Goal: Task Accomplishment & Management: Manage account settings

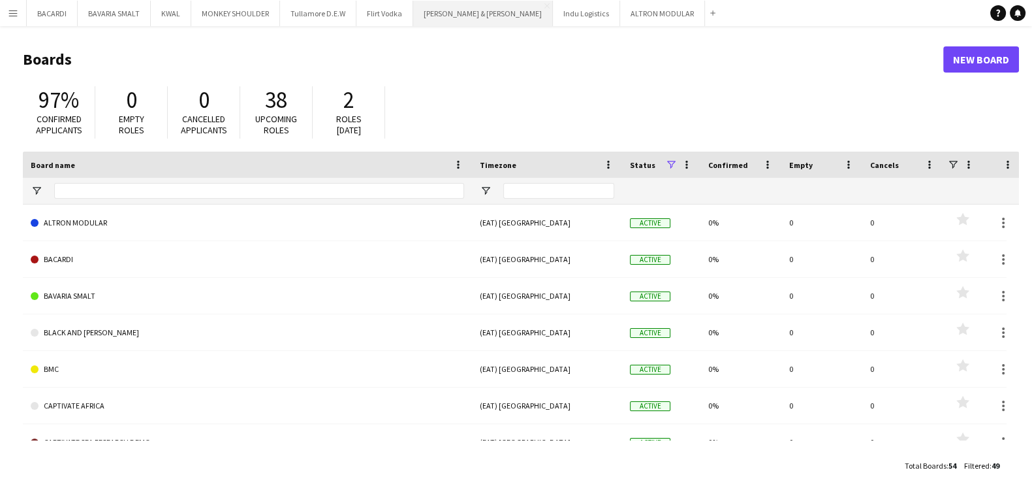
click at [462, 17] on button "[PERSON_NAME] & [PERSON_NAME] Close" at bounding box center [483, 13] width 140 height 25
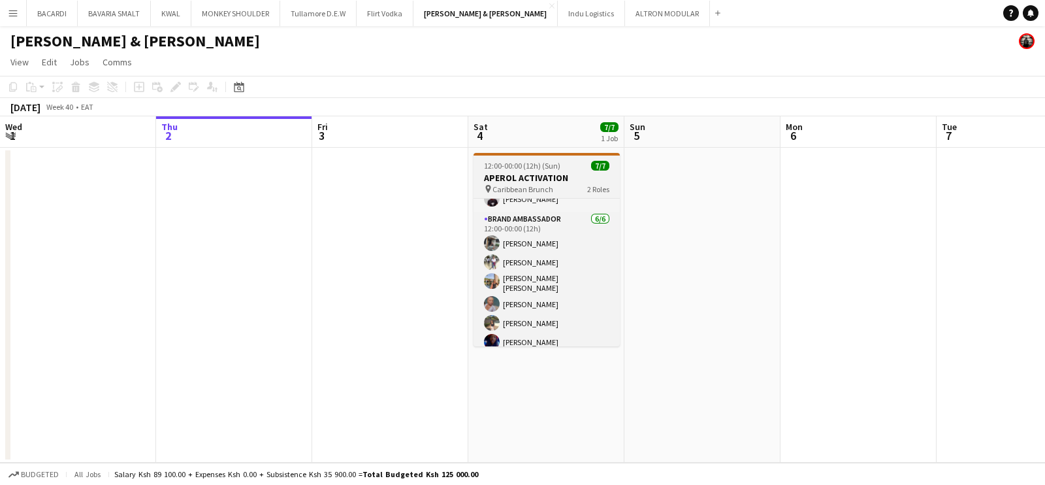
scroll to position [39, 0]
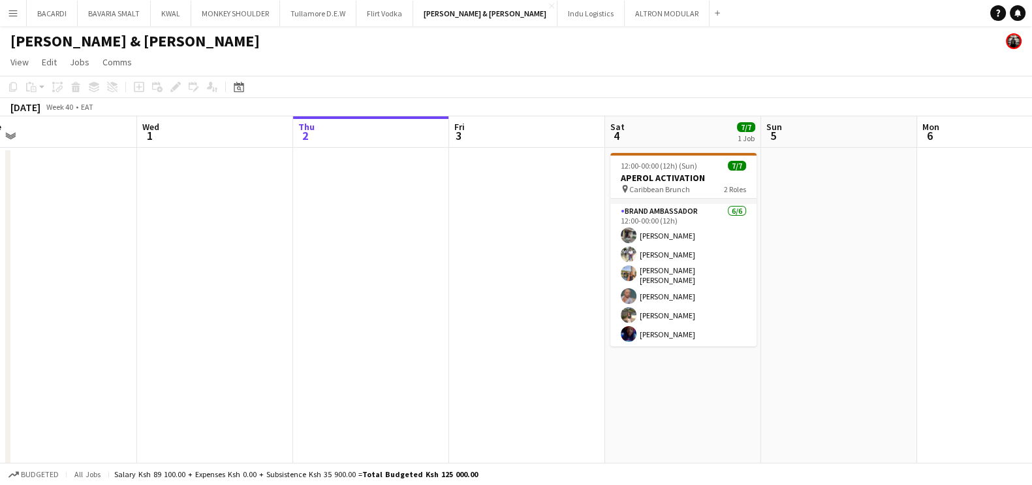
drag, startPoint x: 225, startPoint y: 223, endPoint x: 362, endPoint y: 227, distance: 137.2
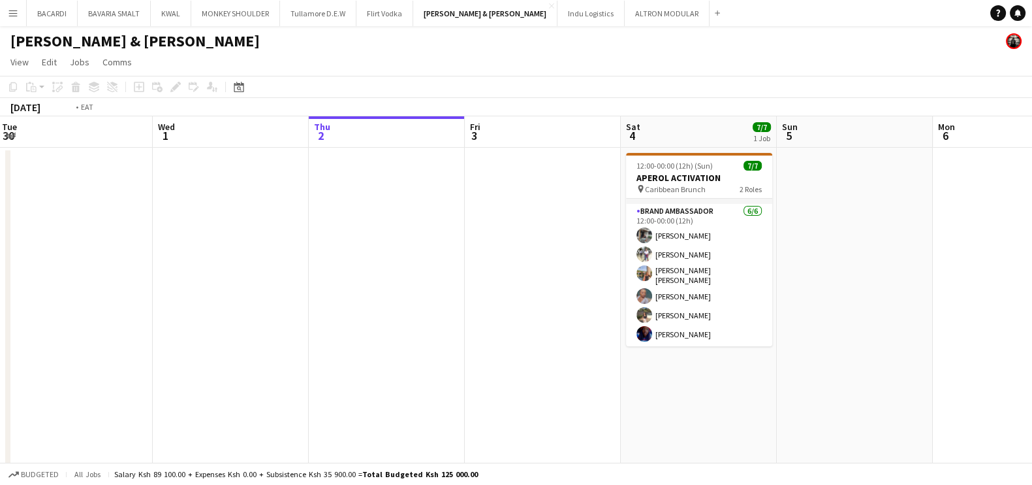
drag, startPoint x: 260, startPoint y: 260, endPoint x: 454, endPoint y: 262, distance: 194.0
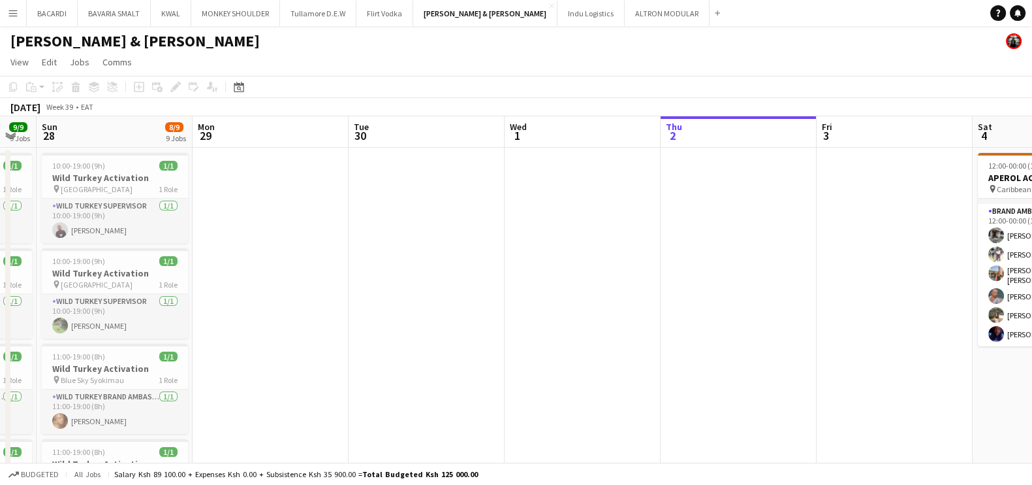
drag, startPoint x: 280, startPoint y: 253, endPoint x: 234, endPoint y: 251, distance: 46.4
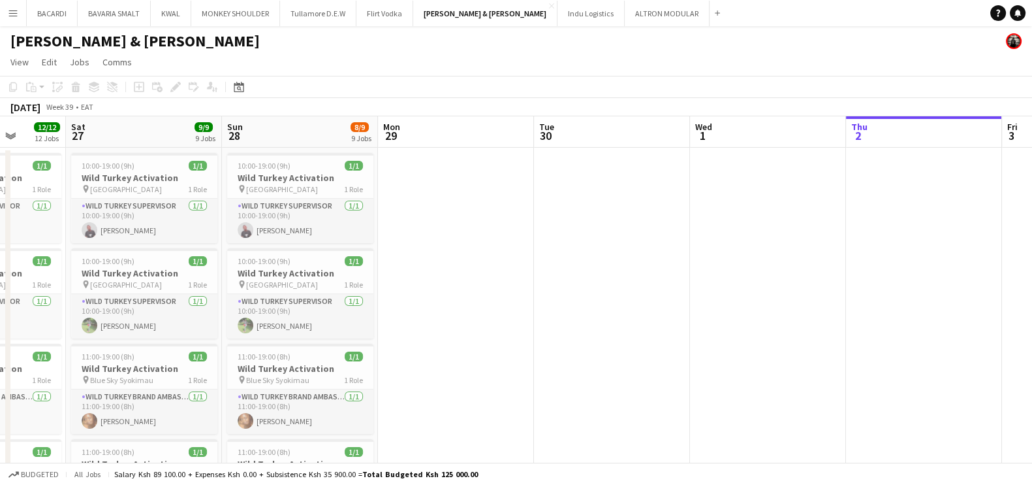
scroll to position [0, 394]
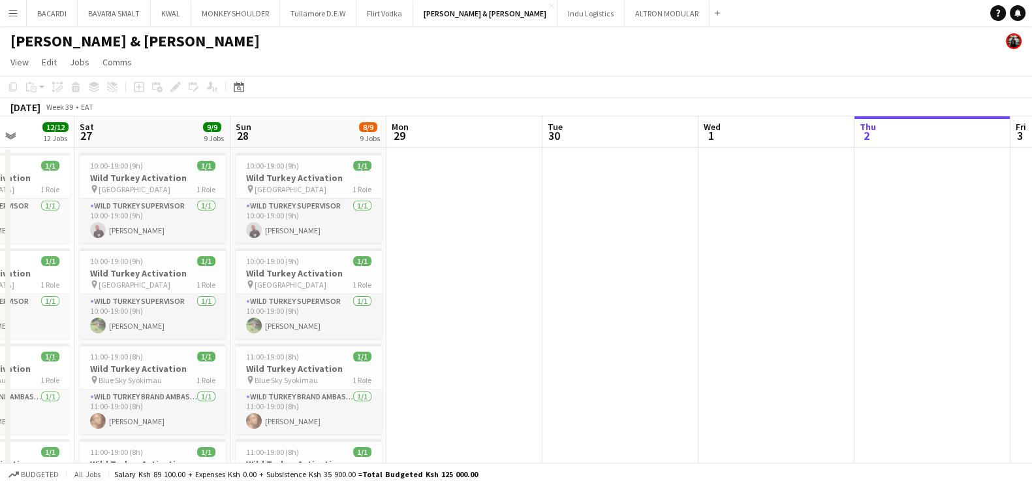
drag, startPoint x: 229, startPoint y: 251, endPoint x: 411, endPoint y: 256, distance: 182.3
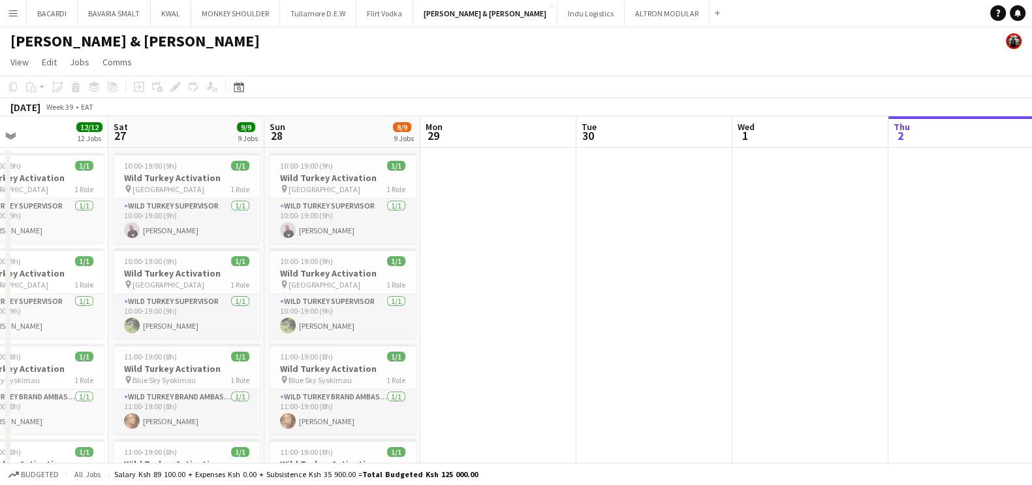
scroll to position [0, 344]
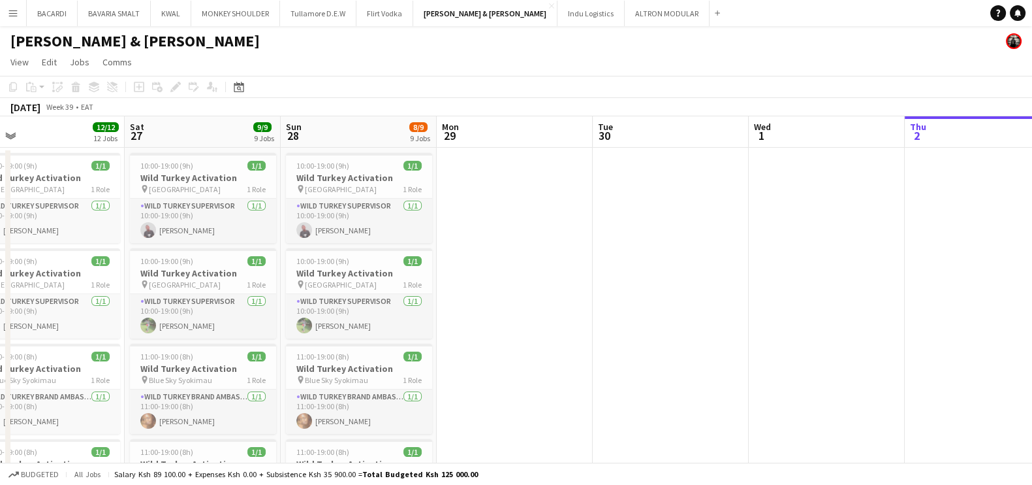
drag, startPoint x: 400, startPoint y: 246, endPoint x: 450, endPoint y: 242, distance: 49.8
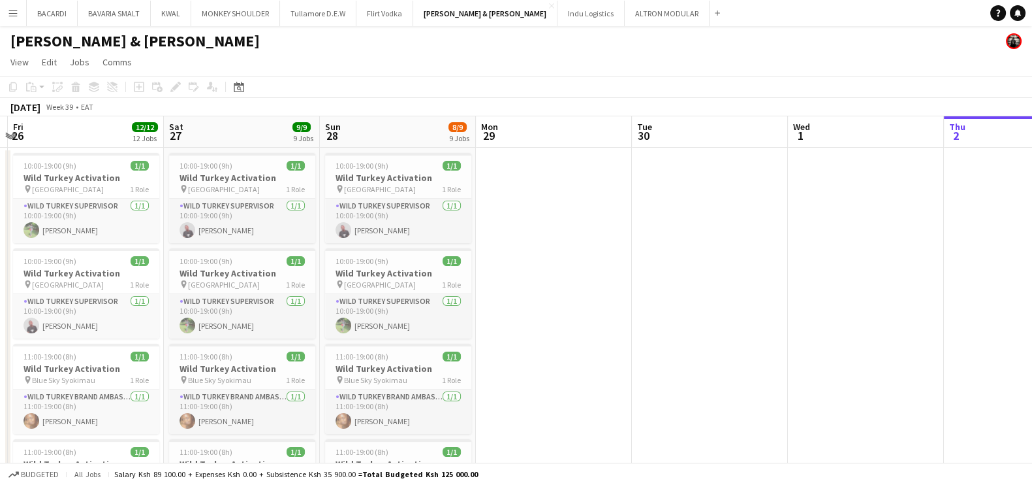
scroll to position [0, 302]
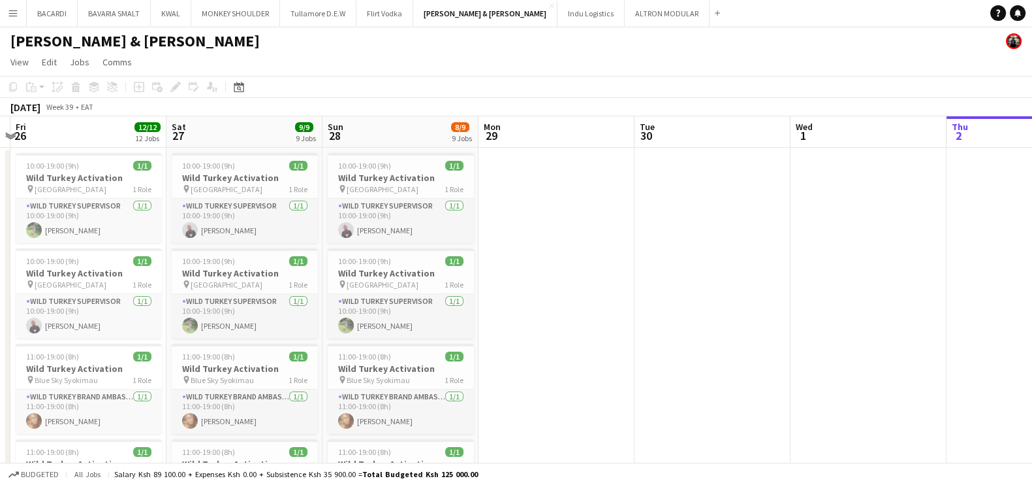
drag, startPoint x: 470, startPoint y: 242, endPoint x: 511, endPoint y: 238, distance: 42.0
click at [362, 168] on span "10:00-19:00 (9h)" at bounding box center [364, 166] width 53 height 10
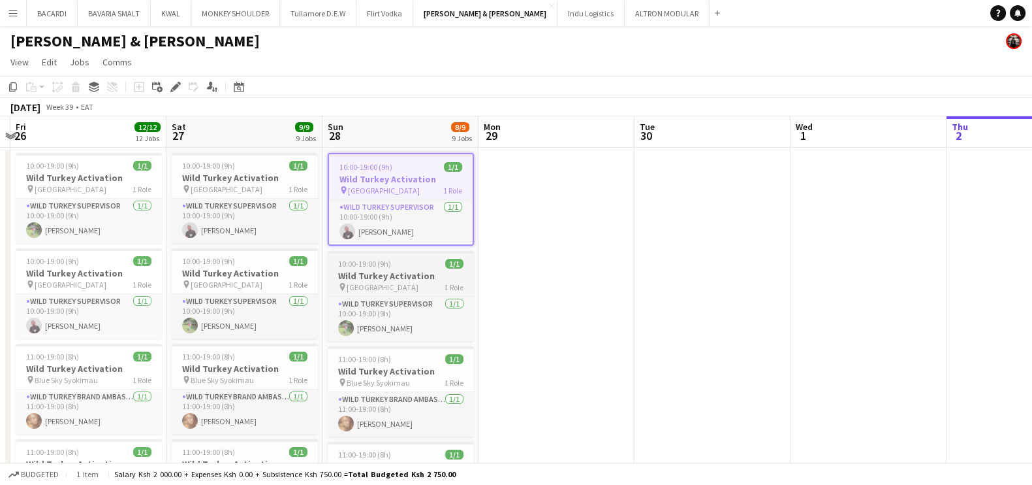
click at [378, 270] on h3 "Wild Turkey Activation" at bounding box center [401, 276] width 146 height 12
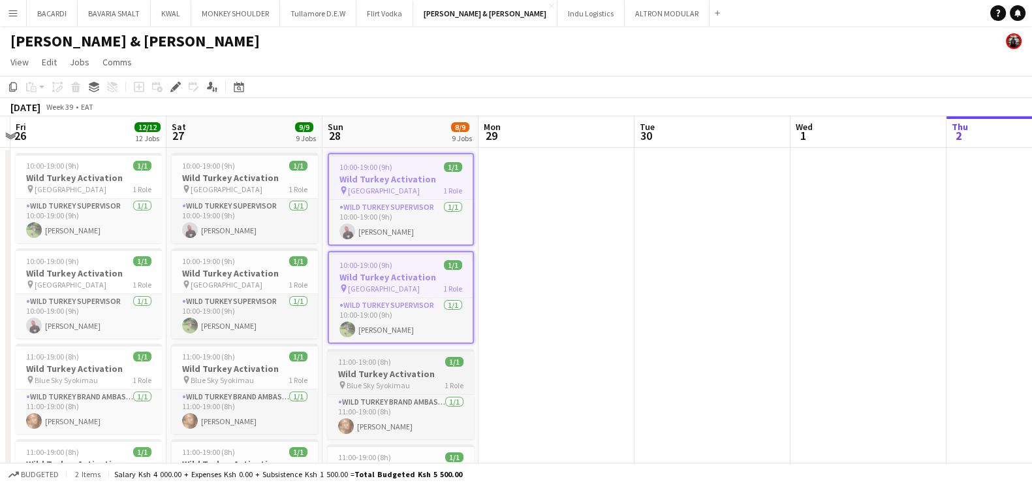
click at [385, 369] on h3 "Wild Turkey Activation" at bounding box center [401, 374] width 146 height 12
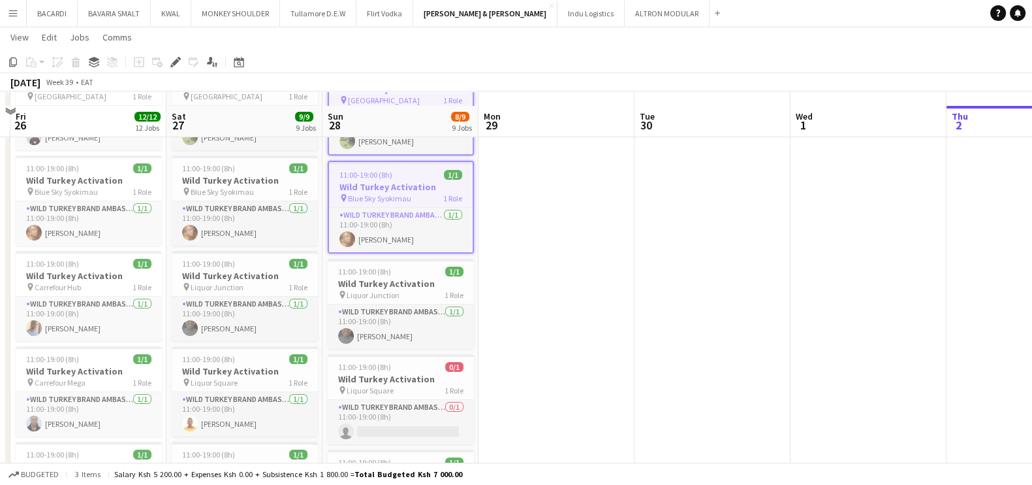
scroll to position [201, 0]
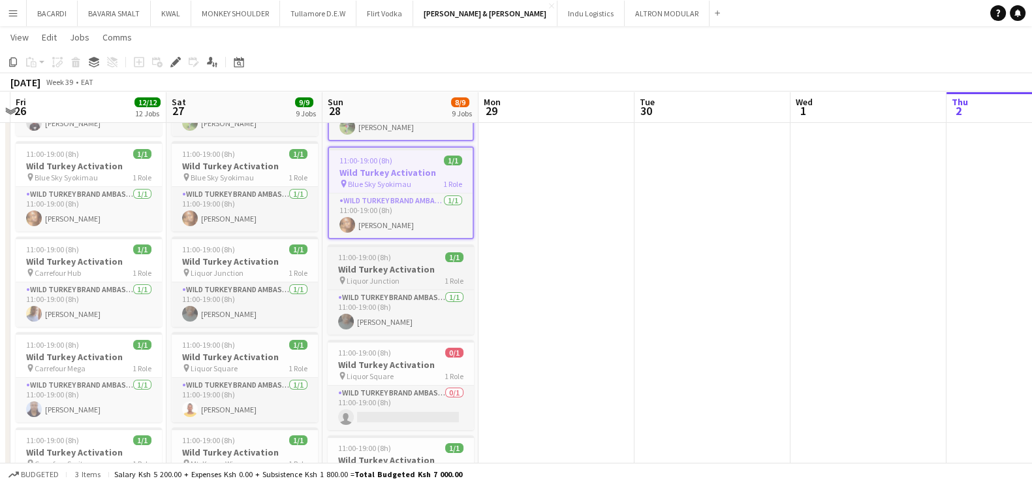
click at [412, 275] on div "pin Liquor Junction 1 Role" at bounding box center [401, 280] width 146 height 10
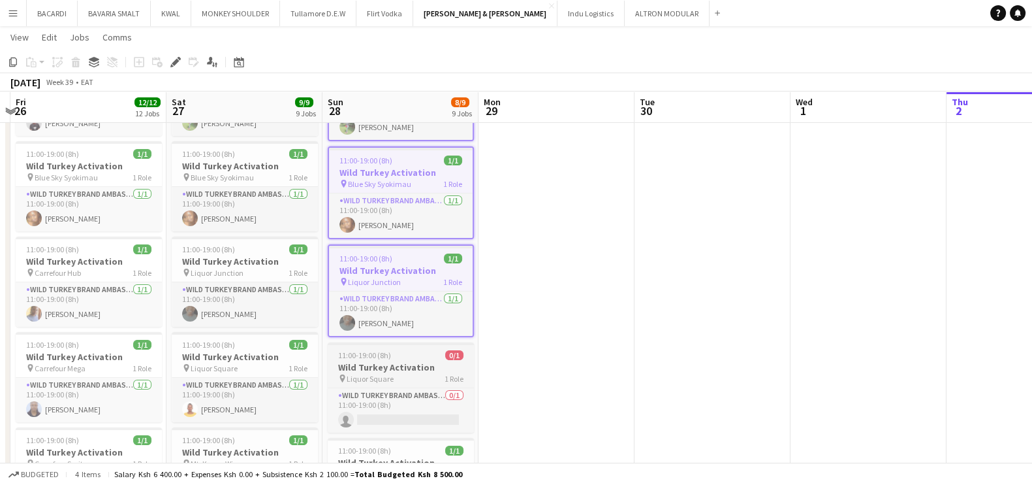
click at [409, 387] on div "Wild Turkey Brand Ambassador 0/1 11:00-19:00 (8h) single-neutral-actions" at bounding box center [401, 409] width 146 height 45
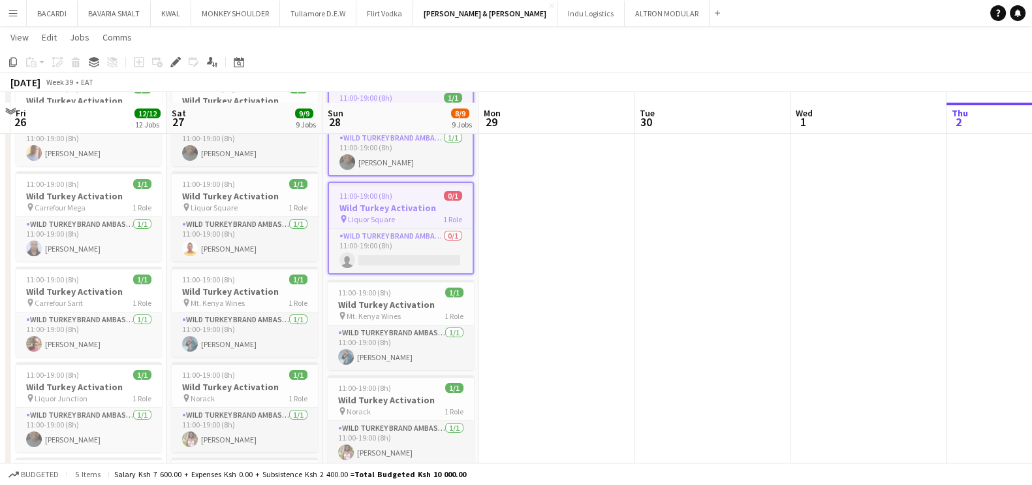
scroll to position [375, 0]
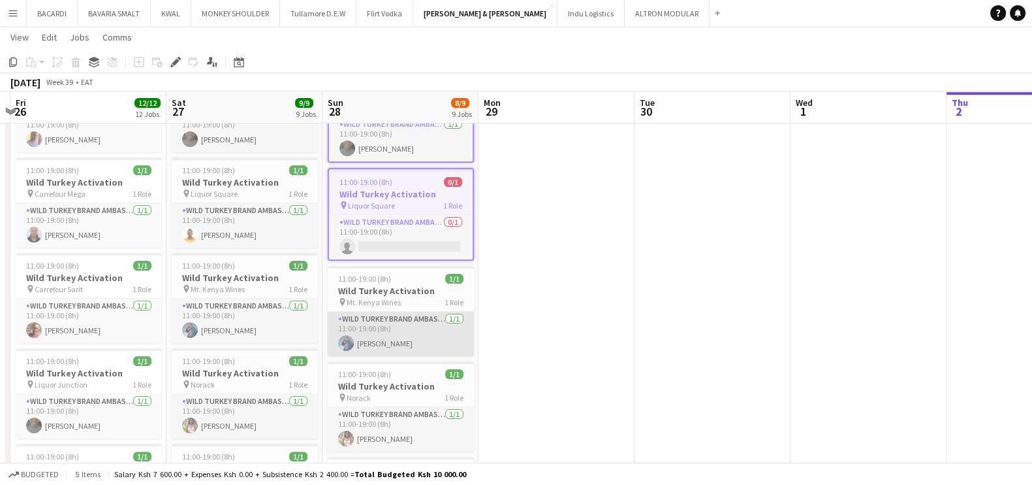
click at [377, 312] on app-card-role "Wild Turkey Brand Ambassador [DATE] 11:00-19:00 (8h) [PERSON_NAME]" at bounding box center [401, 334] width 146 height 44
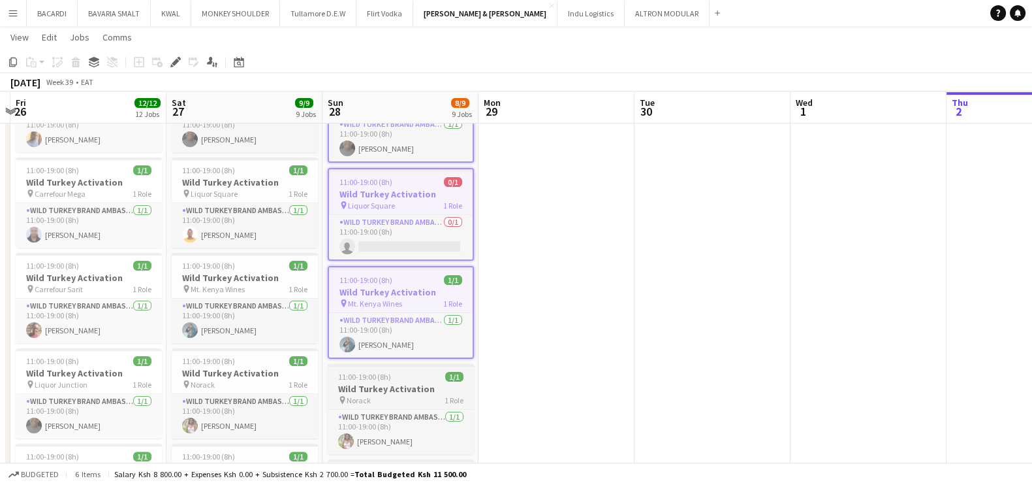
click at [382, 400] on div "pin Norack 1 Role" at bounding box center [401, 399] width 146 height 10
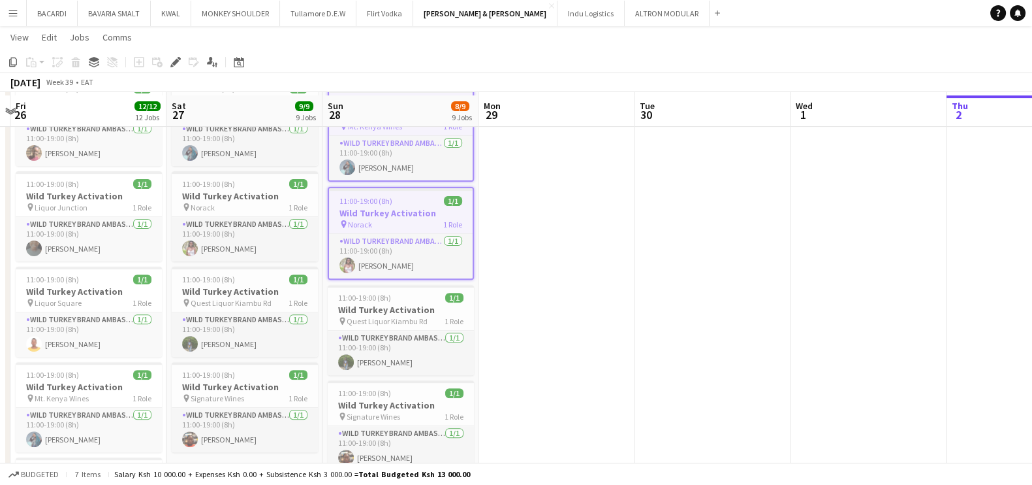
scroll to position [560, 0]
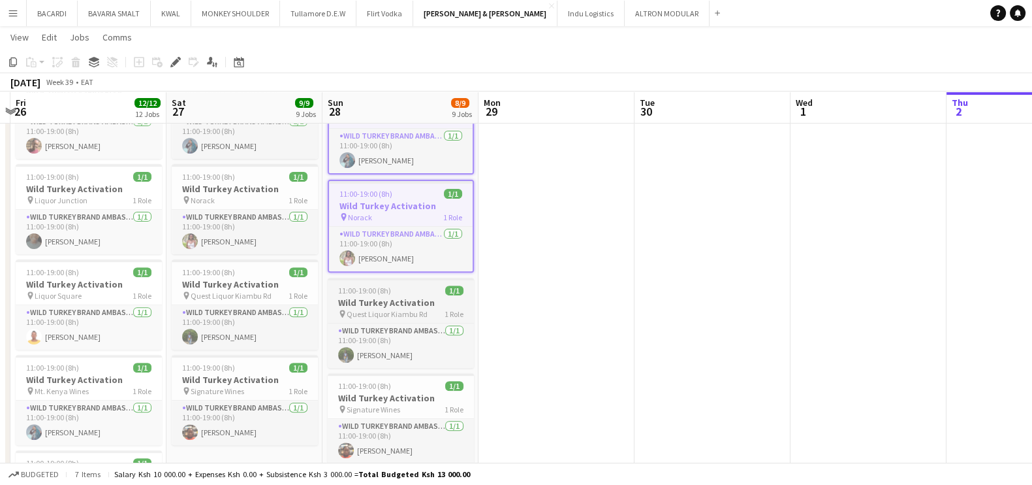
click at [438, 296] on h3 "Wild Turkey Activation" at bounding box center [401, 302] width 146 height 12
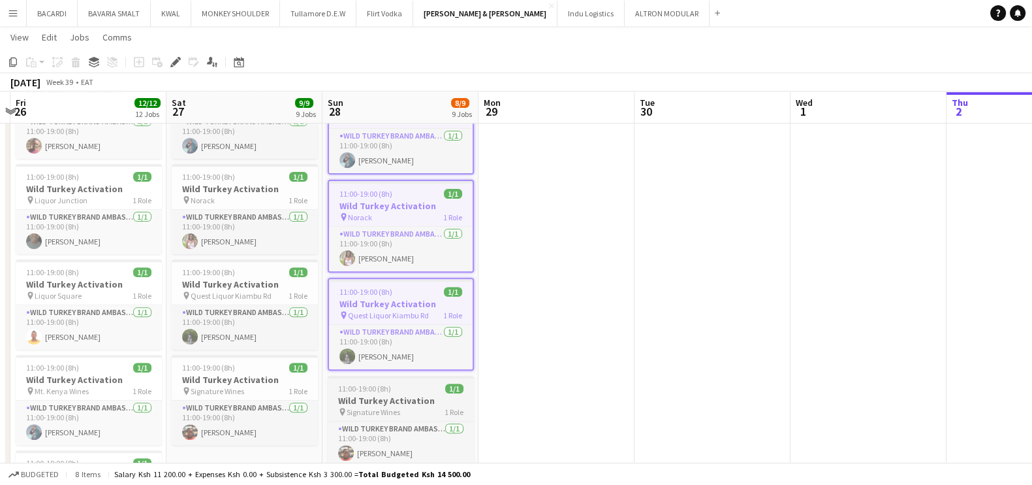
click at [402, 406] on div "pin Signature Wines 1 Role" at bounding box center [401, 411] width 146 height 10
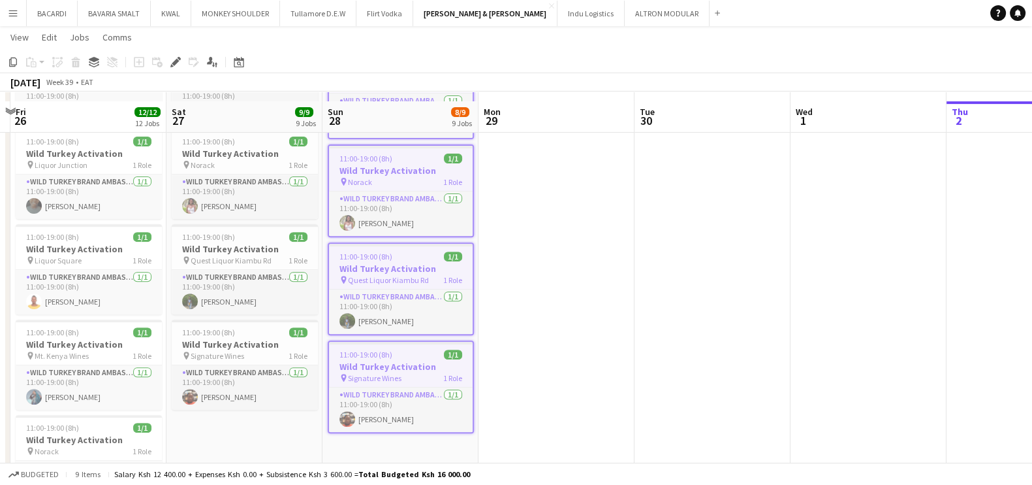
scroll to position [606, 0]
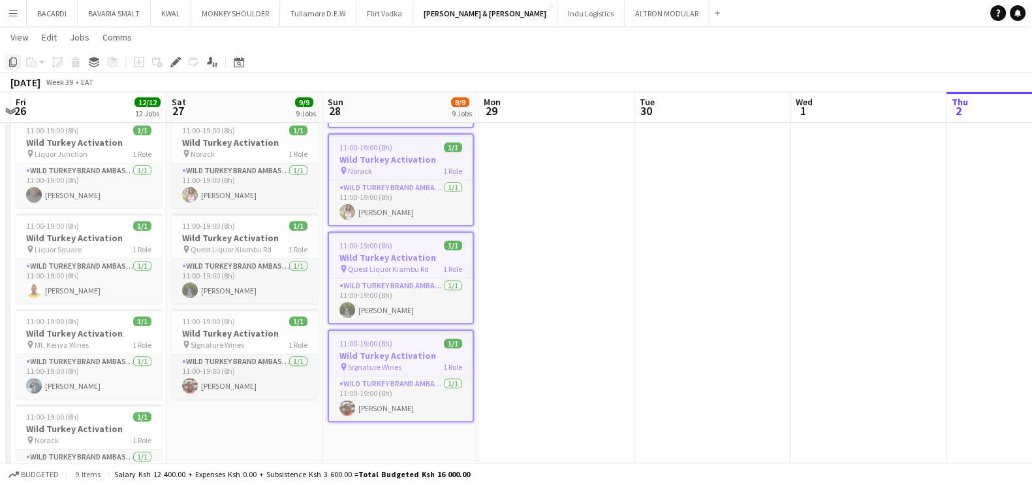
click at [12, 60] on icon "Copy" at bounding box center [13, 62] width 10 height 10
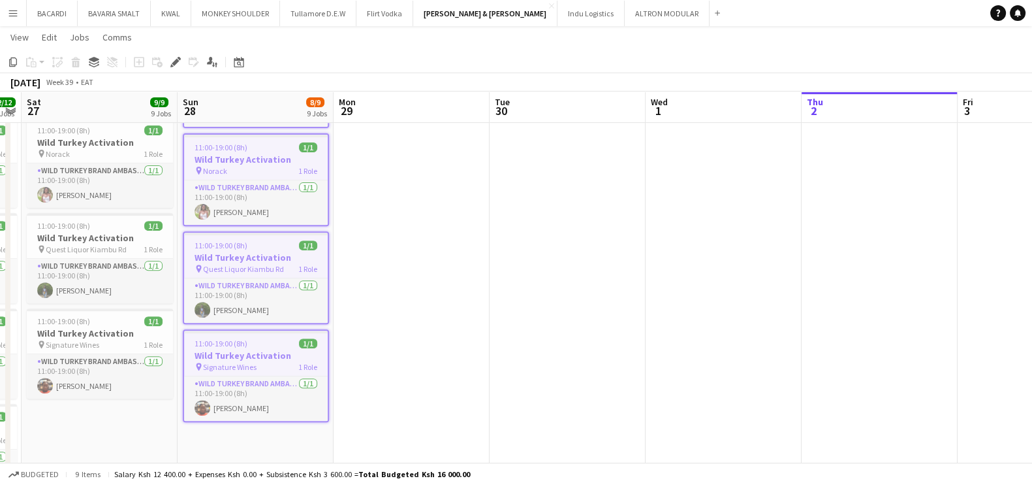
drag, startPoint x: 532, startPoint y: 256, endPoint x: 330, endPoint y: 285, distance: 203.9
click at [315, 289] on app-calendar-viewport "Wed 24 Thu 25 Fri 26 12/12 12 Jobs Sat 27 9/9 9 Jobs Sun 28 8/9 9 Jobs Mon 29 T…" at bounding box center [516, 154] width 1032 height 1418
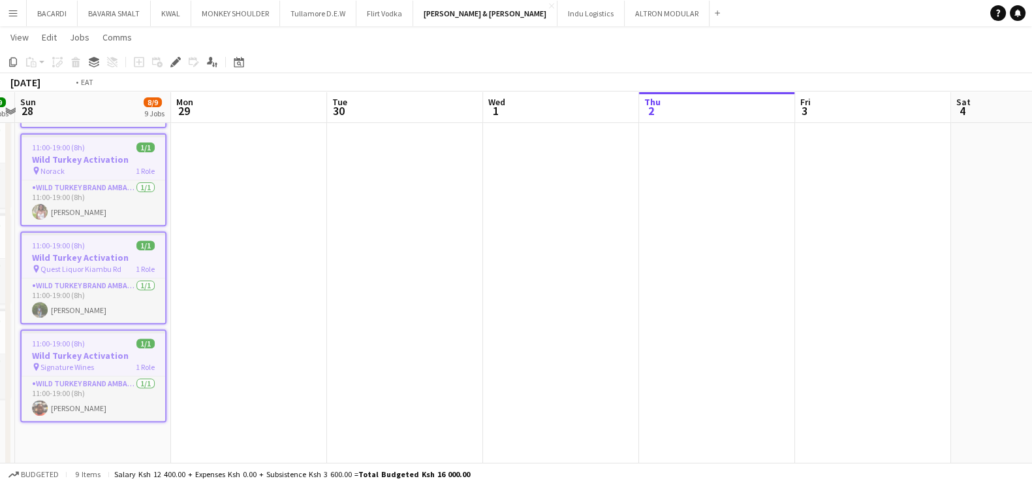
drag, startPoint x: 536, startPoint y: 306, endPoint x: 337, endPoint y: 308, distance: 199.2
click at [291, 325] on app-calendar-viewport "Thu 25 Fri 26 12/12 12 Jobs Sat 27 9/9 9 Jobs Sun 28 8/9 9 Jobs Mon 29 Tue 30 W…" at bounding box center [516, 154] width 1032 height 1418
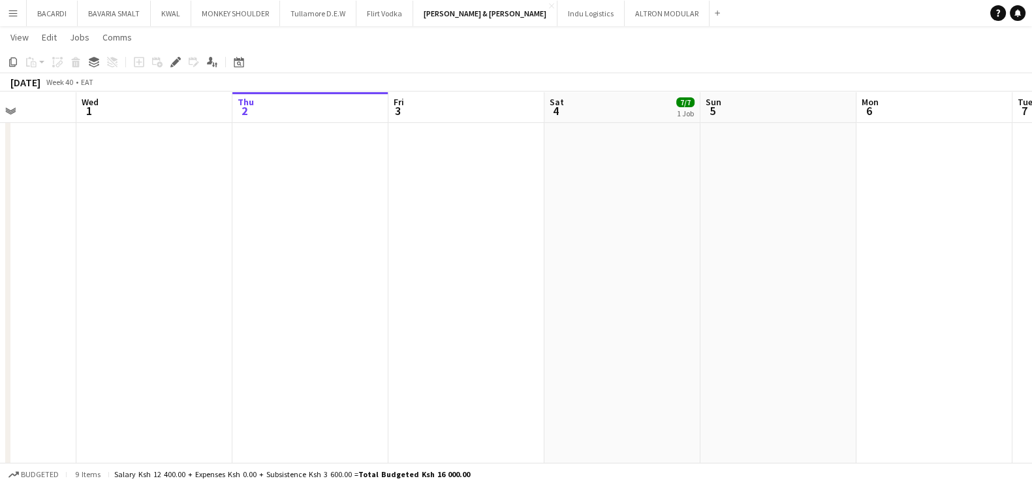
drag, startPoint x: 511, startPoint y: 283, endPoint x: 336, endPoint y: 302, distance: 176.0
click at [336, 302] on app-calendar-viewport "Sat 27 9/9 9 Jobs Sun 28 8/9 9 Jobs Mon 29 Tue 30 Wed 1 Thu 2 Fri 3 Sat 4 7/7 1…" at bounding box center [516, 154] width 1032 height 1418
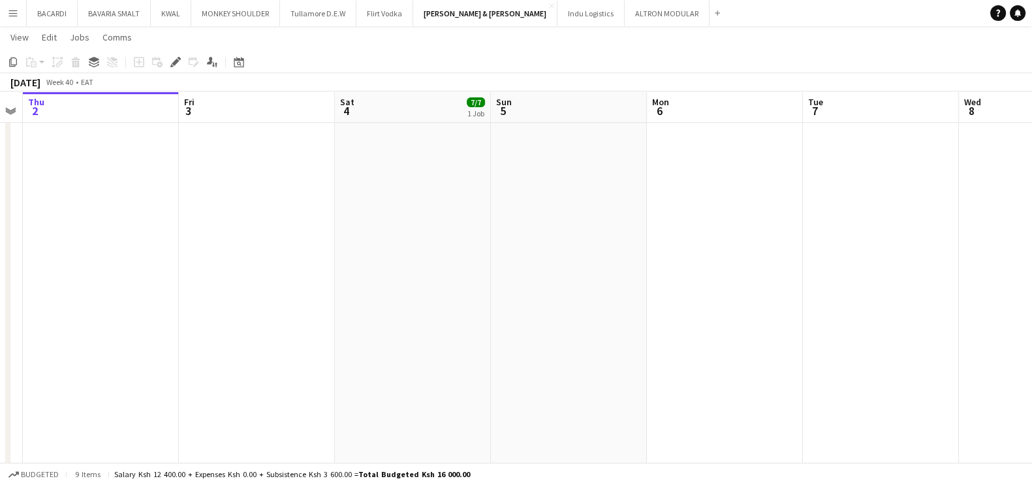
drag, startPoint x: 617, startPoint y: 289, endPoint x: 543, endPoint y: 279, distance: 74.4
click at [544, 279] on app-calendar-viewport "Mon 29 Tue 30 Wed 1 Thu 2 Fri 3 Sat 4 7/7 1 Job Sun 5 Mon 6 Tue 7 Wed 8 Thu 9 F…" at bounding box center [516, 154] width 1032 height 1418
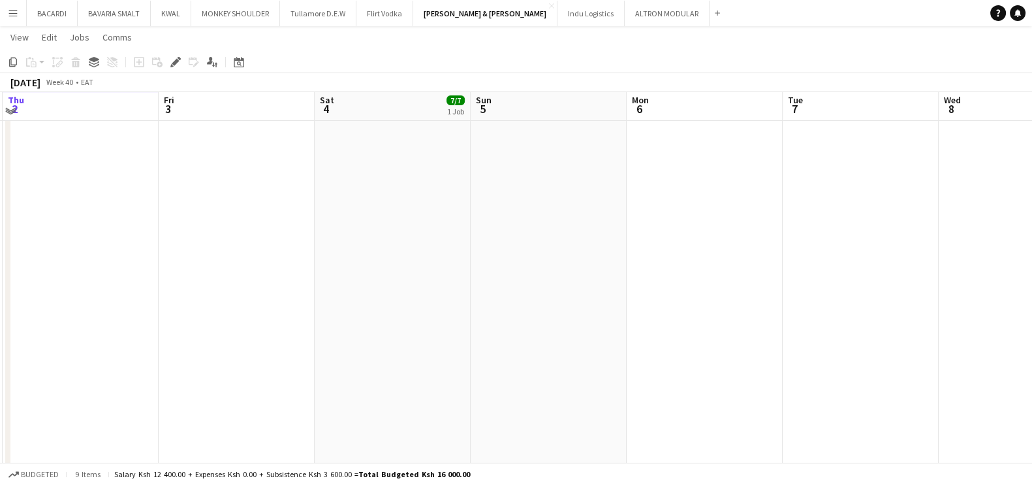
scroll to position [331, 0]
click at [185, 132] on app-date-cell at bounding box center [237, 476] width 156 height 1323
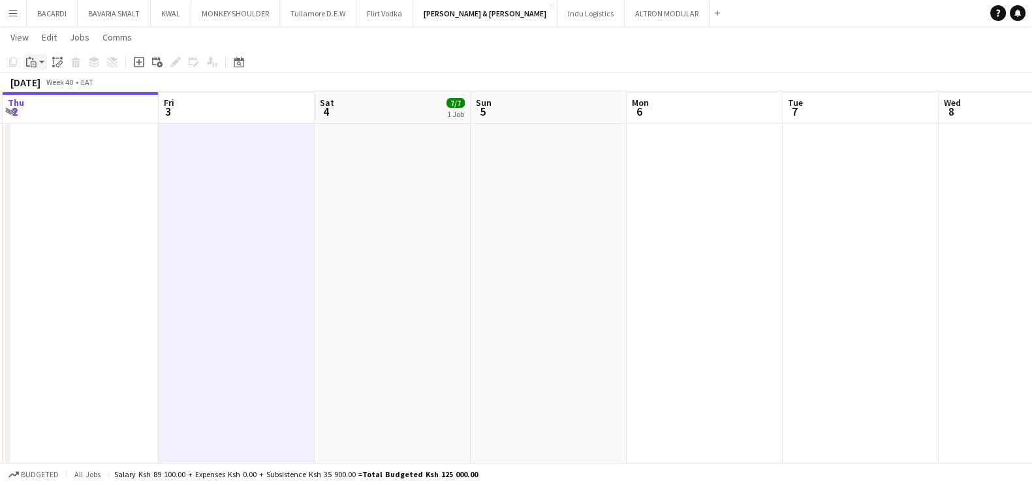
click at [35, 63] on icon "Paste" at bounding box center [31, 62] width 10 height 10
click at [59, 88] on link "Paste Ctrl+V" at bounding box center [96, 87] width 123 height 12
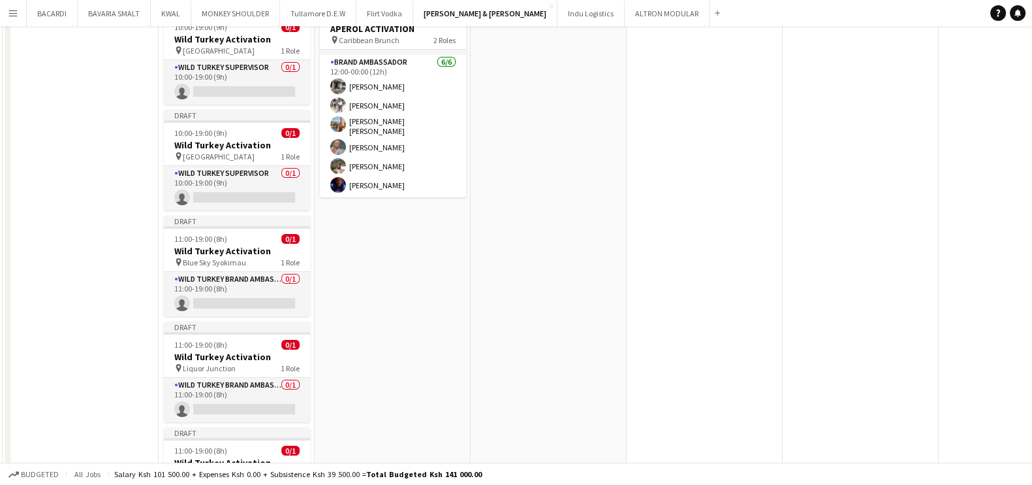
scroll to position [0, 0]
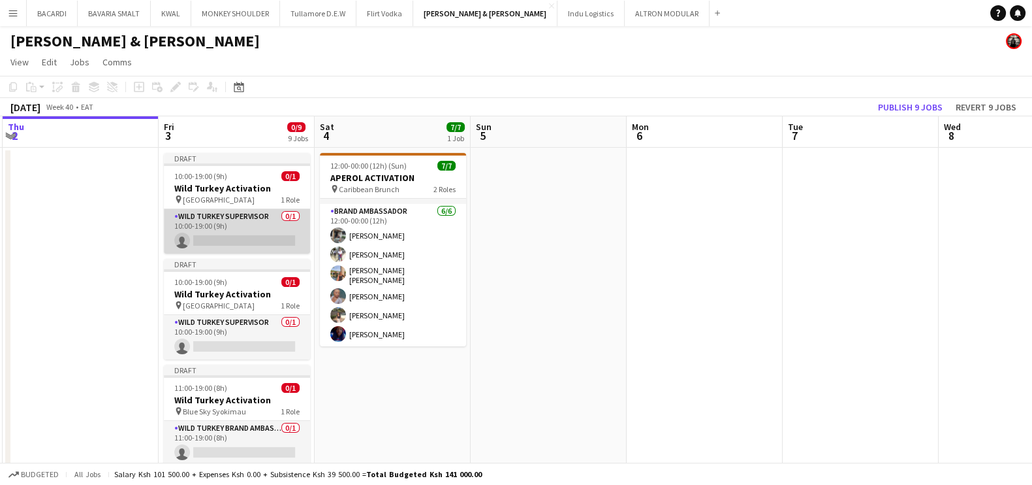
click at [219, 239] on app-card-role "Wild Turkey Supervisor 0/1 10:00-19:00 (9h) single-neutral-actions" at bounding box center [237, 231] width 146 height 44
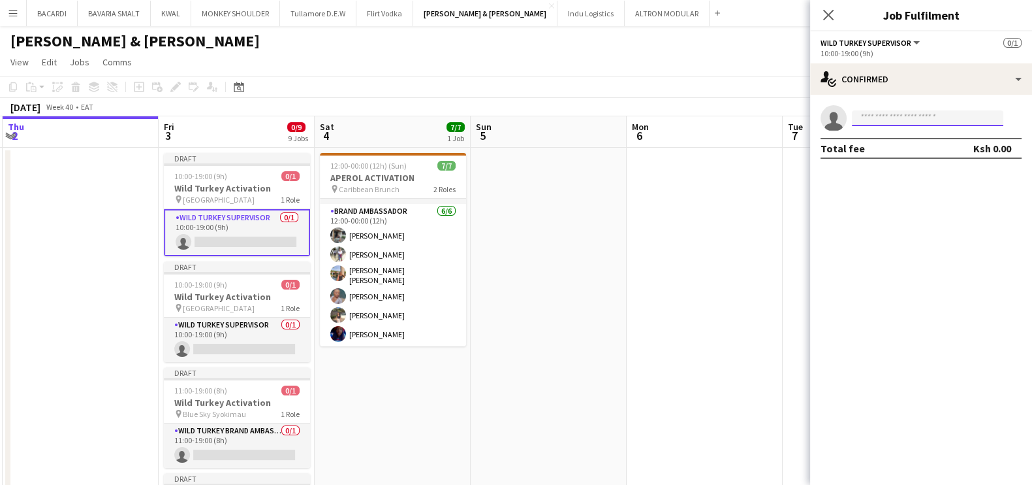
click at [867, 114] on input at bounding box center [928, 118] width 152 height 16
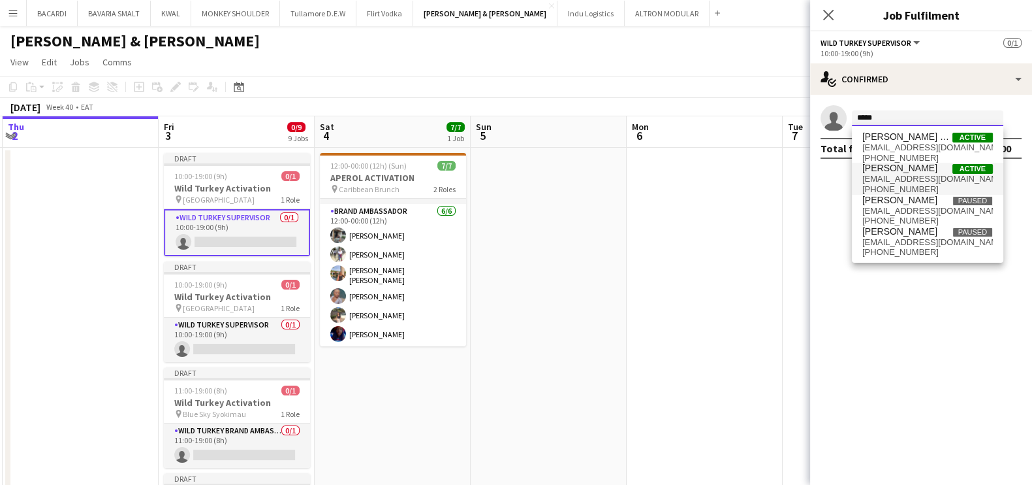
type input "*****"
click at [923, 175] on span "[EMAIL_ADDRESS][DOMAIN_NAME]" at bounding box center [928, 179] width 131 height 10
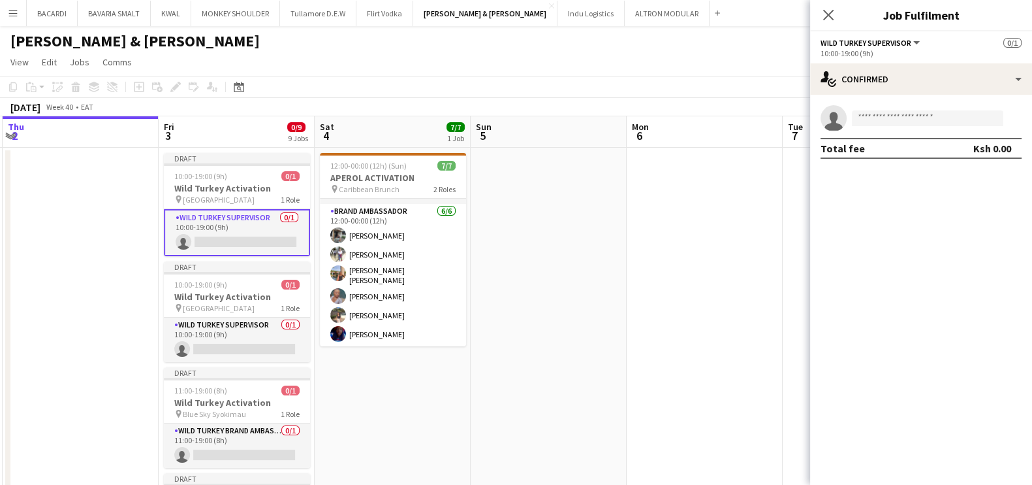
click at [923, 175] on mat-expansion-panel "check Confirmed single-neutral-actions Total fee Ksh 0.00" at bounding box center [921, 290] width 222 height 390
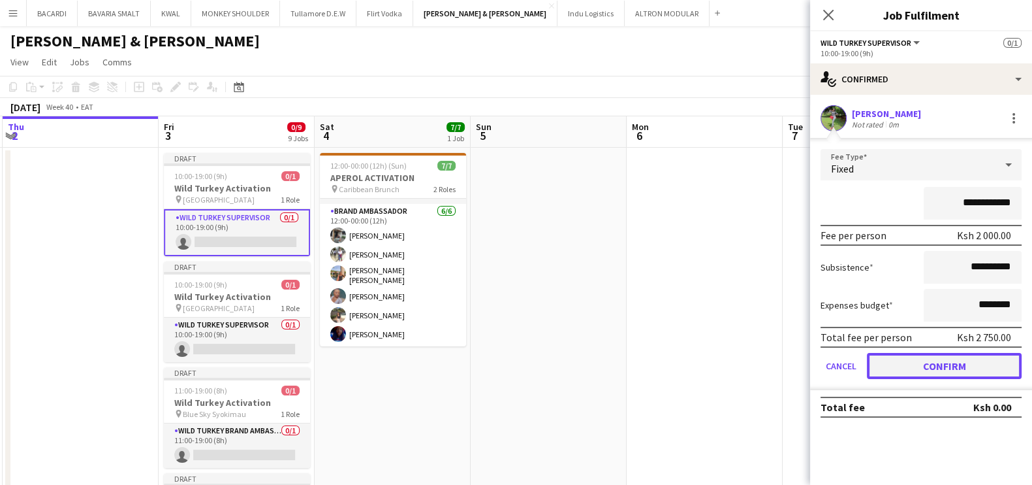
click at [934, 367] on button "Confirm" at bounding box center [944, 366] width 155 height 26
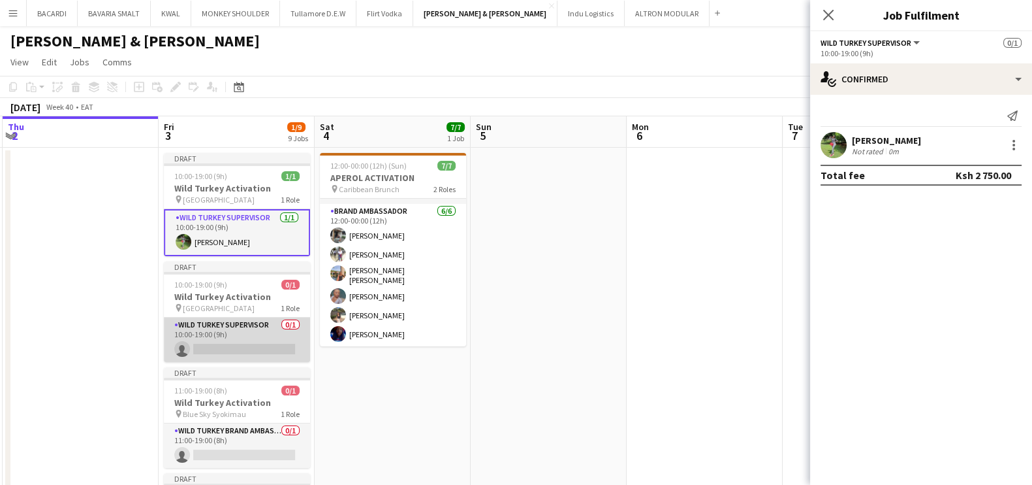
click at [233, 349] on app-card-role "Wild Turkey Supervisor 0/1 10:00-19:00 (9h) single-neutral-actions" at bounding box center [237, 339] width 146 height 44
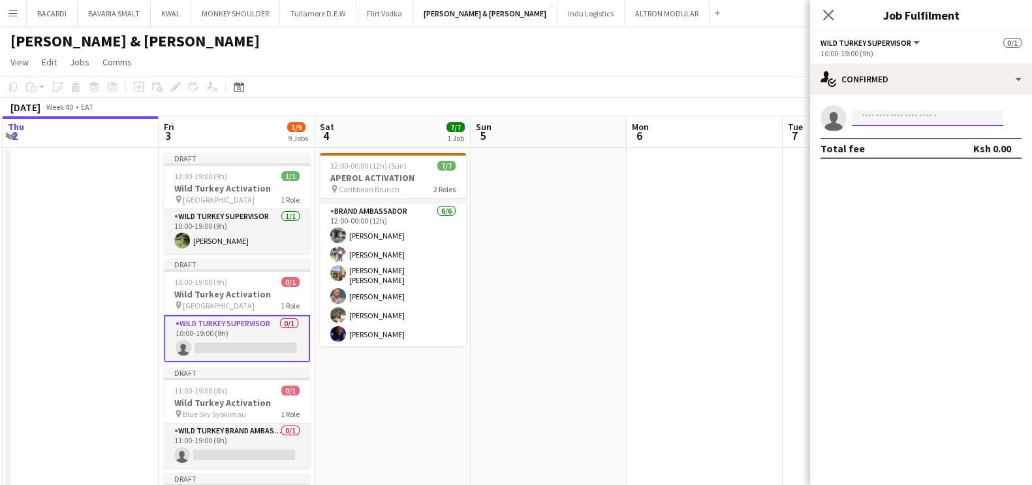
click at [865, 114] on input at bounding box center [928, 118] width 152 height 16
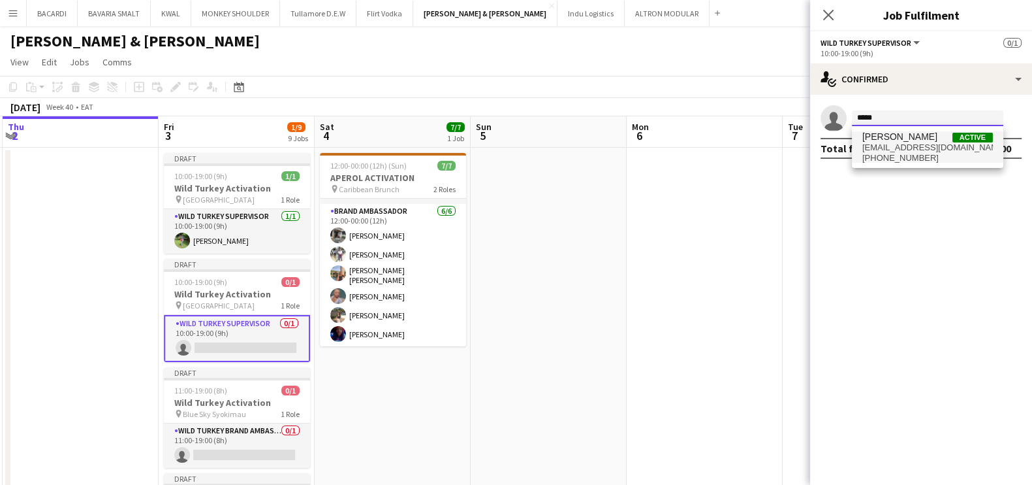
type input "*****"
click at [869, 142] on span "[EMAIL_ADDRESS][DOMAIN_NAME]" at bounding box center [928, 147] width 131 height 10
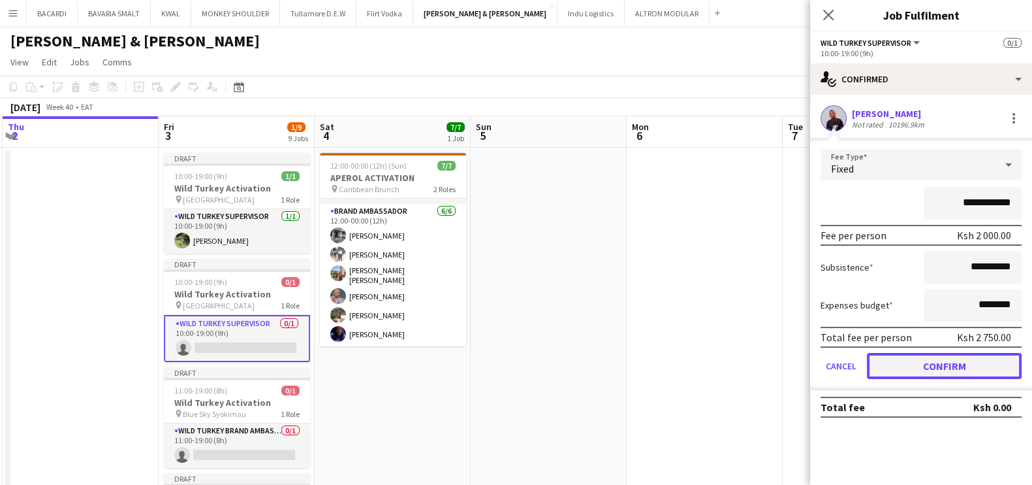
click at [974, 366] on button "Confirm" at bounding box center [944, 366] width 155 height 26
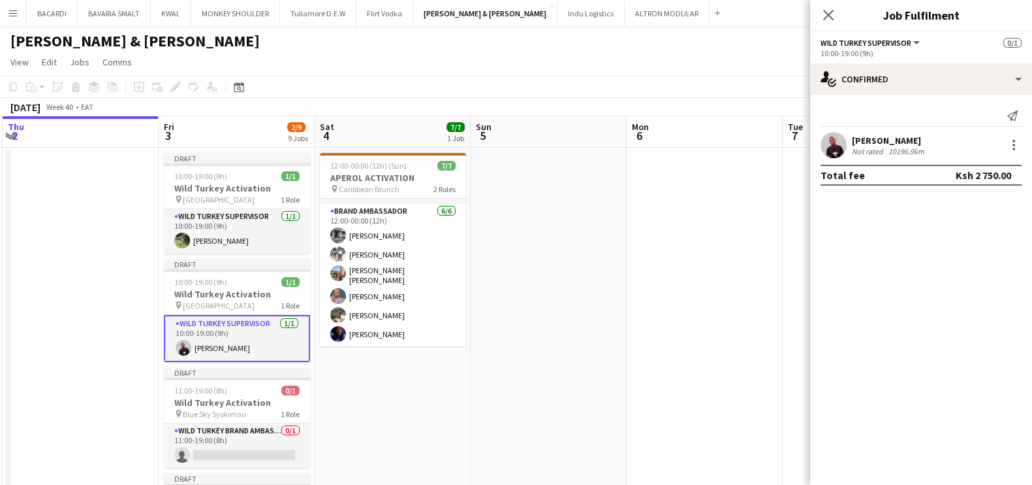
click at [658, 49] on div "[PERSON_NAME] & [PERSON_NAME]" at bounding box center [516, 38] width 1032 height 25
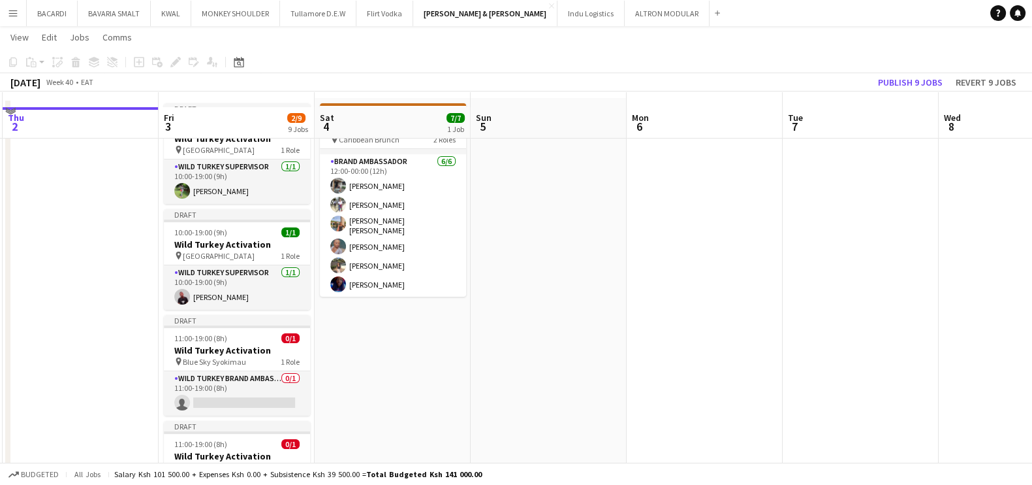
scroll to position [160, 0]
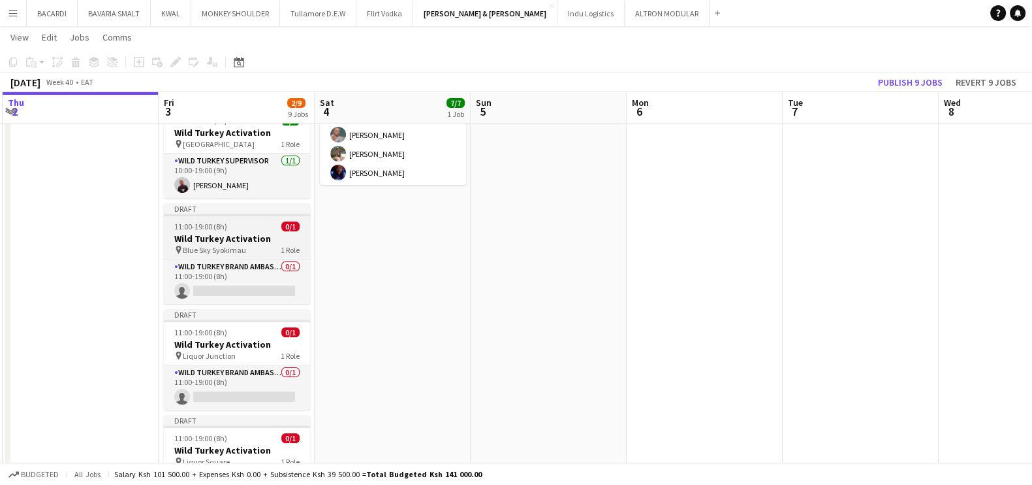
click at [202, 232] on h3 "Wild Turkey Activation" at bounding box center [237, 238] width 146 height 12
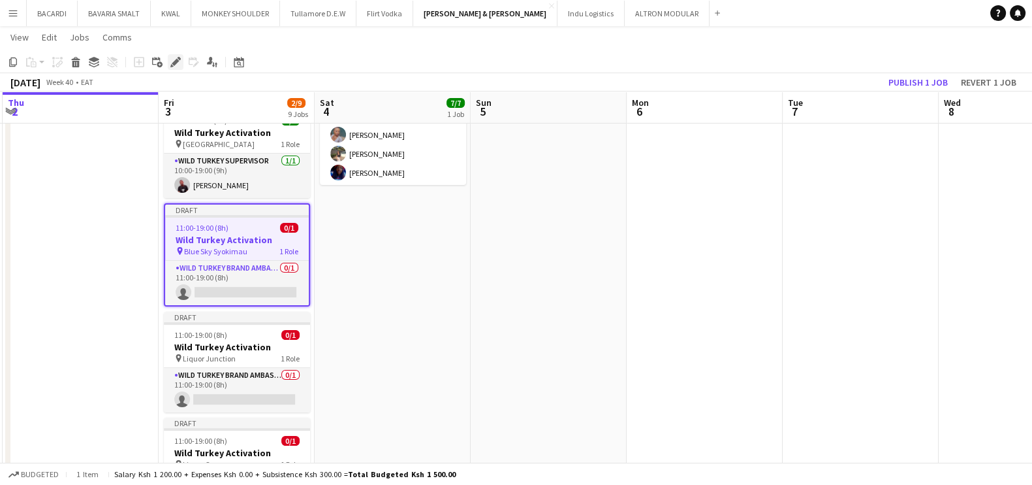
click at [179, 60] on icon "Edit" at bounding box center [175, 62] width 10 height 10
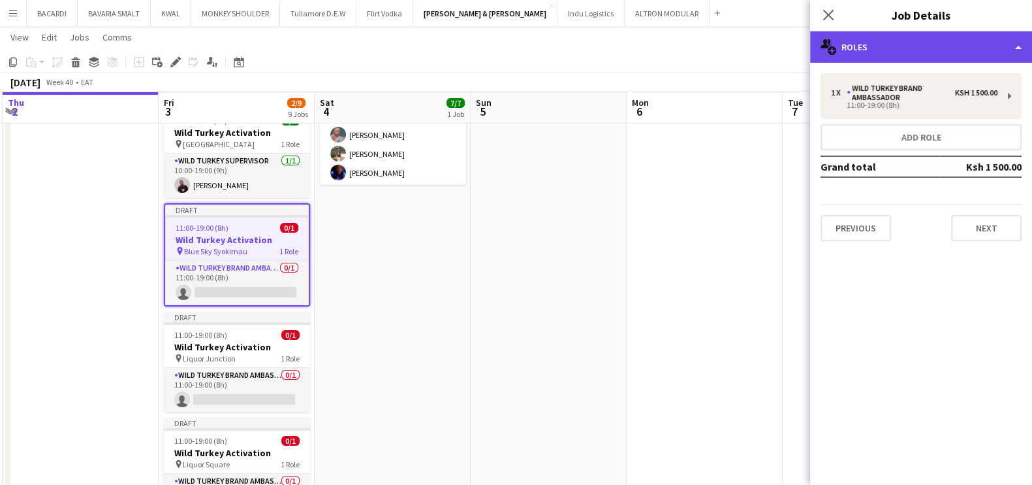
click at [883, 46] on div "multiple-users-add Roles" at bounding box center [921, 46] width 222 height 31
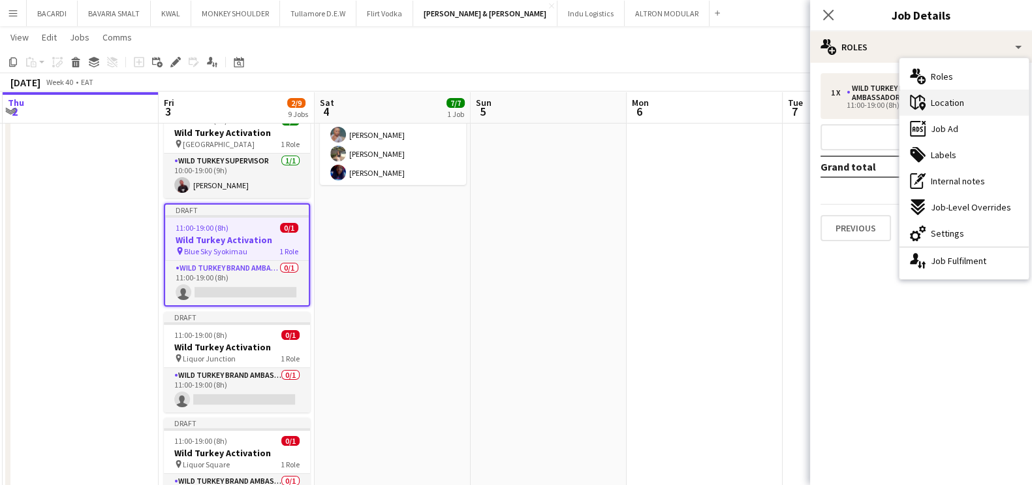
click at [950, 93] on div "maps-pin-1 Location" at bounding box center [964, 102] width 129 height 26
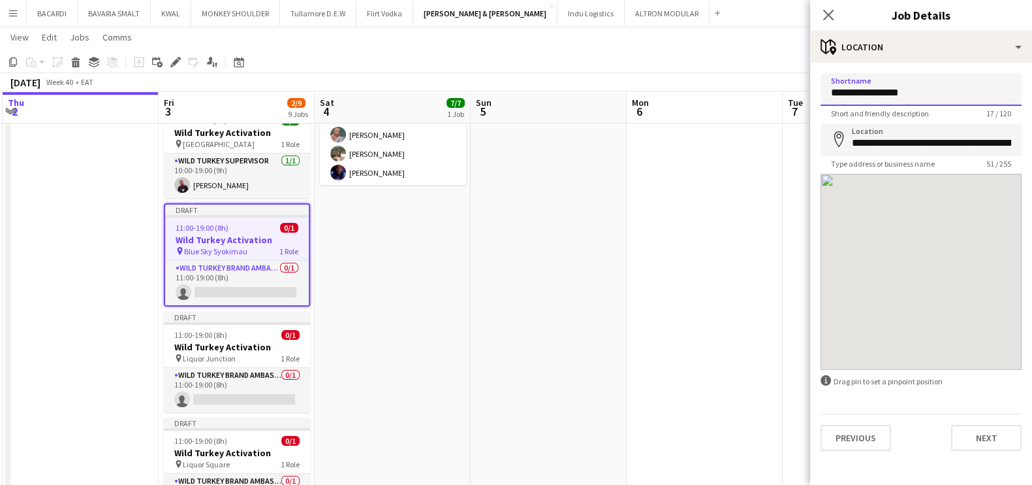
drag, startPoint x: 933, startPoint y: 90, endPoint x: 811, endPoint y: 95, distance: 122.2
click at [811, 95] on form "**********" at bounding box center [921, 261] width 222 height 377
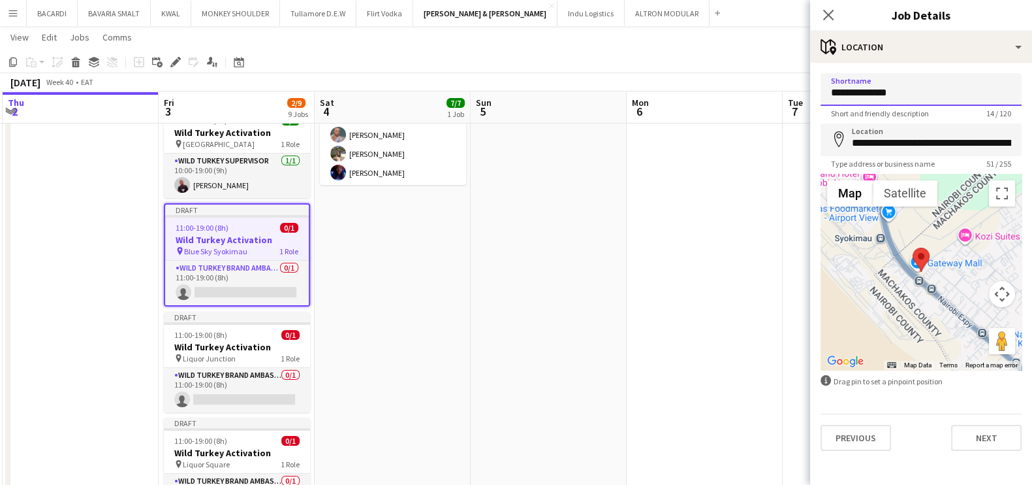
type input "**********"
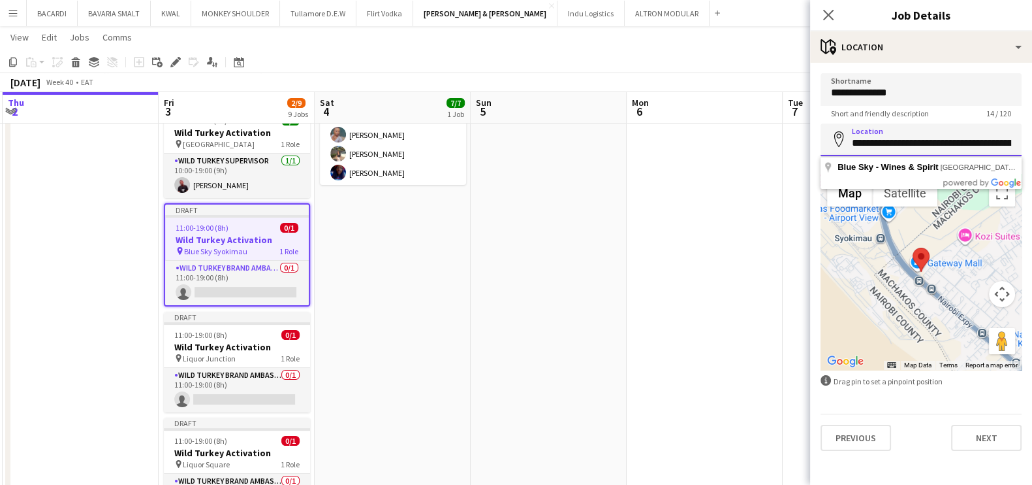
scroll to position [0, 67]
drag, startPoint x: 852, startPoint y: 142, endPoint x: 1041, endPoint y: 141, distance: 188.7
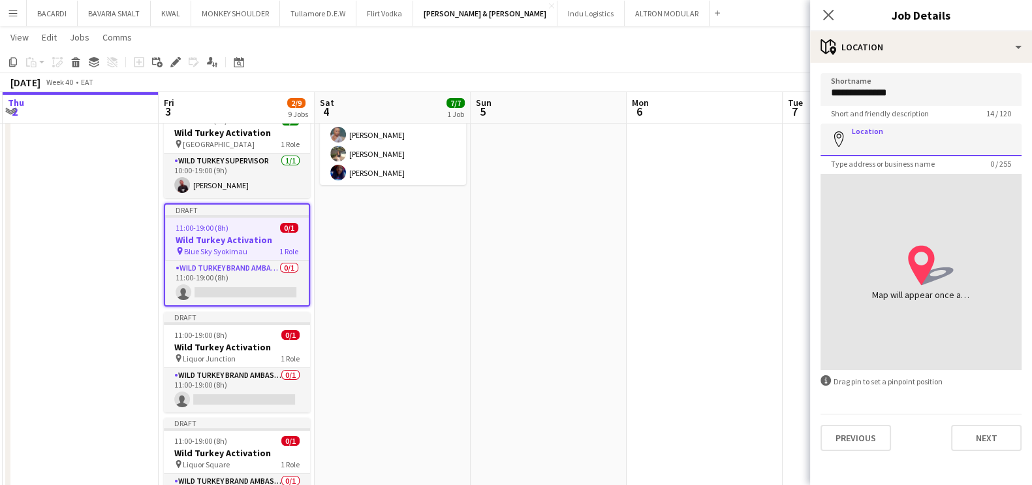
paste input "**********"
type input "*"
type input "**********"
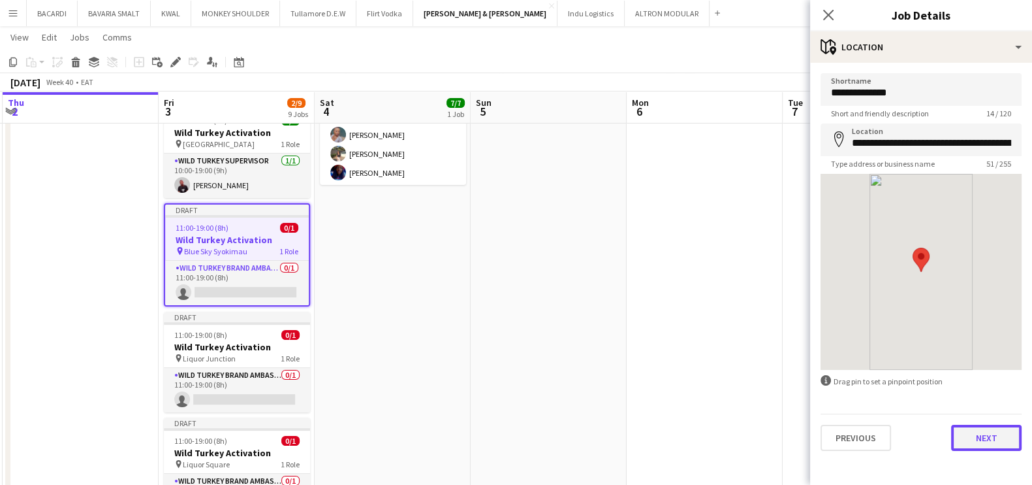
click at [986, 436] on button "Next" at bounding box center [986, 437] width 71 height 26
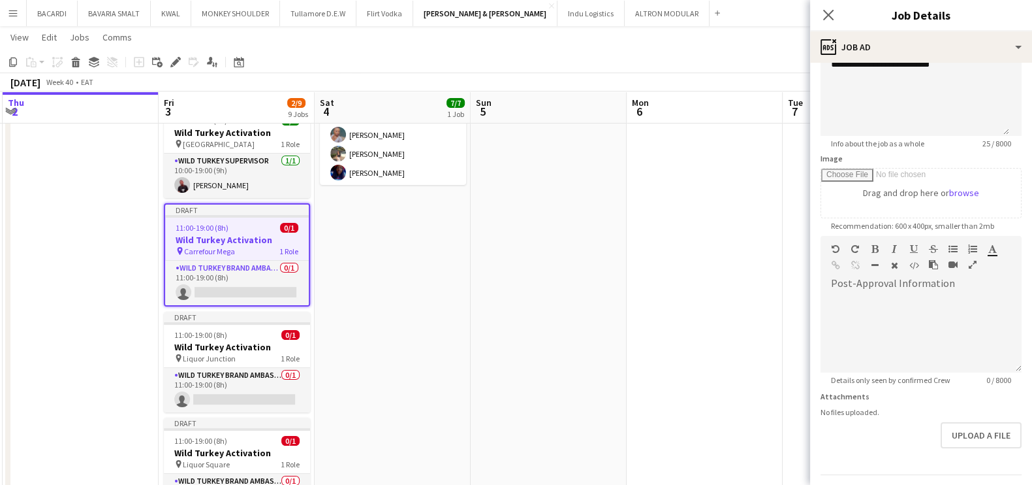
scroll to position [131, 0]
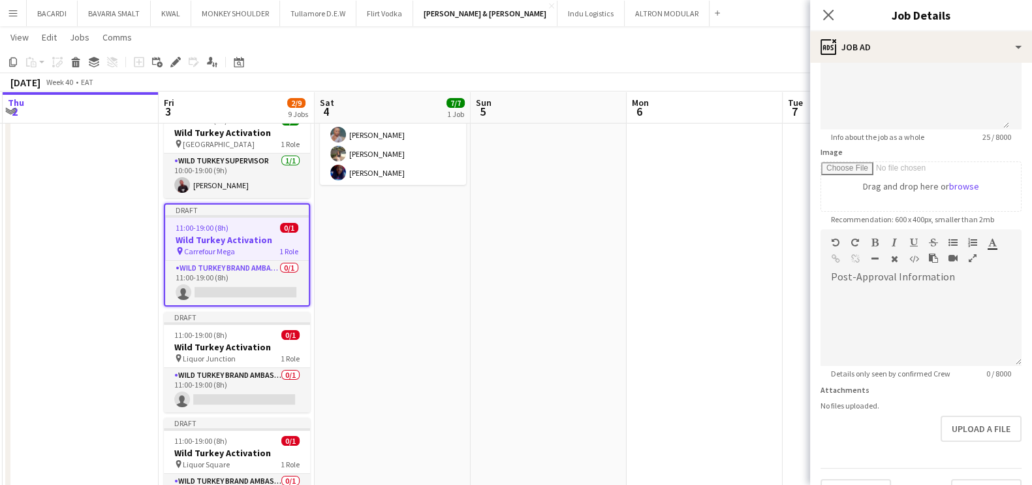
click at [739, 23] on app-navbar "Menu Boards Boards Boards All jobs Status Workforce Workforce My Workforce Recr…" at bounding box center [516, 13] width 1032 height 26
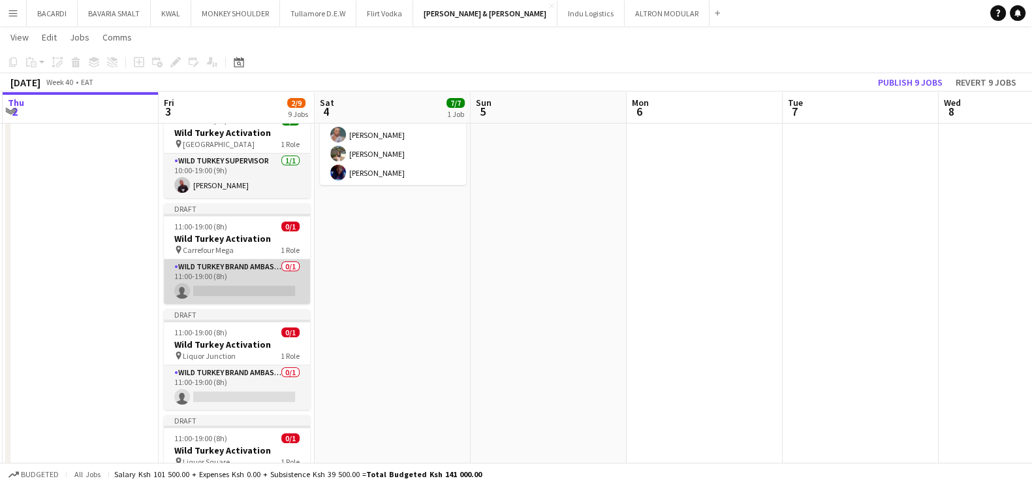
click at [231, 283] on app-card-role "Wild Turkey Brand Ambassador 0/1 11:00-19:00 (8h) single-neutral-actions" at bounding box center [237, 281] width 146 height 44
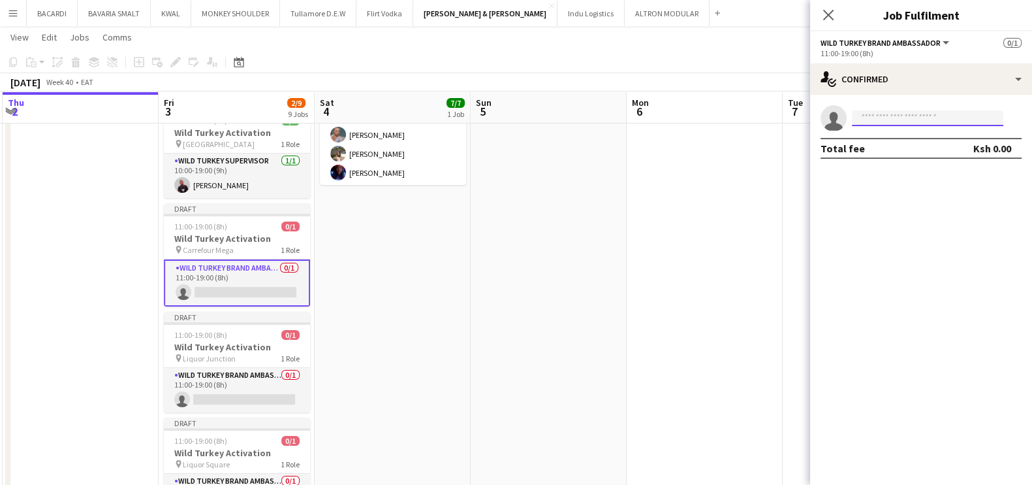
click at [893, 122] on input at bounding box center [928, 118] width 152 height 16
paste input "**********"
drag, startPoint x: 946, startPoint y: 117, endPoint x: 852, endPoint y: 115, distance: 93.4
click at [852, 115] on input "**********" at bounding box center [928, 118] width 152 height 16
type input "**********"
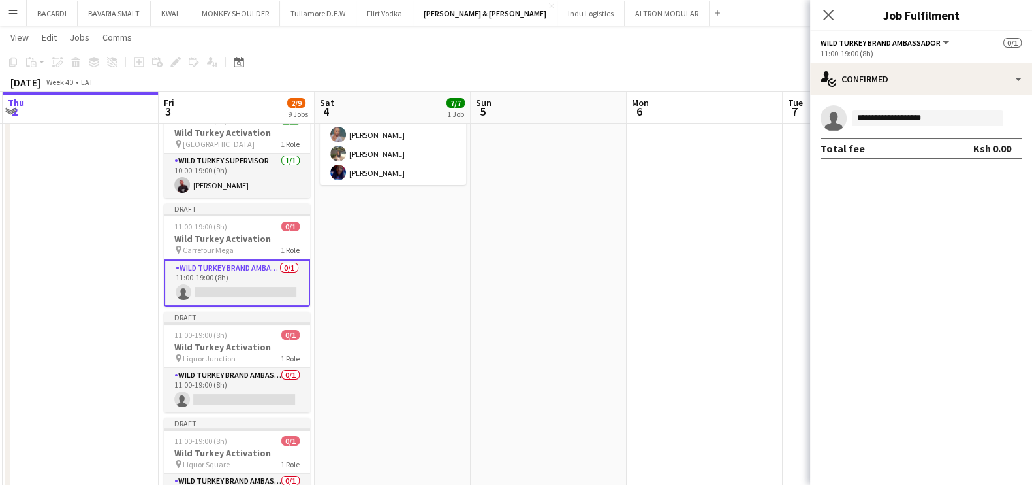
click at [16, 5] on button "Menu" at bounding box center [13, 13] width 26 height 26
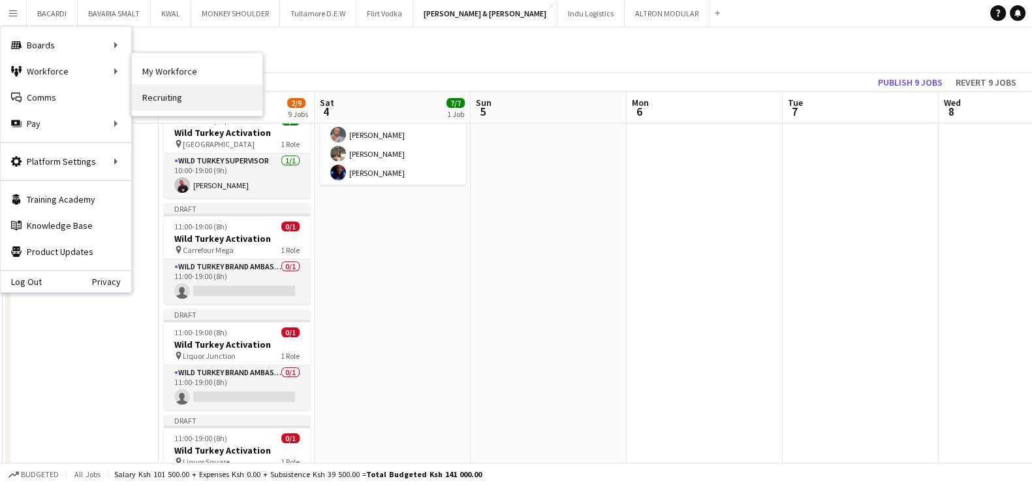
click at [151, 97] on link "Recruiting" at bounding box center [197, 97] width 131 height 26
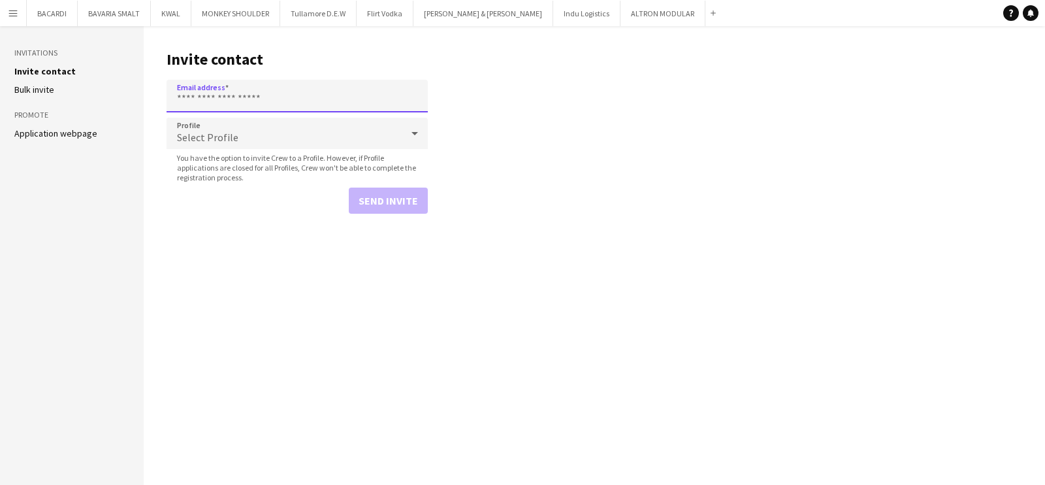
click at [238, 91] on input "Email address" at bounding box center [297, 96] width 261 height 33
paste input "**********"
type input "**********"
click at [378, 195] on button "Send invite" at bounding box center [388, 200] width 79 height 26
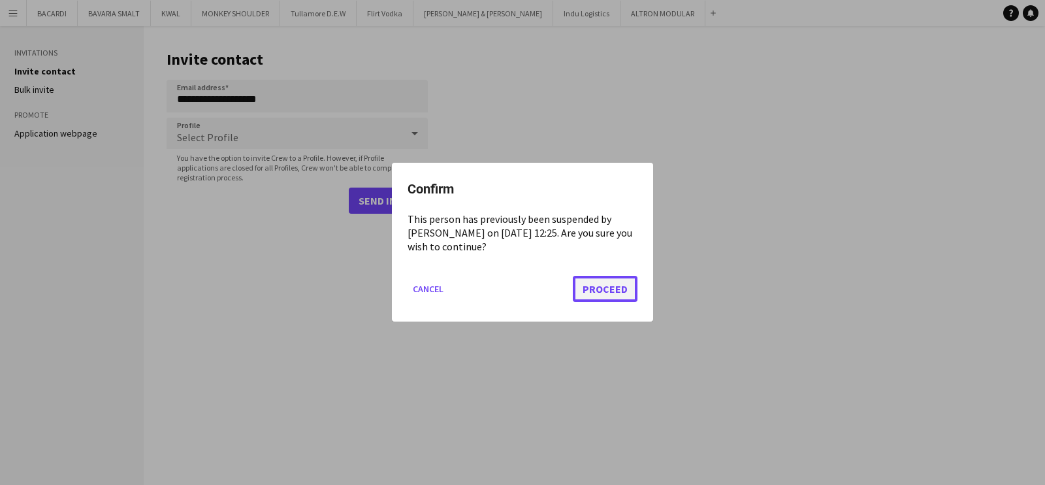
click at [594, 281] on button "Proceed" at bounding box center [605, 289] width 65 height 26
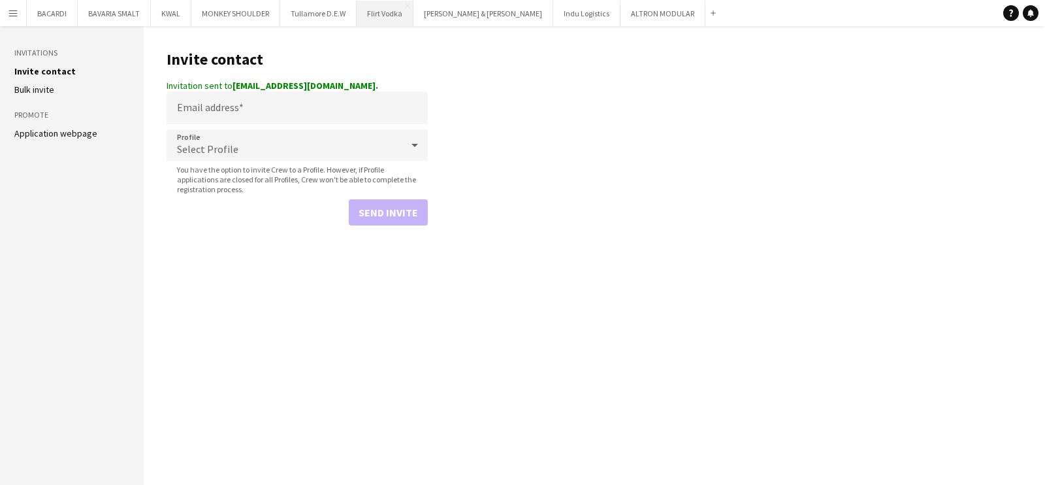
click at [373, 16] on button "Flirt Vodka Close" at bounding box center [385, 13] width 57 height 25
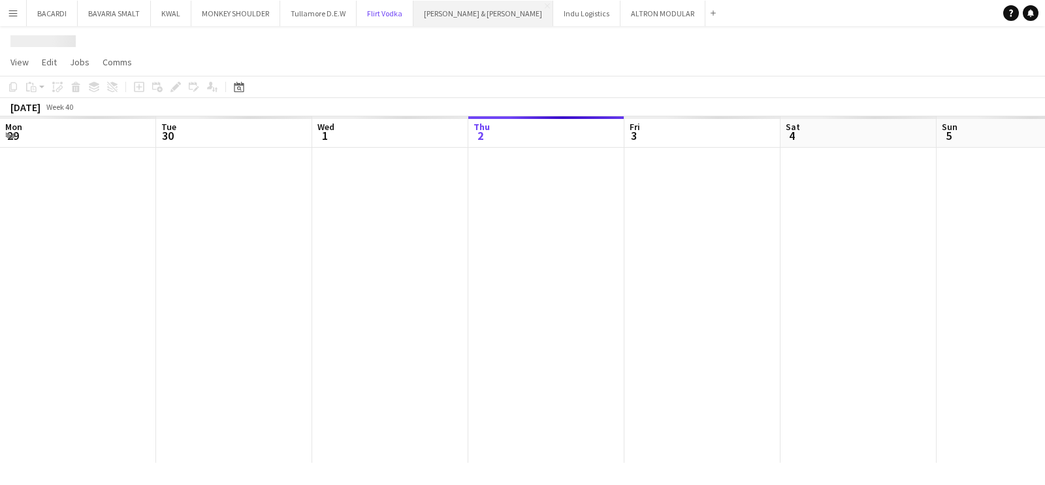
scroll to position [0, 312]
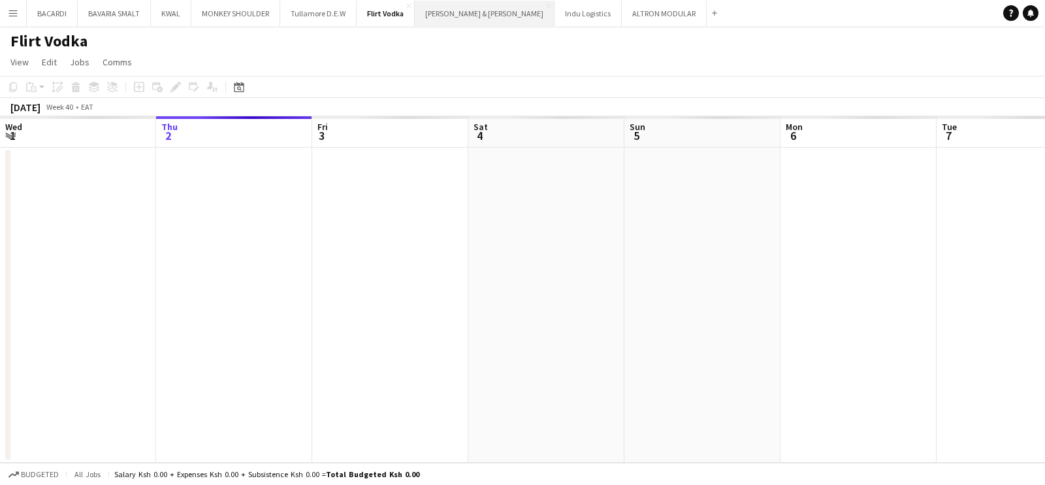
click at [436, 21] on button "[PERSON_NAME] & [PERSON_NAME] Close" at bounding box center [485, 13] width 140 height 25
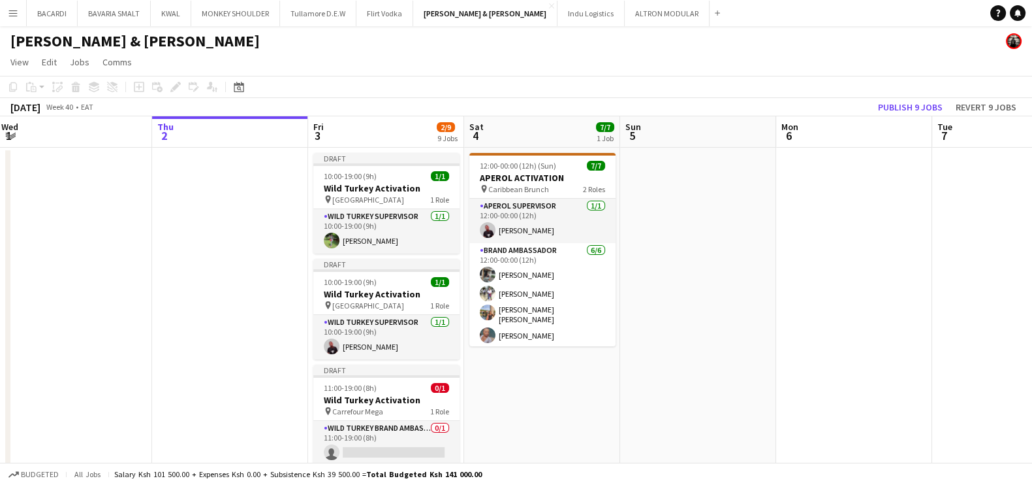
scroll to position [0, 312]
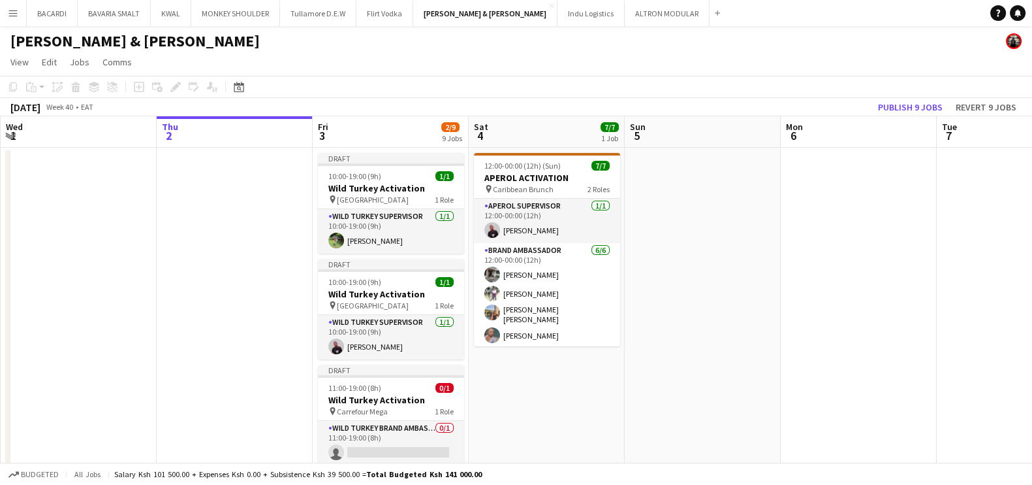
drag, startPoint x: 405, startPoint y: 250, endPoint x: 406, endPoint y: 282, distance: 32.0
click at [363, 449] on app-card-role "Wild Turkey Brand Ambassador 0/1 11:00-19:00 (8h) single-neutral-actions" at bounding box center [391, 443] width 146 height 44
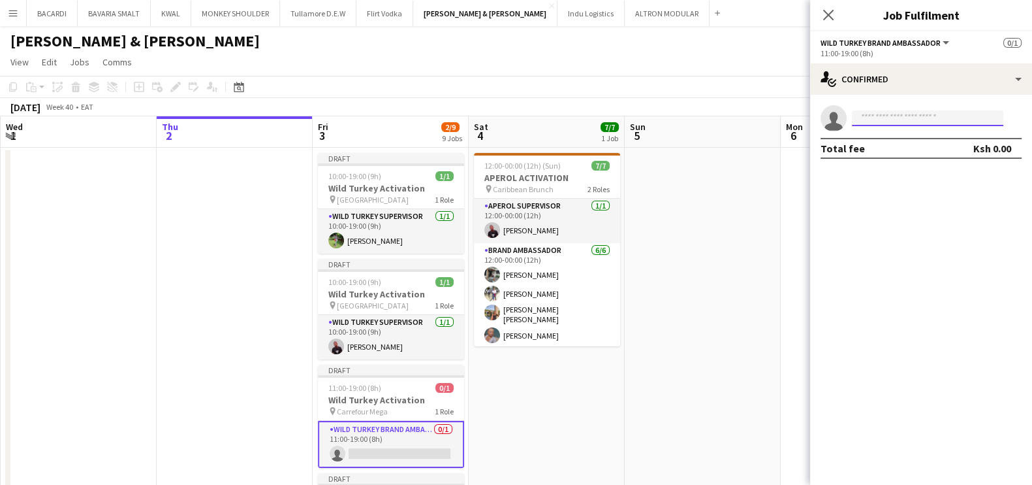
drag, startPoint x: 363, startPoint y: 449, endPoint x: 871, endPoint y: 114, distance: 608.6
click at [871, 114] on input at bounding box center [928, 118] width 152 height 16
paste input "**********"
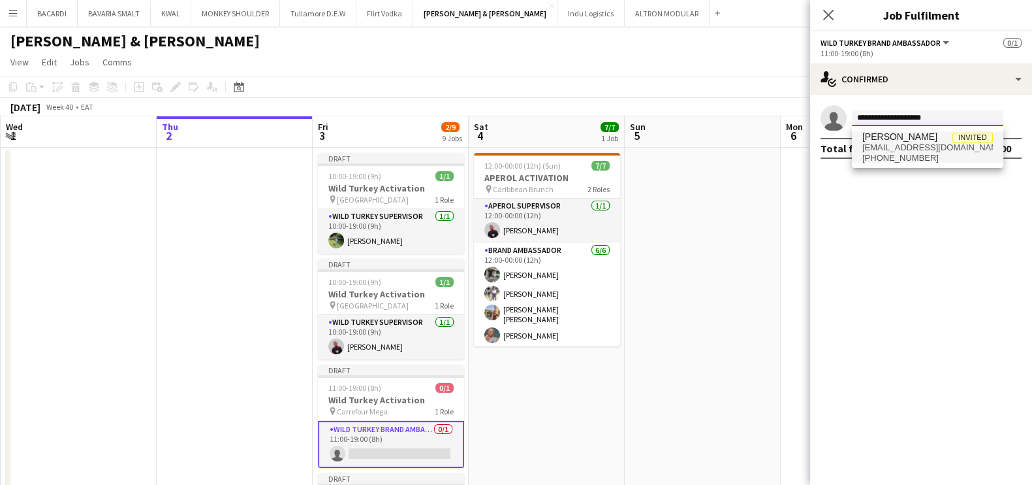
type input "**********"
click at [914, 148] on span "[EMAIL_ADDRESS][DOMAIN_NAME]" at bounding box center [928, 147] width 131 height 10
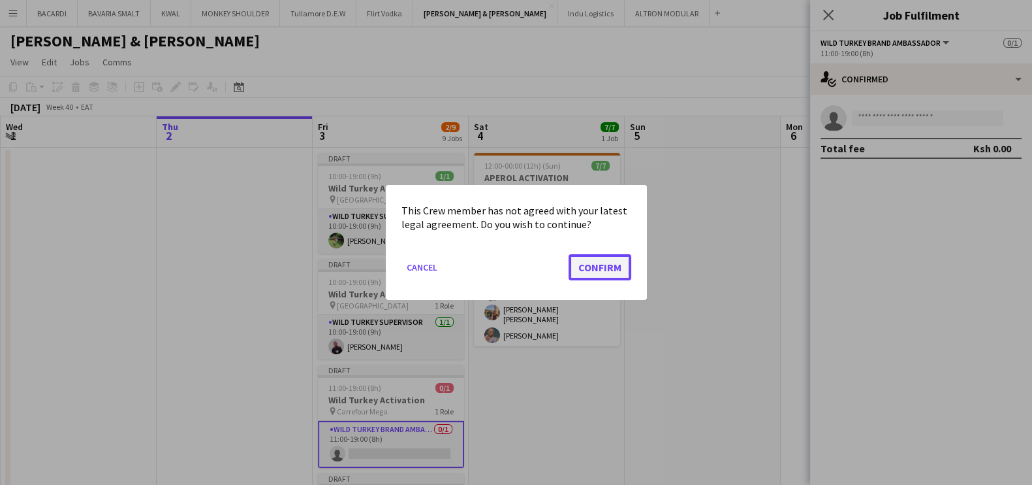
click at [605, 271] on button "Confirm" at bounding box center [600, 267] width 63 height 26
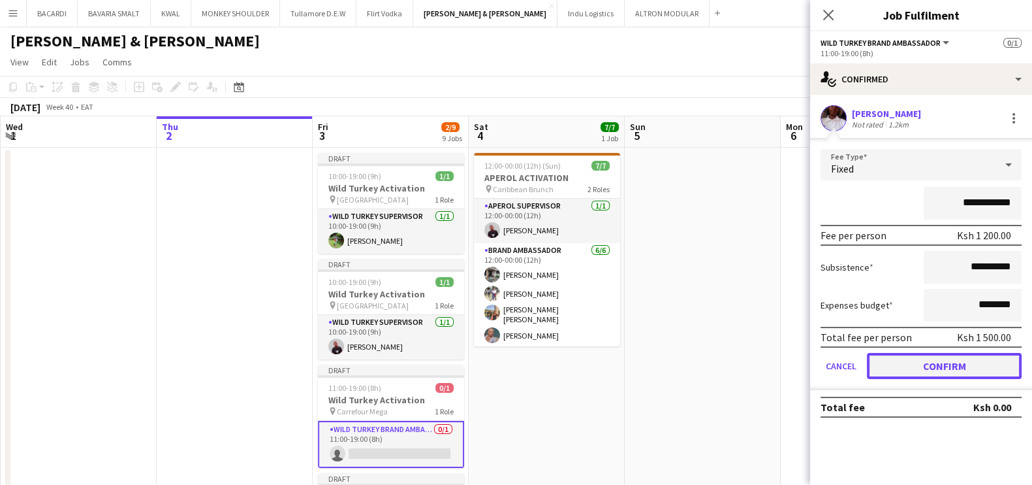
click at [931, 360] on button "Confirm" at bounding box center [944, 366] width 155 height 26
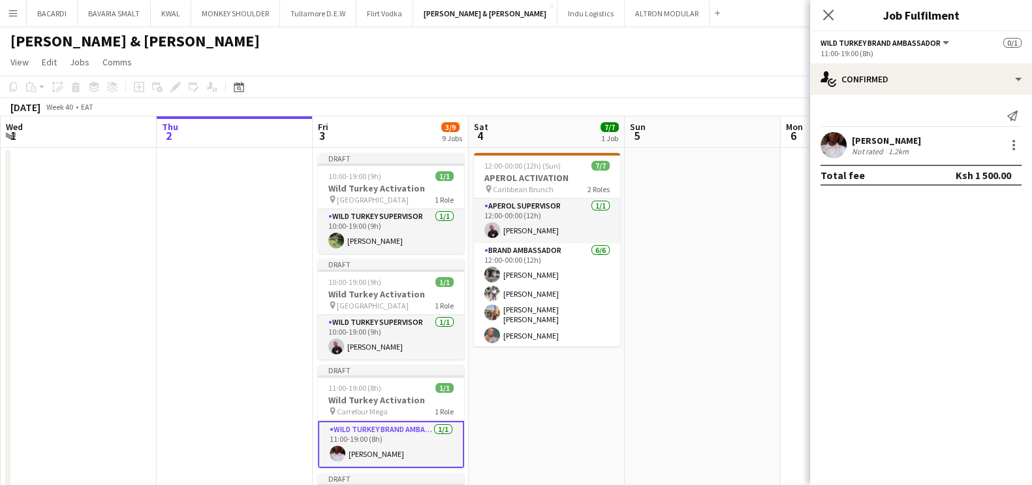
click at [663, 54] on app-page-menu "View Day view expanded Day view collapsed Month view Date picker Jump to [DATE]…" at bounding box center [516, 63] width 1032 height 25
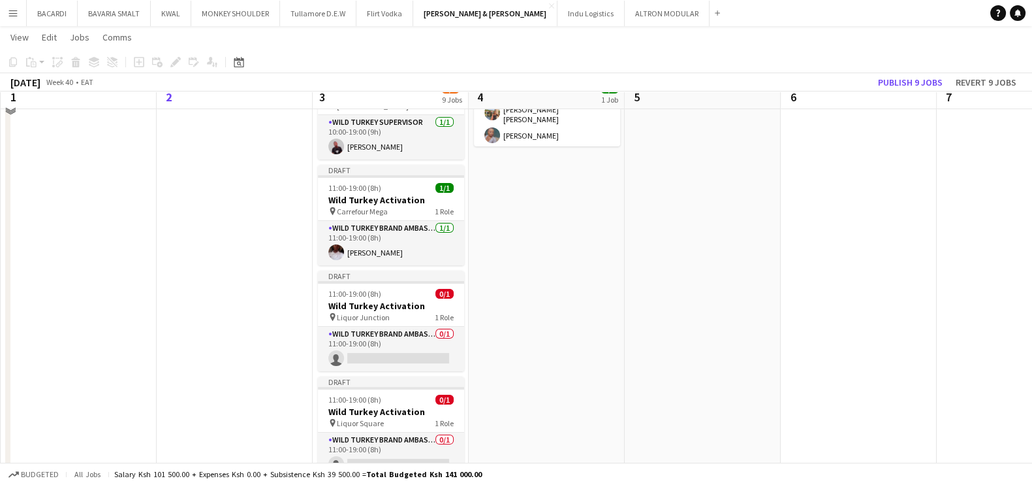
scroll to position [201, 0]
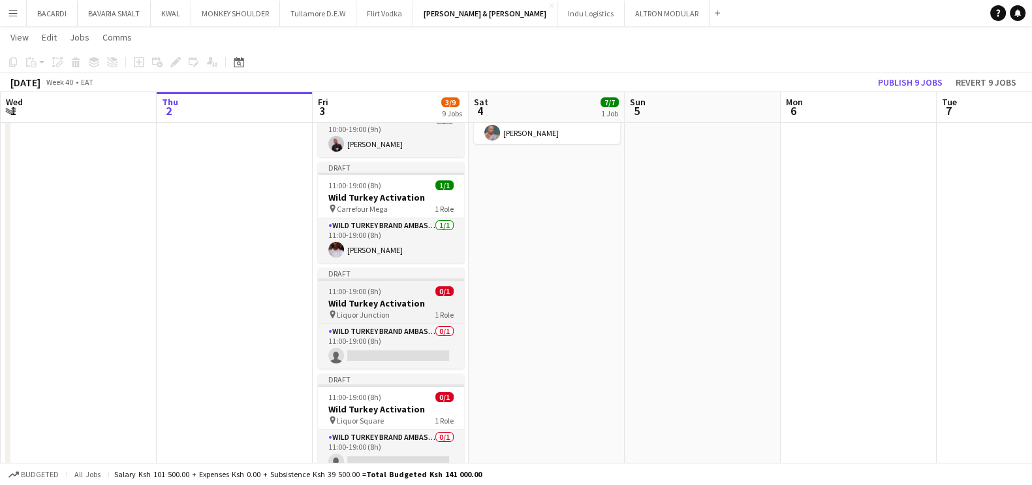
click at [390, 315] on div "pin Liquor Junction 1 Role" at bounding box center [391, 314] width 146 height 10
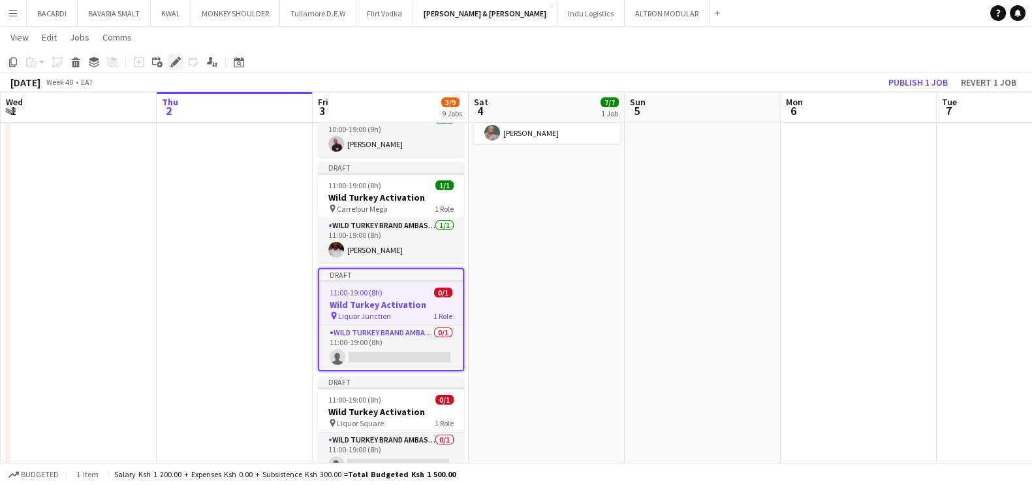
click at [168, 55] on div "Edit" at bounding box center [176, 62] width 16 height 16
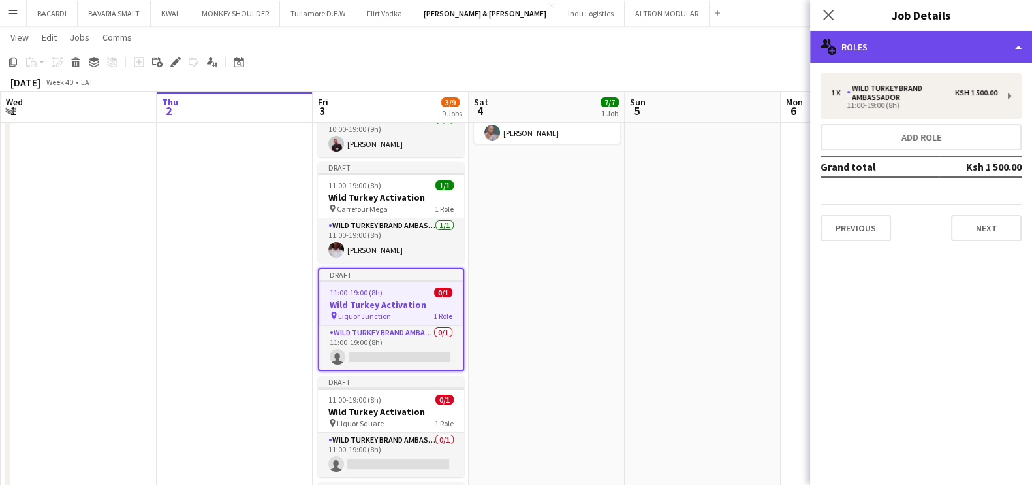
click at [875, 60] on div "multiple-users-add Roles" at bounding box center [921, 46] width 222 height 31
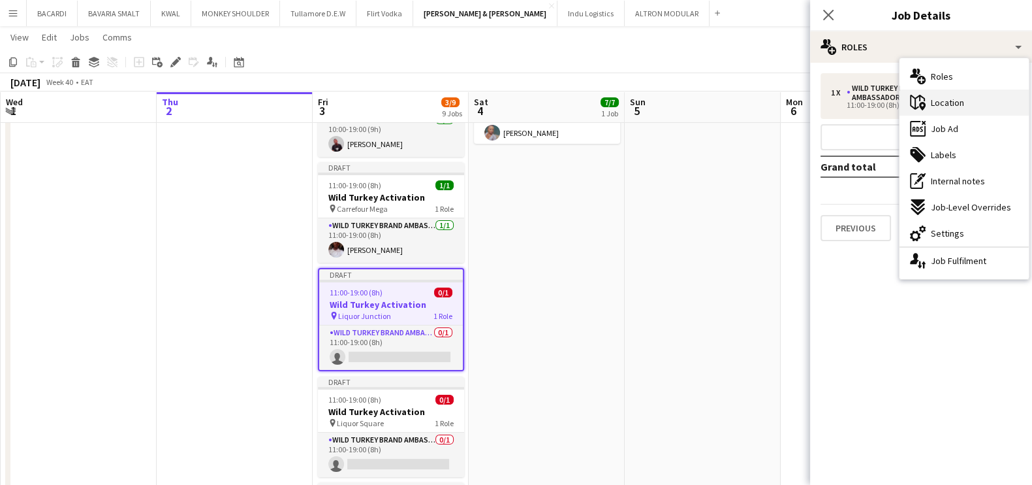
click at [961, 108] on span "Location" at bounding box center [947, 103] width 33 height 12
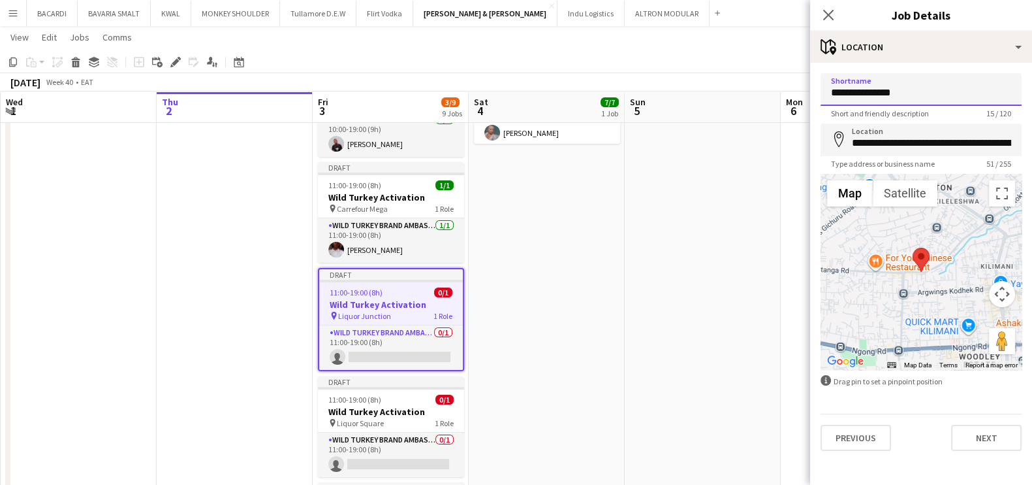
drag, startPoint x: 914, startPoint y: 93, endPoint x: 862, endPoint y: 91, distance: 52.3
click at [862, 91] on input "**********" at bounding box center [921, 89] width 201 height 33
type input "**********"
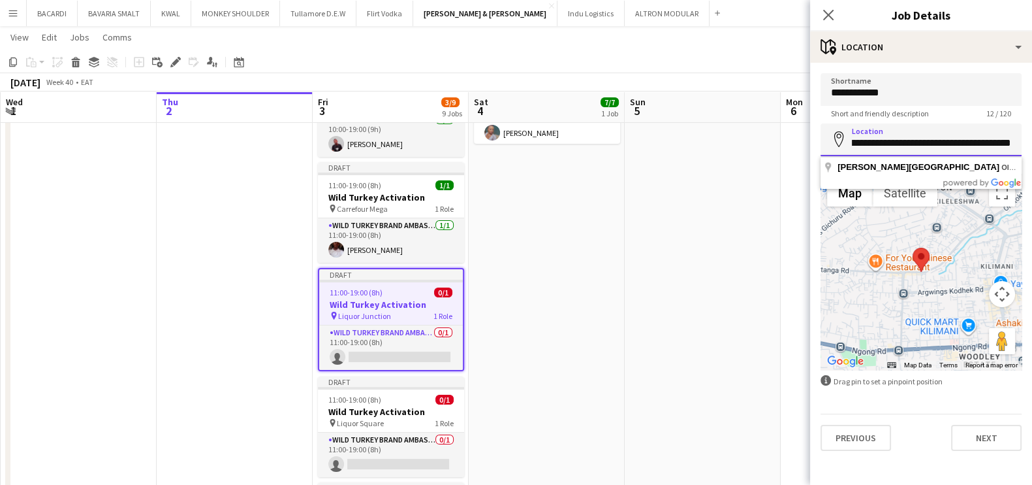
drag, startPoint x: 850, startPoint y: 142, endPoint x: 1044, endPoint y: 132, distance: 194.9
click at [1032, 132] on html "Menu Boards Boards Boards All jobs Status Workforce Workforce My Workforce Recr…" at bounding box center [516, 430] width 1032 height 1262
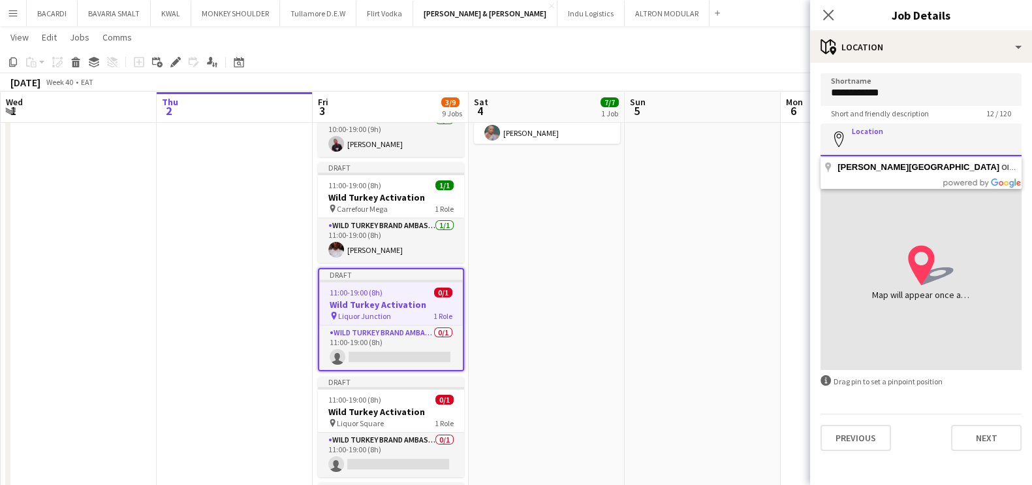
scroll to position [0, 0]
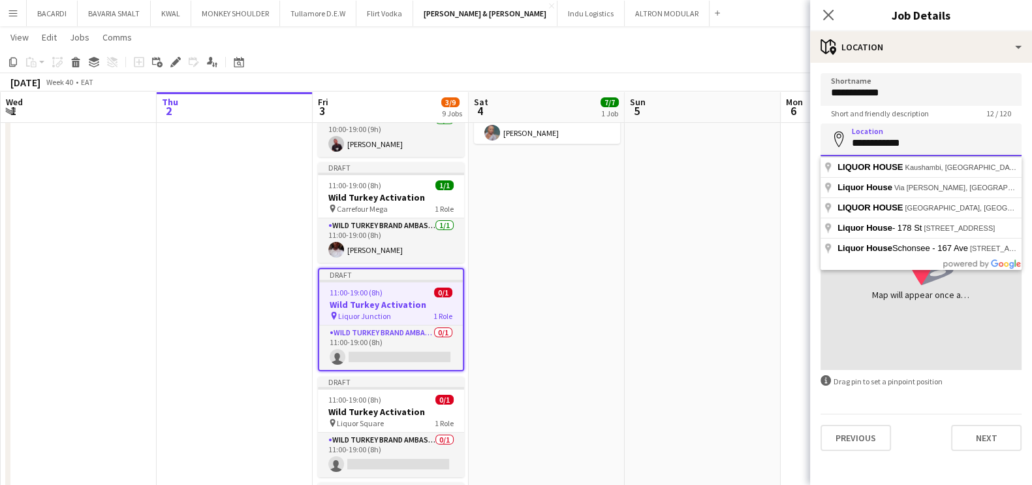
click at [850, 140] on input "**********" at bounding box center [921, 139] width 201 height 33
click at [931, 144] on input "**********" at bounding box center [921, 139] width 201 height 33
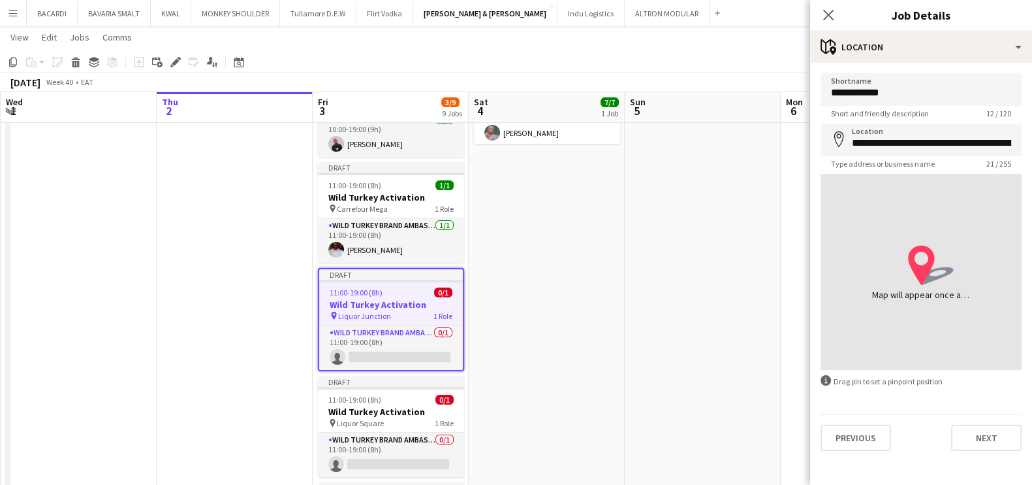
type input "**********"
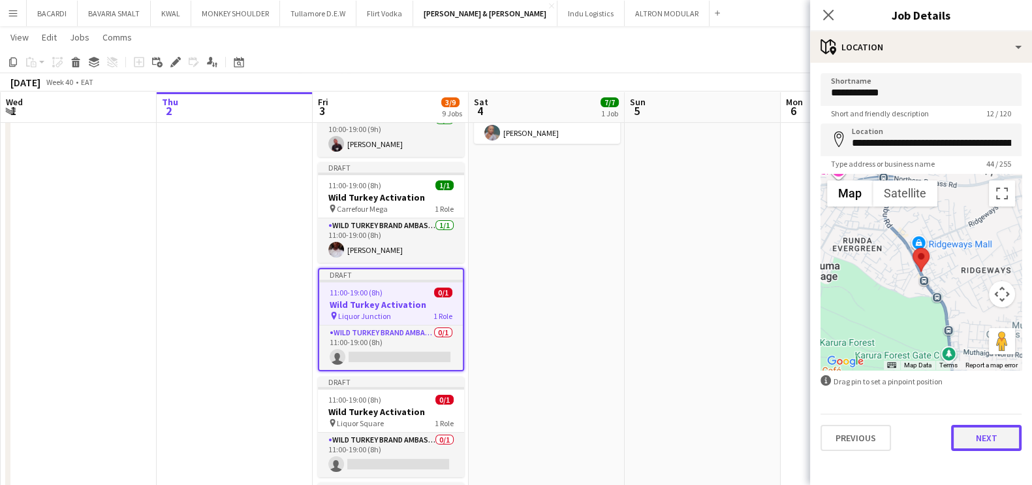
click at [997, 438] on button "Next" at bounding box center [986, 437] width 71 height 26
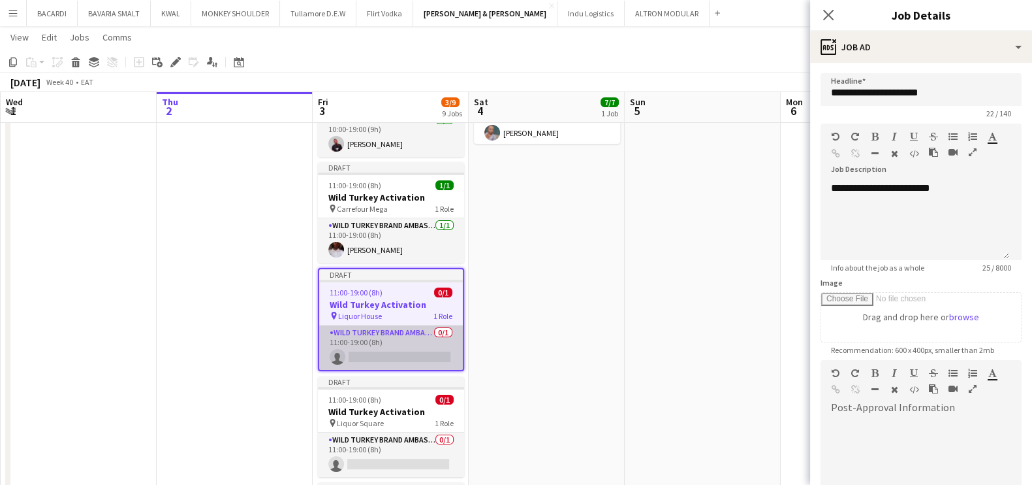
click at [387, 357] on app-card-role "Wild Turkey Brand Ambassador 0/1 11:00-19:00 (8h) single-neutral-actions" at bounding box center [391, 347] width 144 height 44
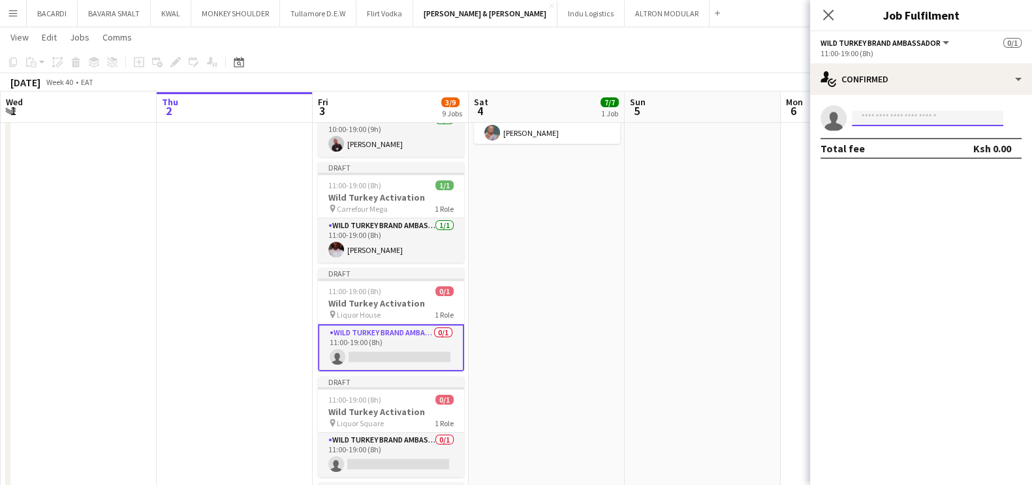
click at [891, 116] on input at bounding box center [928, 118] width 152 height 16
paste input "**********"
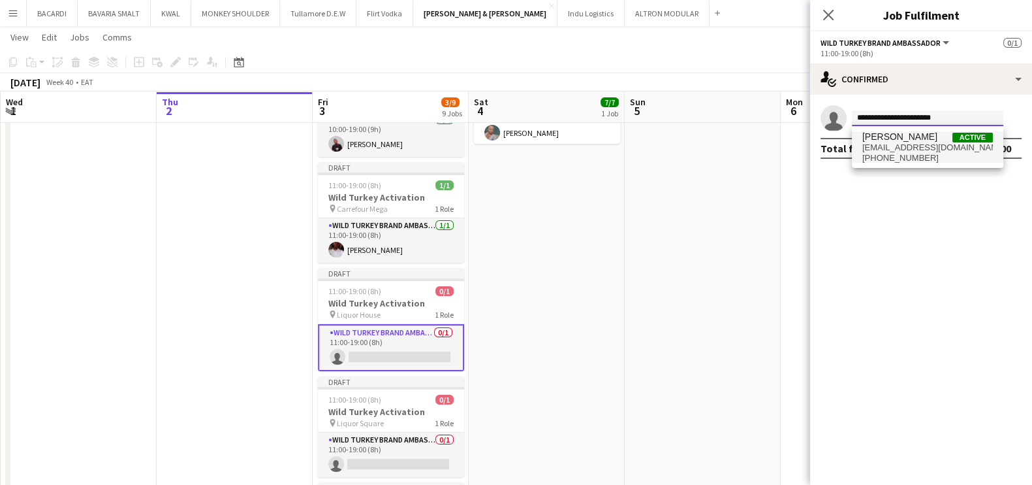
type input "**********"
click at [918, 150] on span "[EMAIL_ADDRESS][DOMAIN_NAME]" at bounding box center [928, 147] width 131 height 10
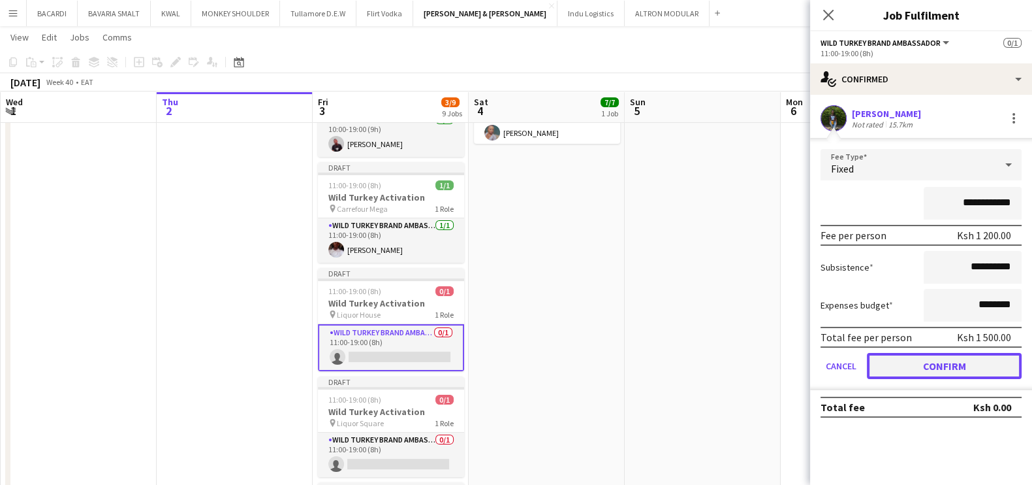
click at [929, 362] on button "Confirm" at bounding box center [944, 366] width 155 height 26
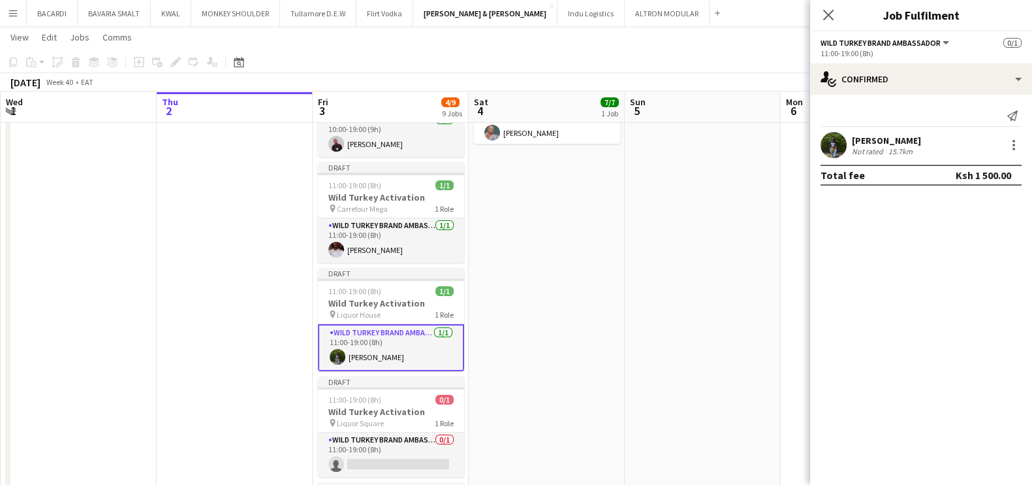
click at [888, 43] on span "Wild Turkey Brand Ambassador" at bounding box center [881, 43] width 120 height 10
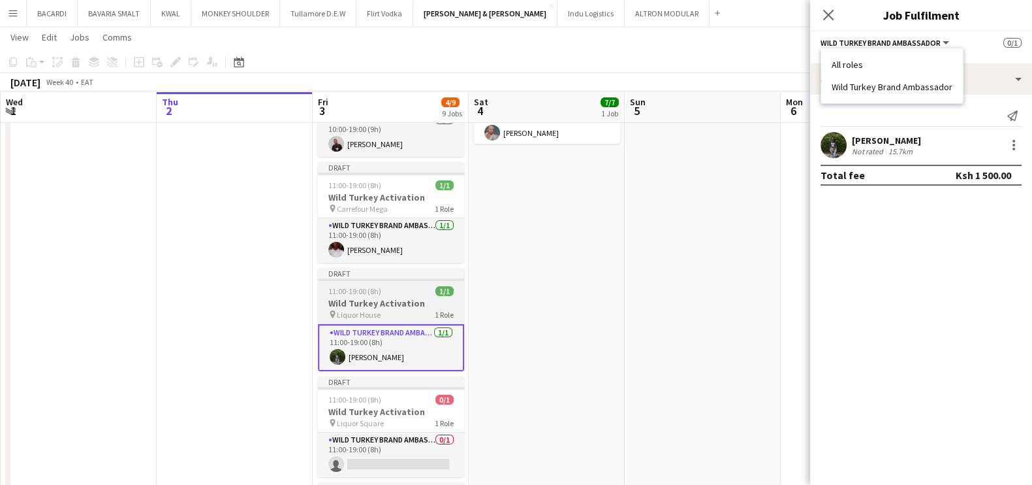
click at [390, 293] on div "11:00-19:00 (8h) 1/1" at bounding box center [391, 291] width 146 height 10
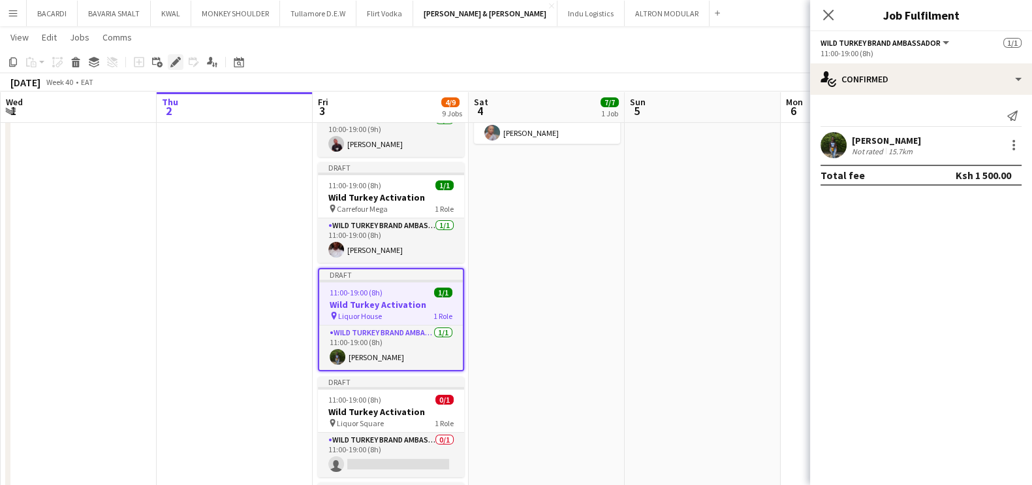
click at [173, 67] on icon "Edit" at bounding box center [175, 62] width 10 height 10
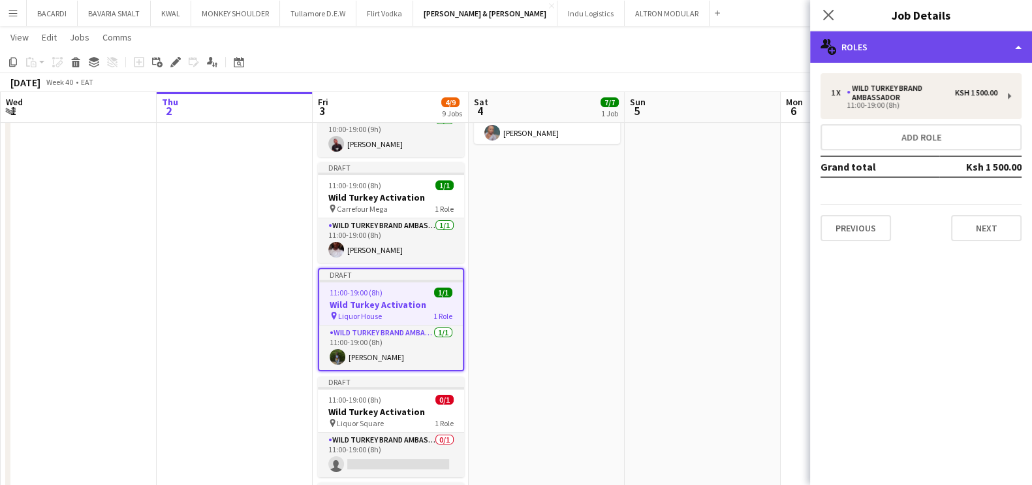
click at [880, 46] on div "multiple-users-add Roles" at bounding box center [921, 46] width 222 height 31
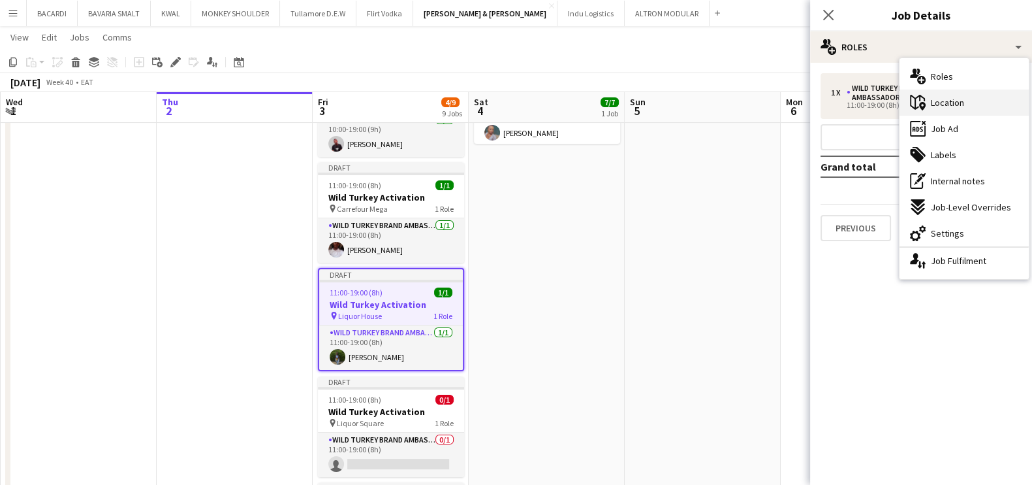
click at [962, 97] on span "Location" at bounding box center [947, 103] width 33 height 12
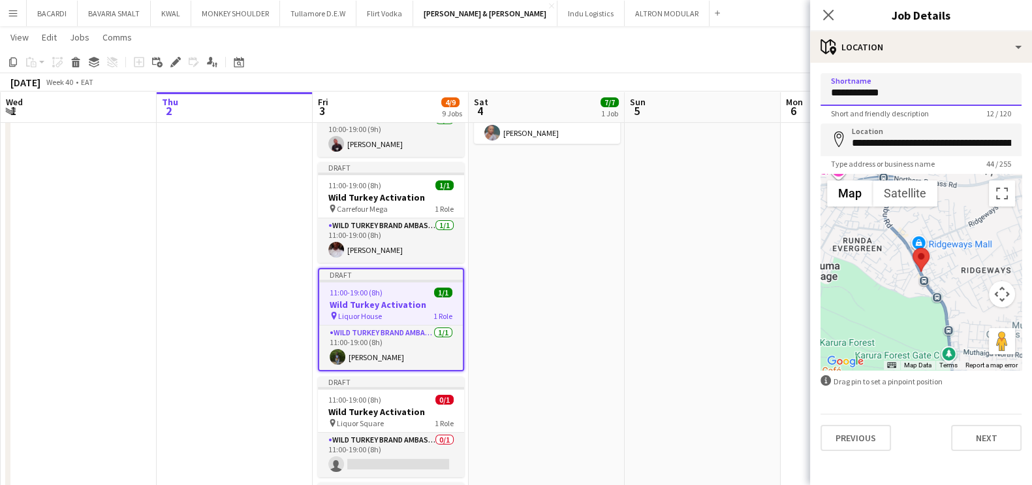
drag, startPoint x: 897, startPoint y: 86, endPoint x: 798, endPoint y: 103, distance: 100.2
click at [798, 103] on body "Menu Boards Boards Boards All jobs Status Workforce Workforce My Workforce Recr…" at bounding box center [516, 430] width 1032 height 1262
type input "**********"
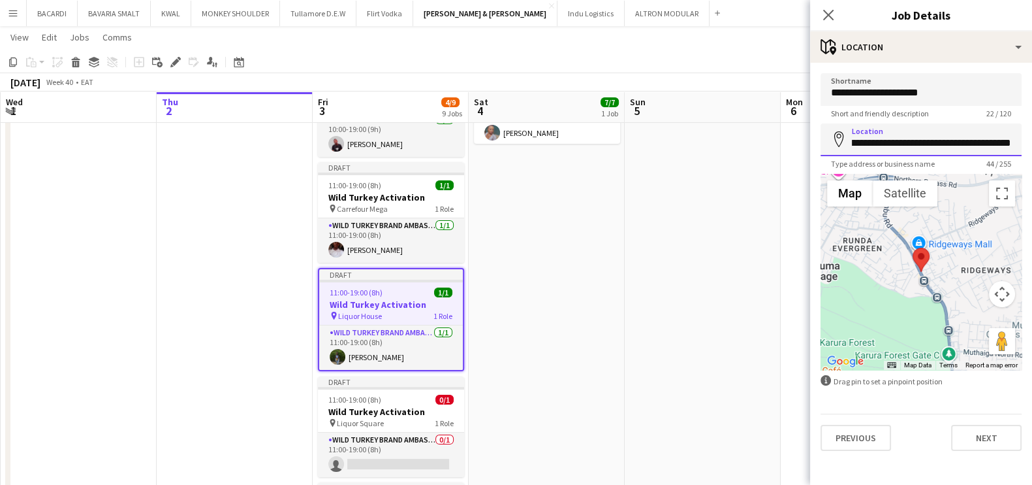
drag, startPoint x: 852, startPoint y: 141, endPoint x: 1044, endPoint y: 135, distance: 192.1
click at [1032, 135] on html "Menu Boards Boards Boards All jobs Status Workforce Workforce My Workforce Recr…" at bounding box center [516, 430] width 1032 height 1262
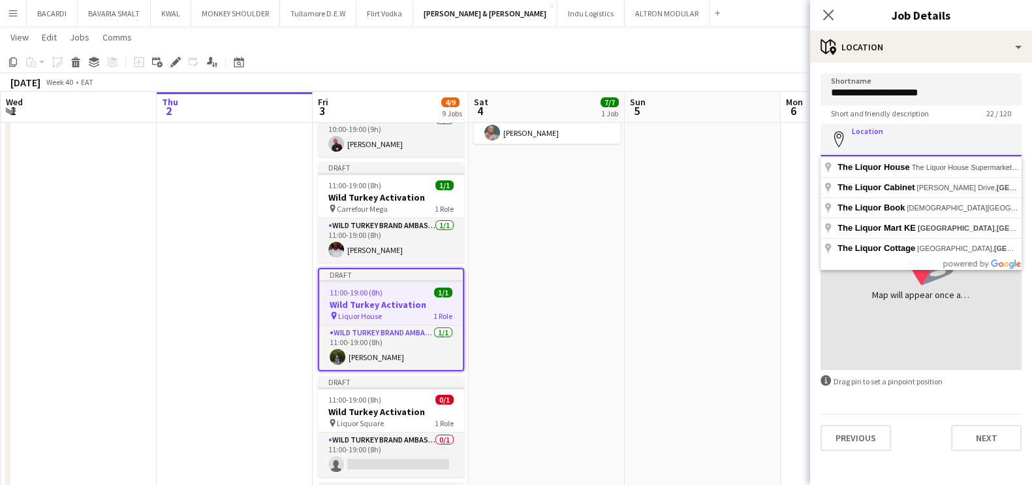
scroll to position [0, 0]
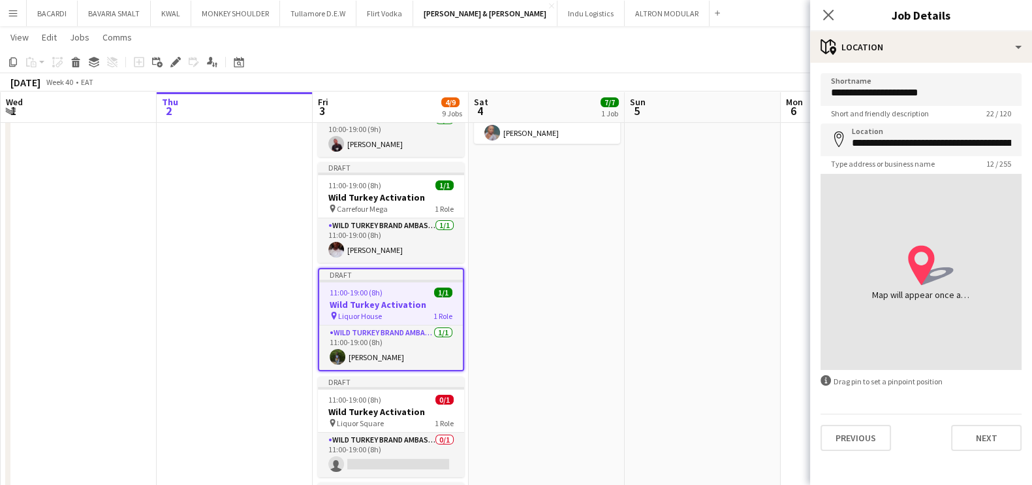
type input "**********"
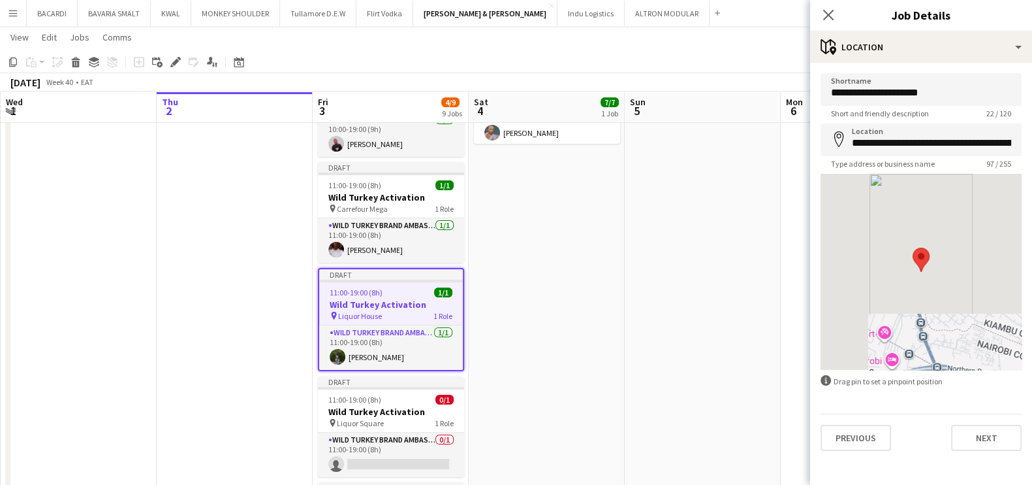
click at [692, 24] on app-navbar "Menu Boards Boards Boards All jobs Status Workforce Workforce My Workforce Recr…" at bounding box center [516, 13] width 1032 height 26
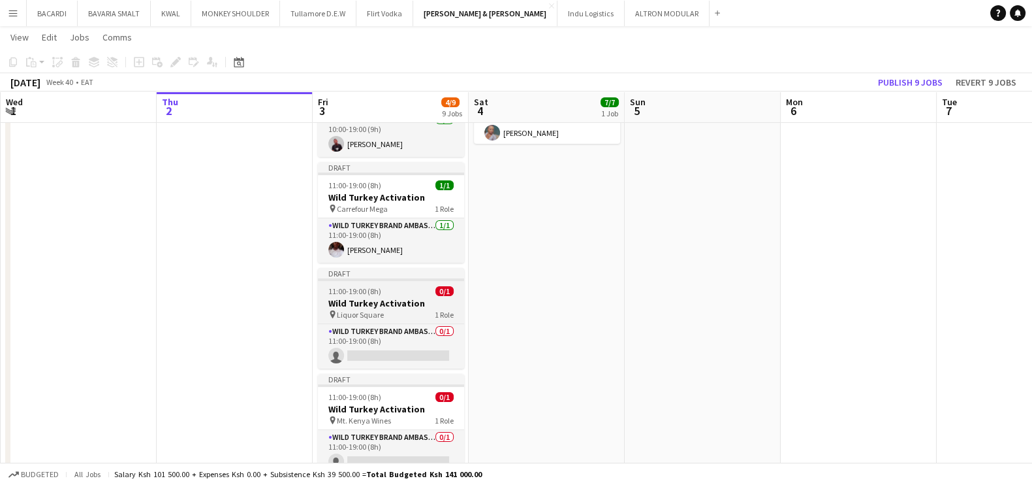
click at [385, 310] on div "pin Liquor Square 1 Role" at bounding box center [391, 314] width 146 height 10
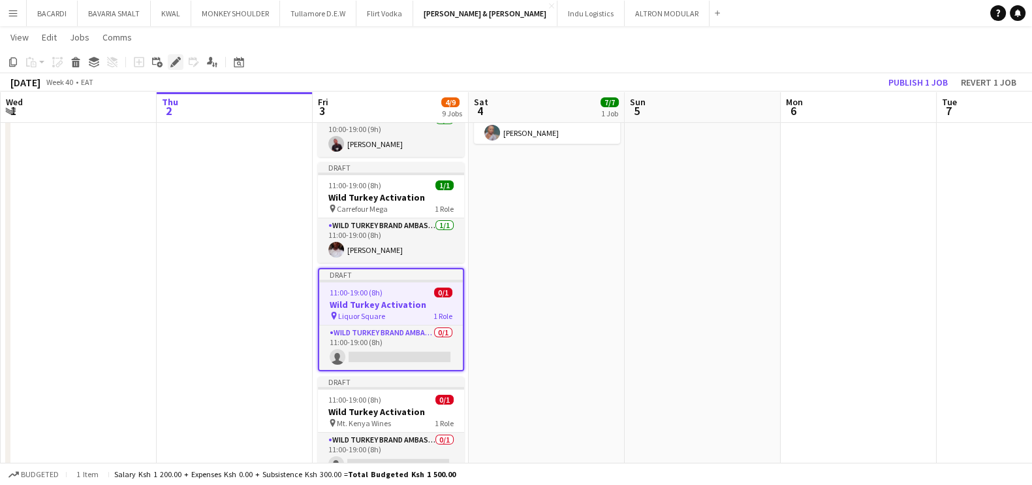
click at [168, 57] on div "Edit" at bounding box center [176, 62] width 16 height 16
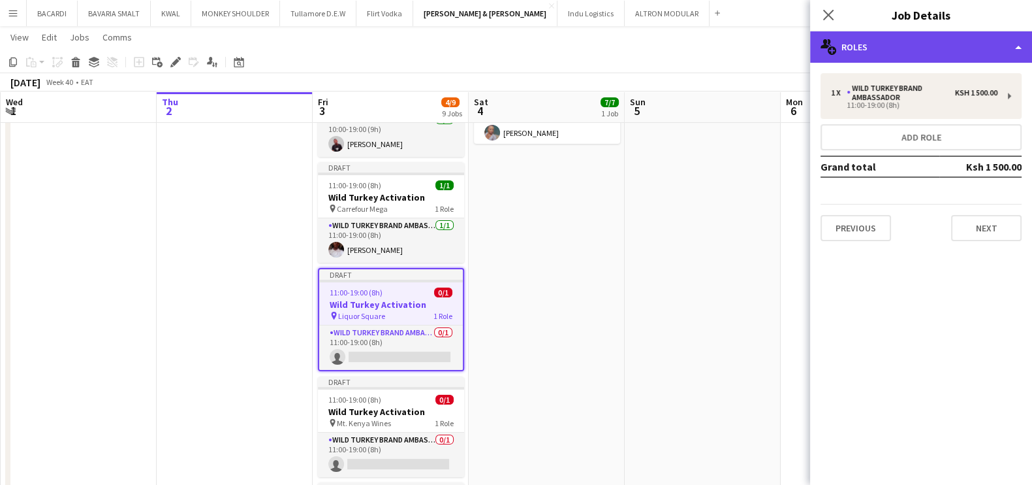
click at [894, 54] on div "multiple-users-add Roles" at bounding box center [921, 46] width 222 height 31
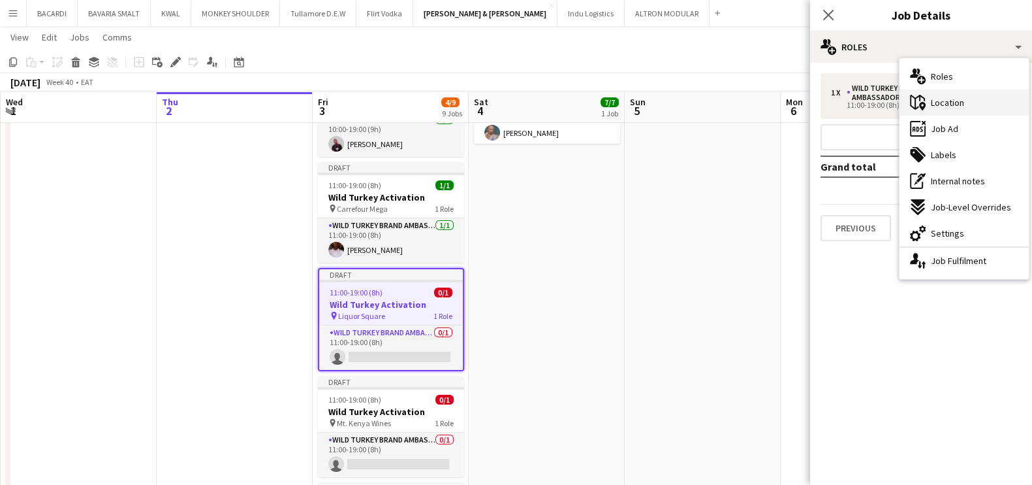
click at [987, 110] on div "maps-pin-1 Location" at bounding box center [964, 102] width 129 height 26
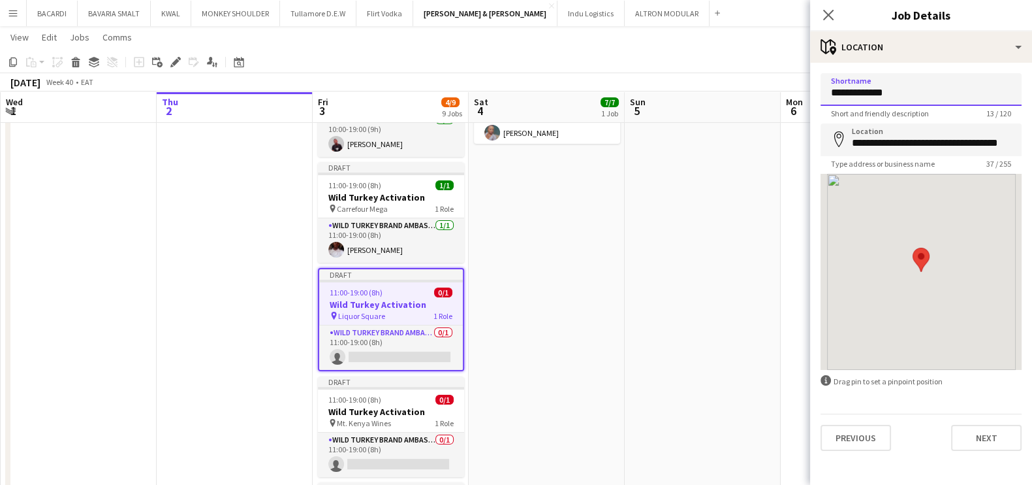
drag, startPoint x: 907, startPoint y: 94, endPoint x: 787, endPoint y: 103, distance: 120.5
click at [787, 103] on body "Menu Boards Boards Boards All jobs Status Workforce Workforce My Workforce Recr…" at bounding box center [516, 430] width 1032 height 1262
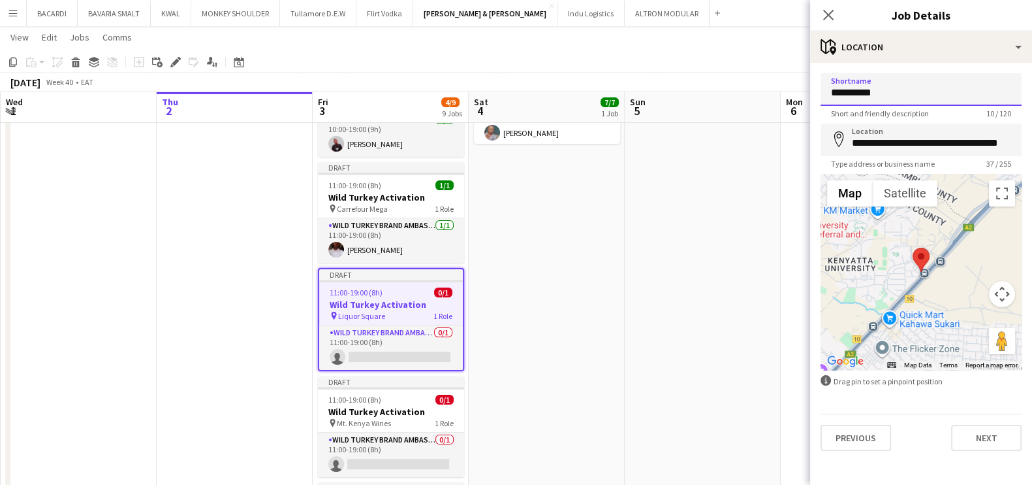
type input "**********"
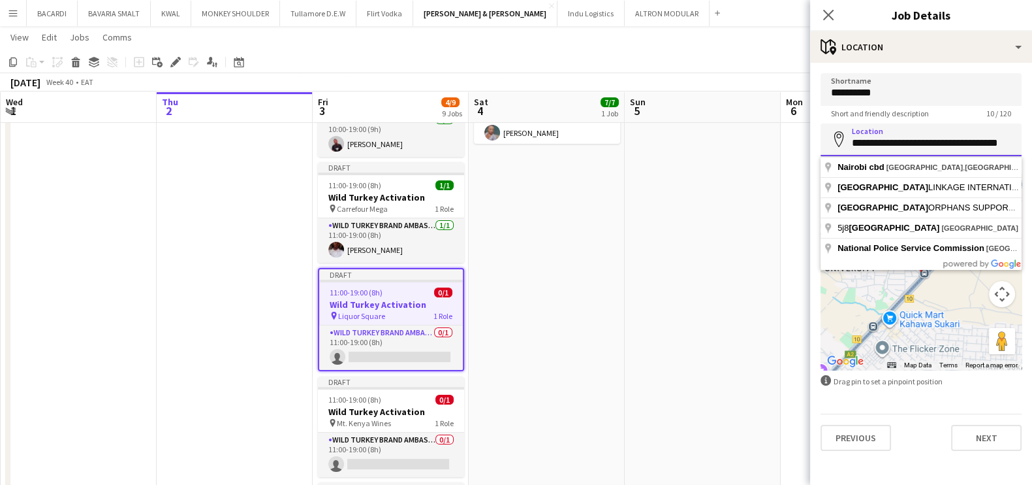
drag, startPoint x: 853, startPoint y: 150, endPoint x: 1032, endPoint y: 158, distance: 179.1
click at [1032, 158] on html "Menu Boards Boards Boards All jobs Status Workforce Workforce My Workforce Recr…" at bounding box center [516, 430] width 1032 height 1262
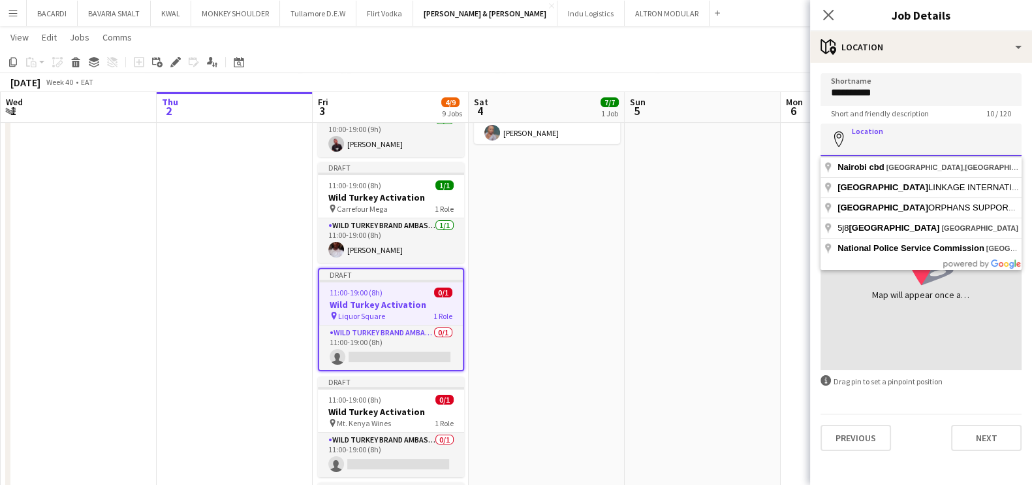
scroll to position [0, 0]
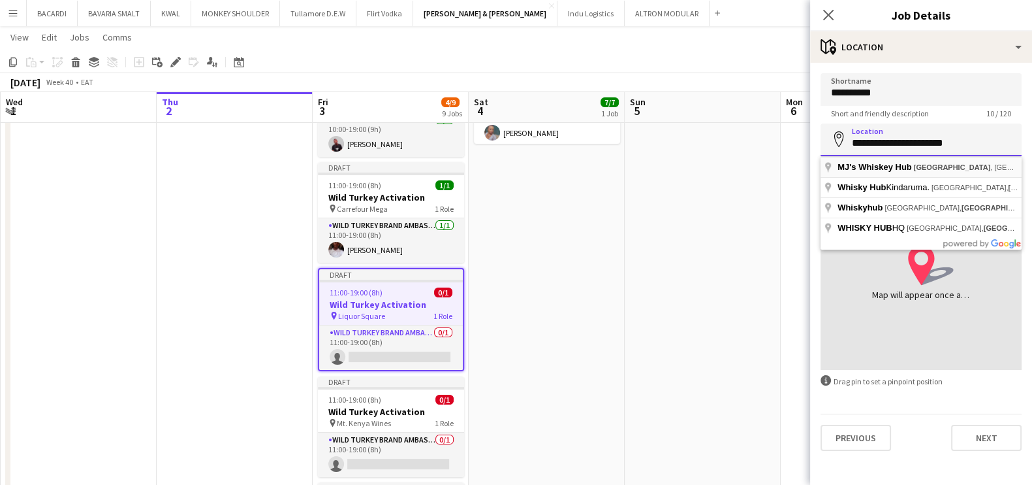
drag, startPoint x: 981, startPoint y: 142, endPoint x: 953, endPoint y: 172, distance: 41.1
click at [980, 142] on input "**********" at bounding box center [921, 139] width 201 height 33
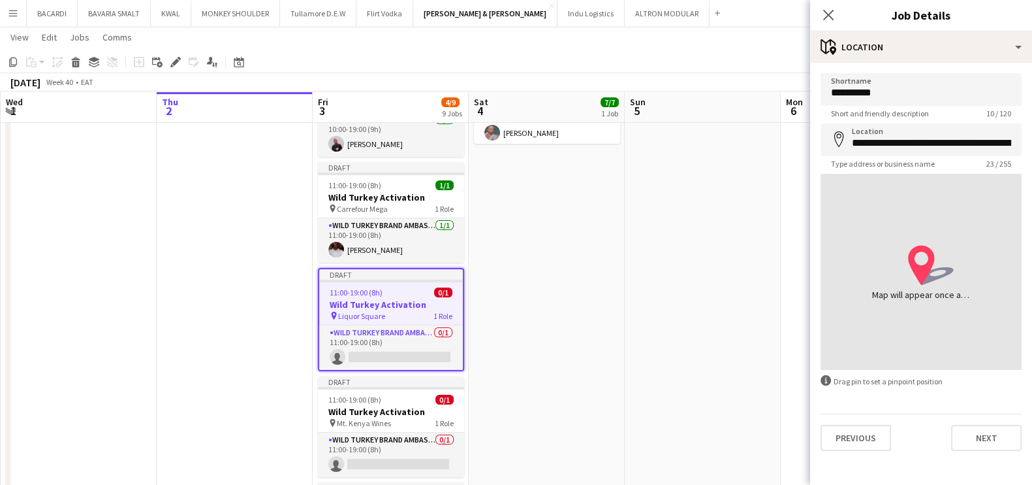
type input "**********"
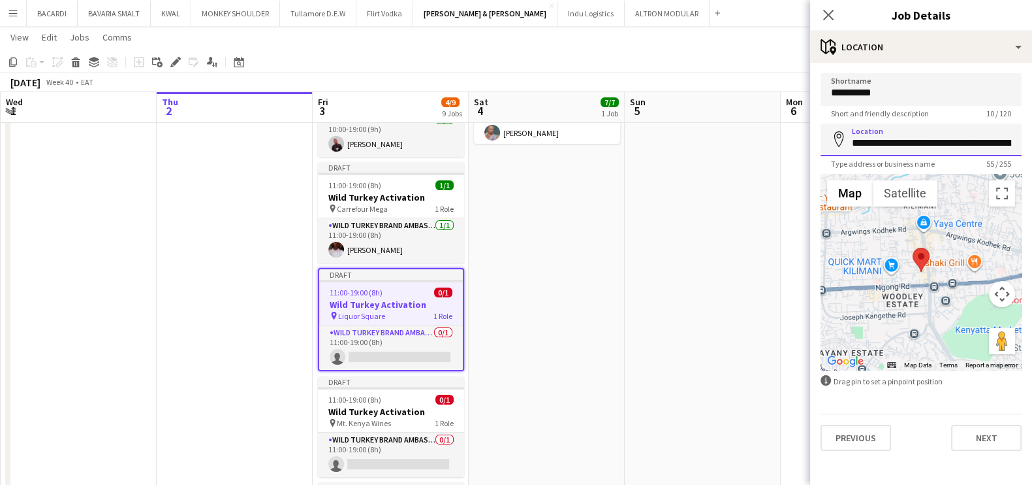
scroll to position [0, 98]
drag, startPoint x: 853, startPoint y: 142, endPoint x: 1044, endPoint y: 167, distance: 192.9
click at [1032, 167] on html "Menu Boards Boards Boards All jobs Status Workforce Workforce My Workforce Recr…" at bounding box center [516, 430] width 1032 height 1262
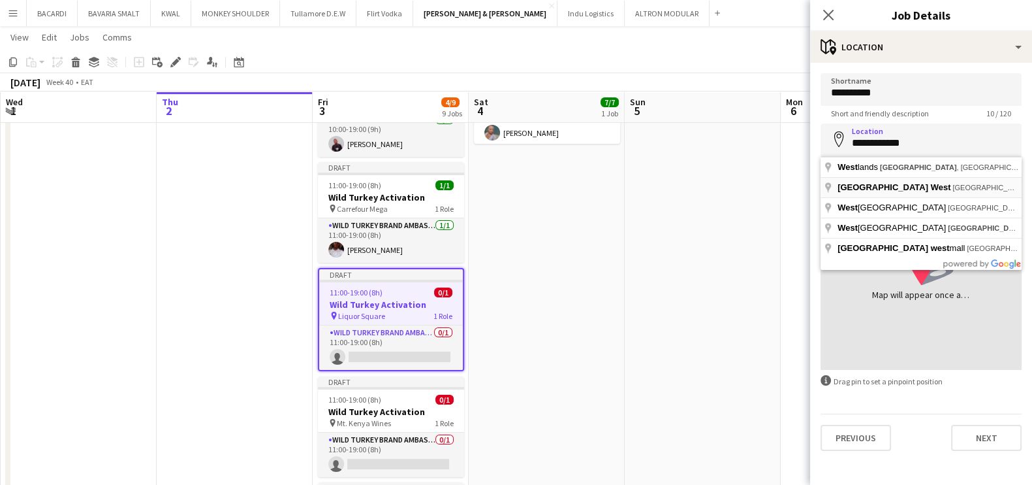
type input "**********"
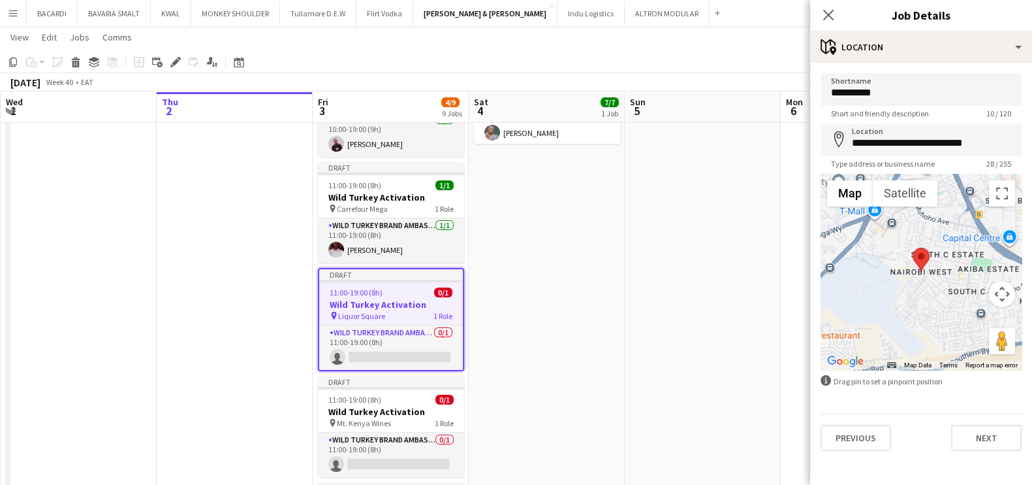
click at [729, 50] on app-page-menu "View Day view expanded Day view collapsed Month view Date picker Jump to [DATE]…" at bounding box center [516, 38] width 1032 height 25
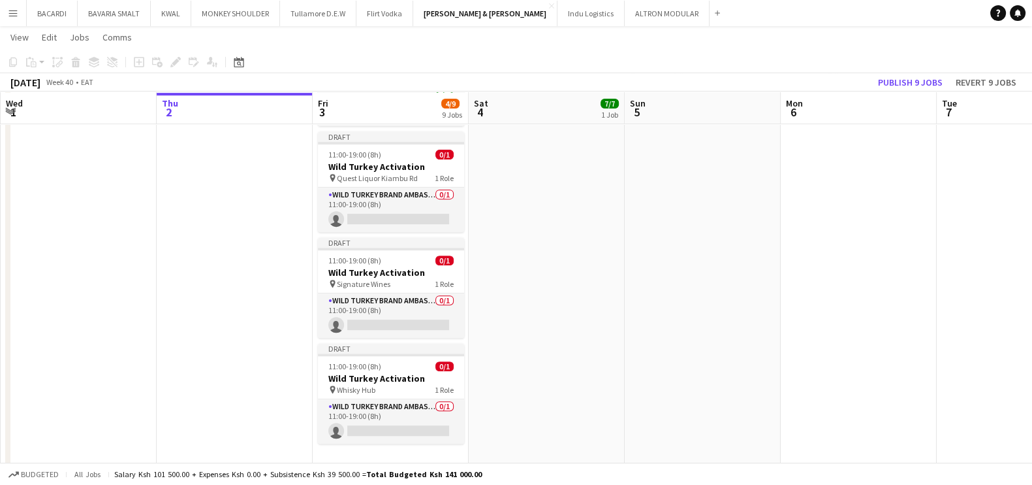
scroll to position [656, 0]
click at [372, 428] on app-card-role "Wild Turkey Brand Ambassador 0/1 11:00-19:00 (8h) single-neutral-actions" at bounding box center [391, 420] width 146 height 44
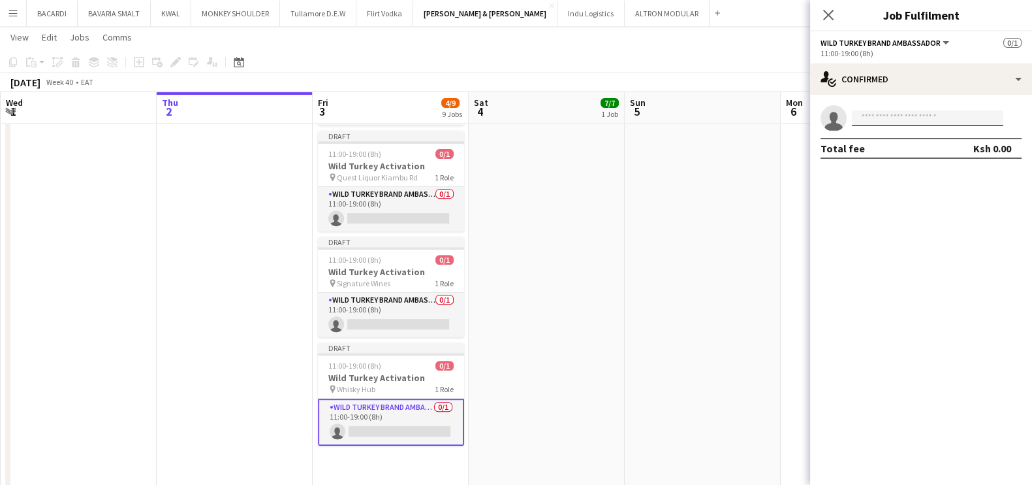
click at [889, 120] on input at bounding box center [928, 118] width 152 height 16
paste input "**********"
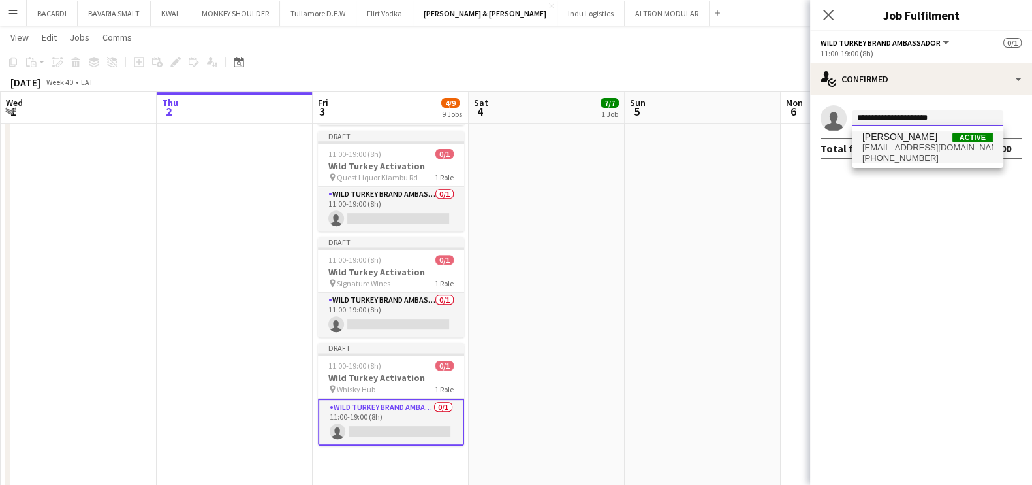
type input "**********"
click at [895, 135] on span "[PERSON_NAME]" at bounding box center [900, 136] width 75 height 11
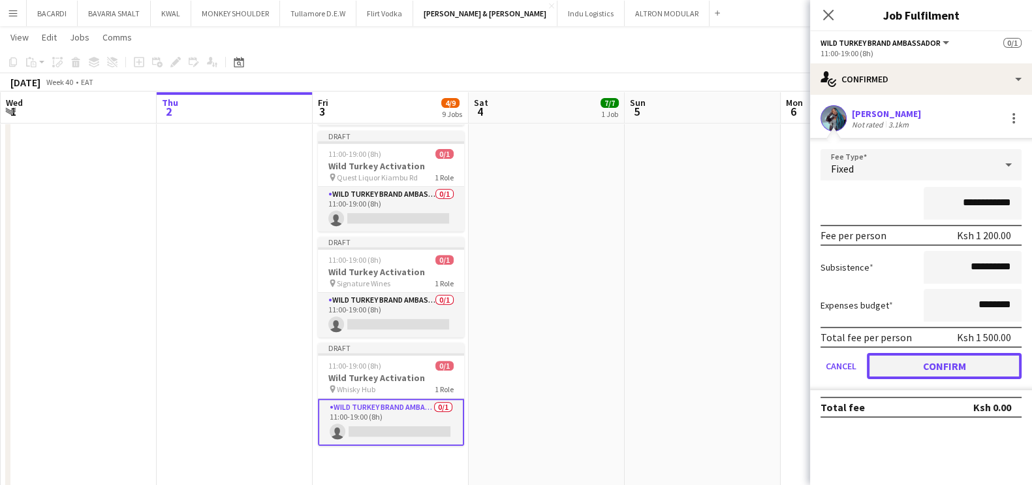
click at [975, 357] on button "Confirm" at bounding box center [944, 366] width 155 height 26
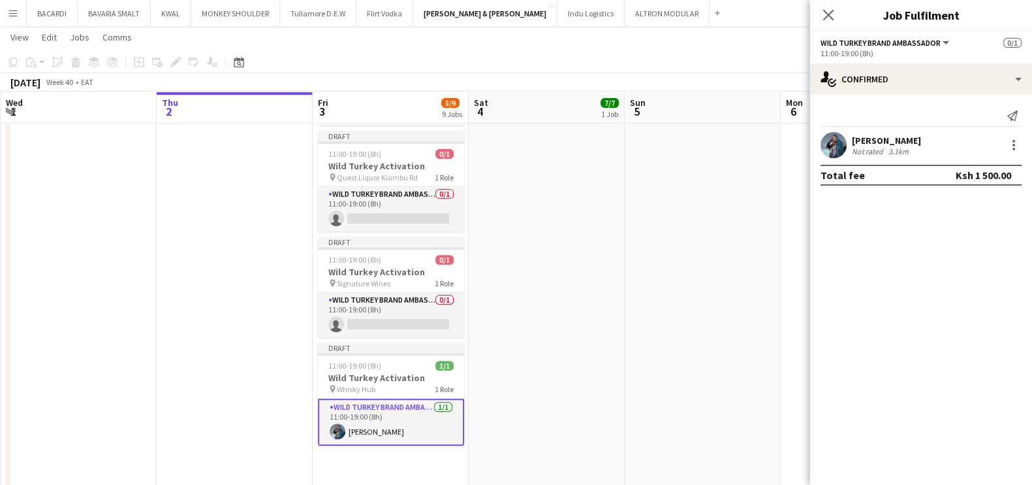
click at [679, 34] on app-page-menu "View Day view expanded Day view collapsed Month view Date picker Jump to [DATE]…" at bounding box center [516, 38] width 1032 height 25
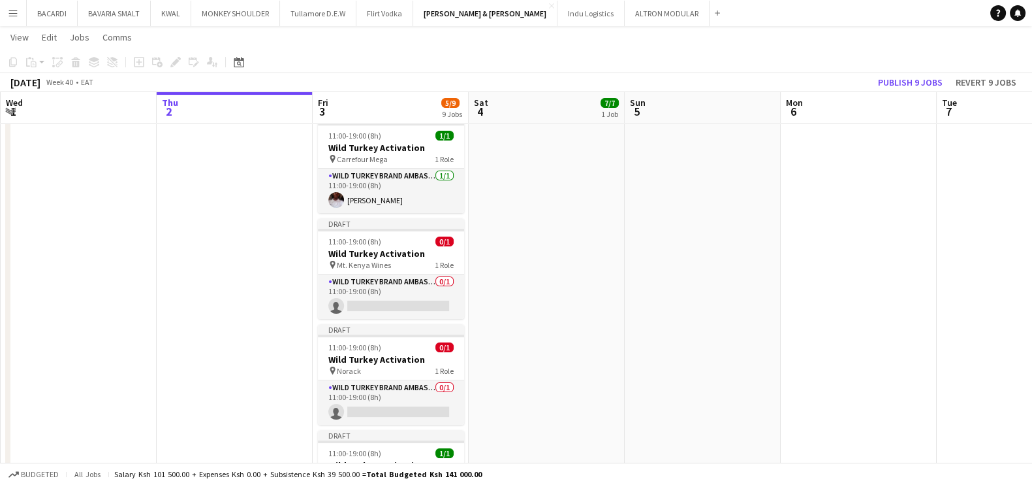
scroll to position [254, 0]
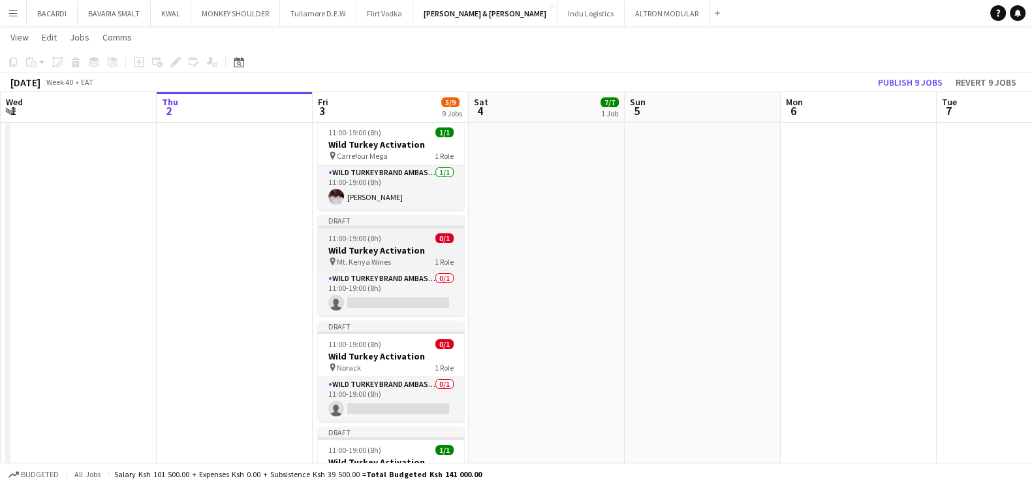
click at [386, 244] on h3 "Wild Turkey Activation" at bounding box center [391, 250] width 146 height 12
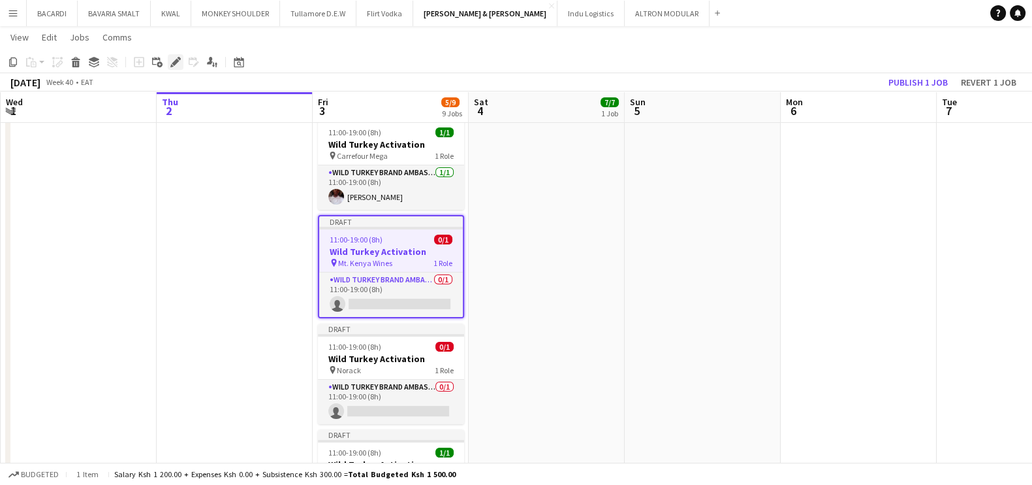
click at [170, 62] on icon "Edit" at bounding box center [175, 62] width 10 height 10
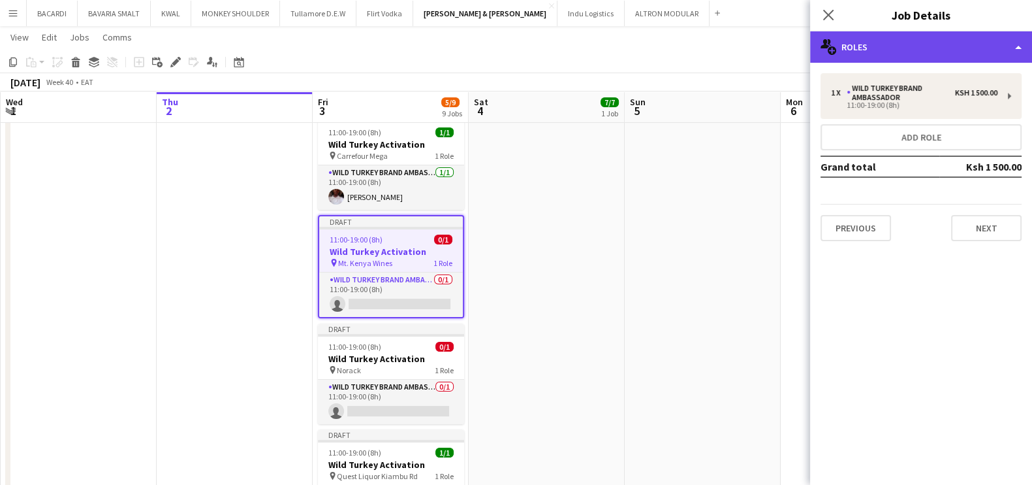
click at [858, 47] on div "multiple-users-add Roles" at bounding box center [921, 46] width 222 height 31
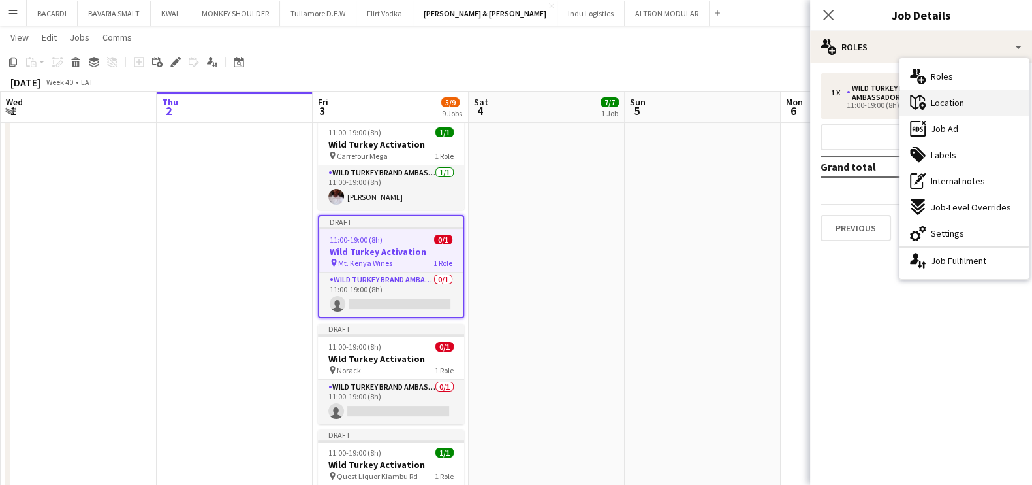
click at [973, 104] on div "maps-pin-1 Location" at bounding box center [964, 102] width 129 height 26
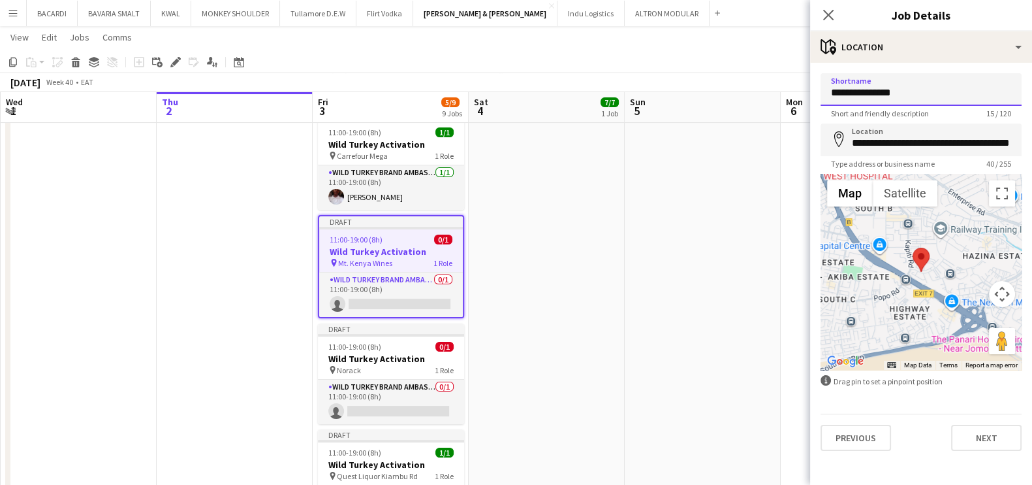
drag, startPoint x: 921, startPoint y: 94, endPoint x: 774, endPoint y: 112, distance: 148.6
click at [774, 112] on body "Menu Boards Boards Boards All jobs Status Workforce Workforce My Workforce Recr…" at bounding box center [516, 377] width 1032 height 1262
type input "**********"
drag, startPoint x: 854, startPoint y: 142, endPoint x: 1044, endPoint y: 176, distance: 193.7
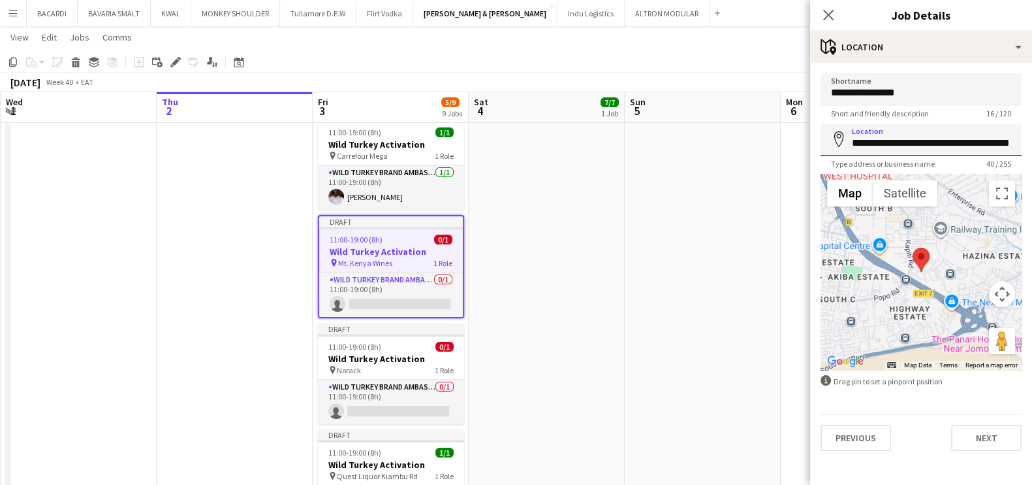
click at [1032, 176] on html "Menu Boards Boards Boards All jobs Status Workforce Workforce My Workforce Recr…" at bounding box center [516, 377] width 1032 height 1262
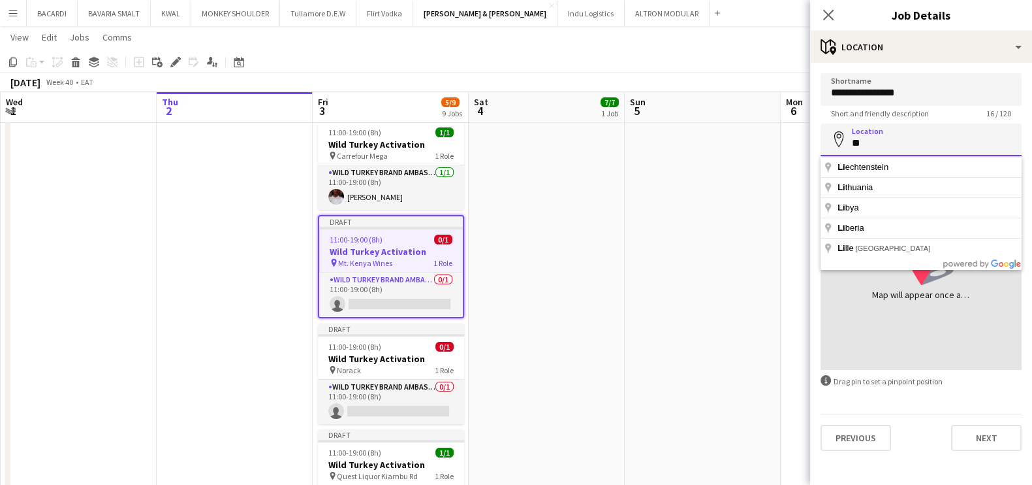
type input "*"
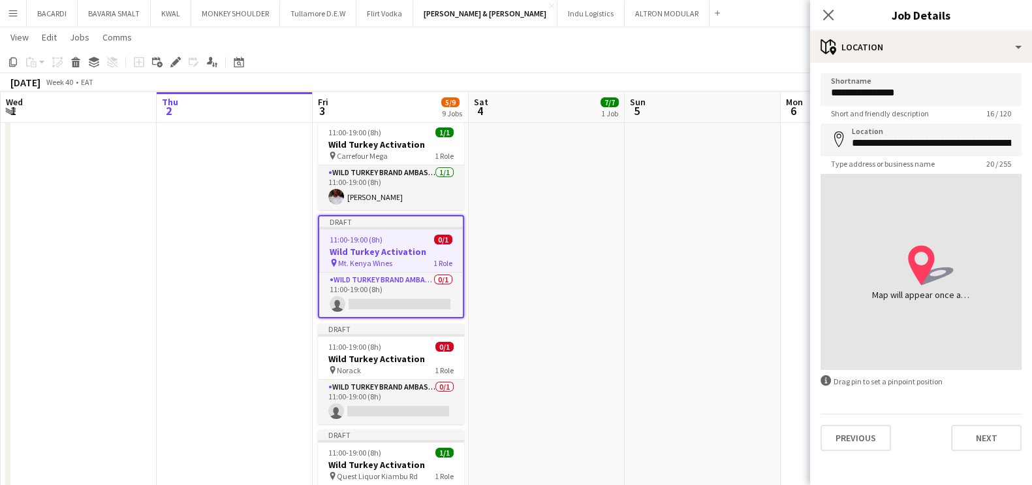
type input "**********"
click at [746, 50] on app-page-menu "View Day view expanded Day view collapsed Month view Date picker Jump to [DATE]…" at bounding box center [516, 38] width 1032 height 25
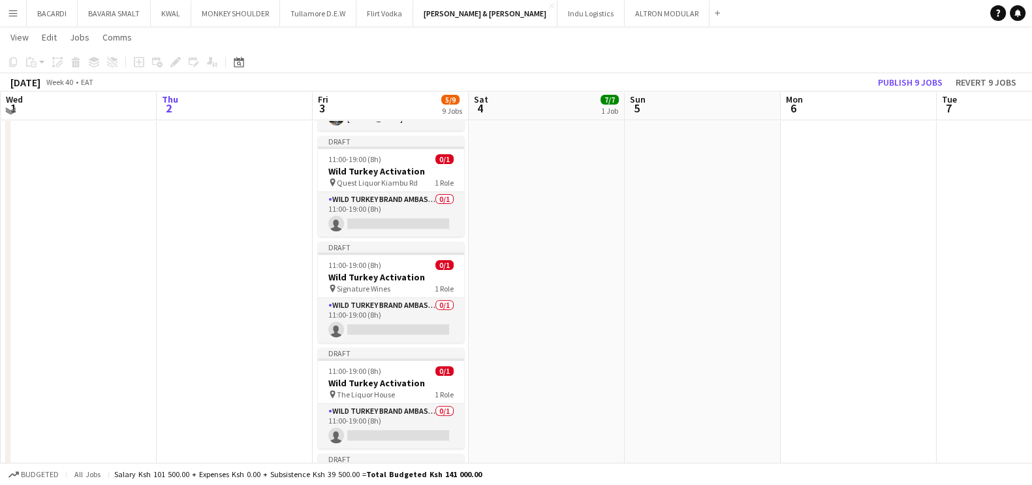
scroll to position [567, 0]
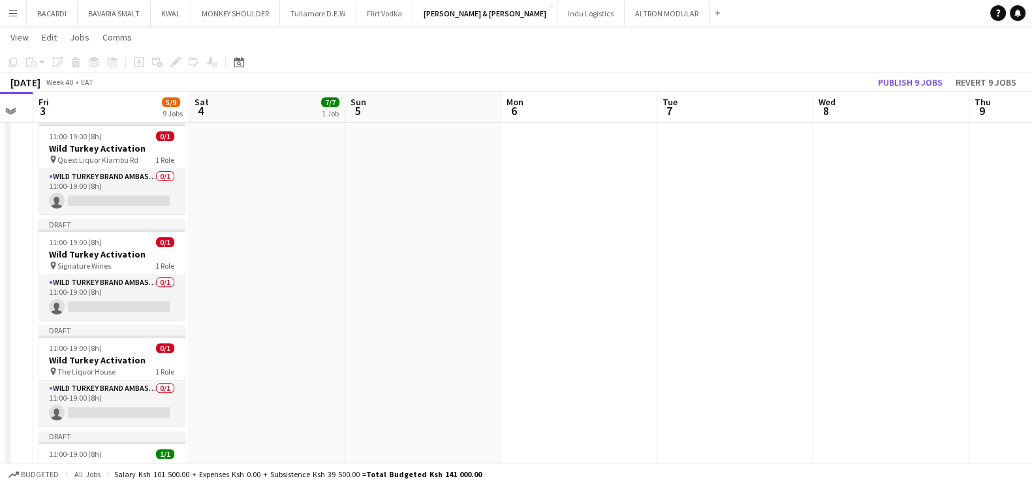
drag, startPoint x: 637, startPoint y: 428, endPoint x: 357, endPoint y: 395, distance: 282.1
click at [357, 395] on app-calendar-viewport "Tue 30 Wed 1 Thu 2 Fri 3 5/9 9 Jobs Sat 4 7/7 1 Job Sun 5 Mon 6 Tue 7 Wed 8 Thu…" at bounding box center [516, 77] width 1032 height 1189
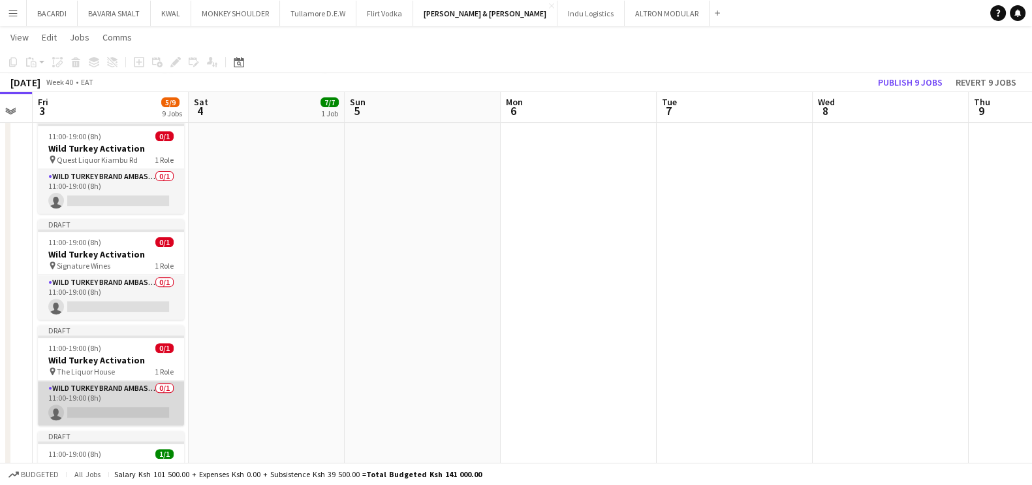
click at [127, 407] on app-card-role "Wild Turkey Brand Ambassador 0/1 11:00-19:00 (8h) single-neutral-actions" at bounding box center [111, 403] width 146 height 44
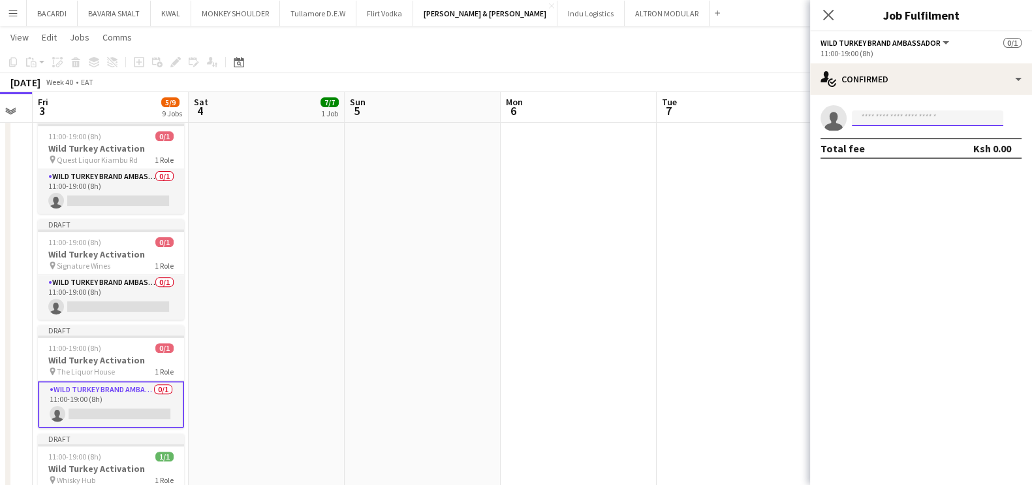
click at [884, 116] on input at bounding box center [928, 118] width 152 height 16
paste input "**********"
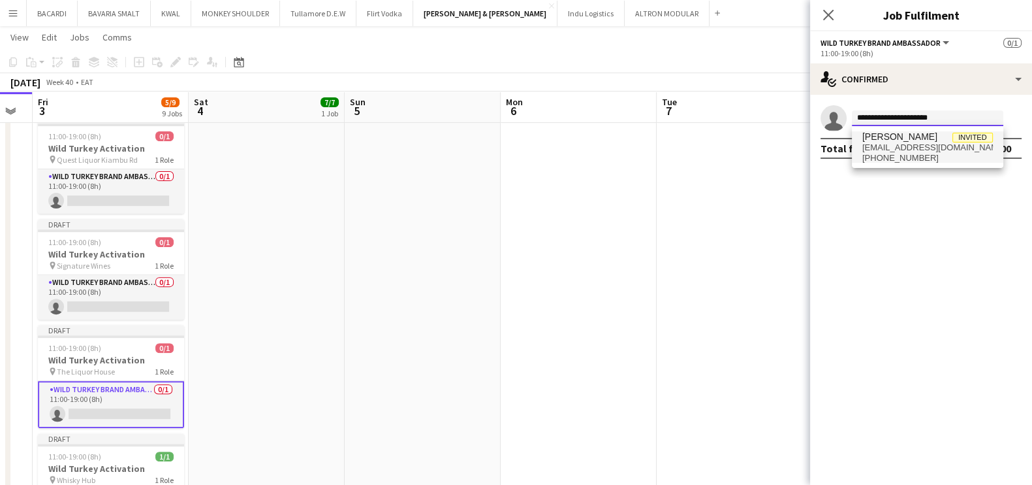
type input "**********"
click at [906, 147] on span "[EMAIL_ADDRESS][DOMAIN_NAME]" at bounding box center [928, 147] width 131 height 10
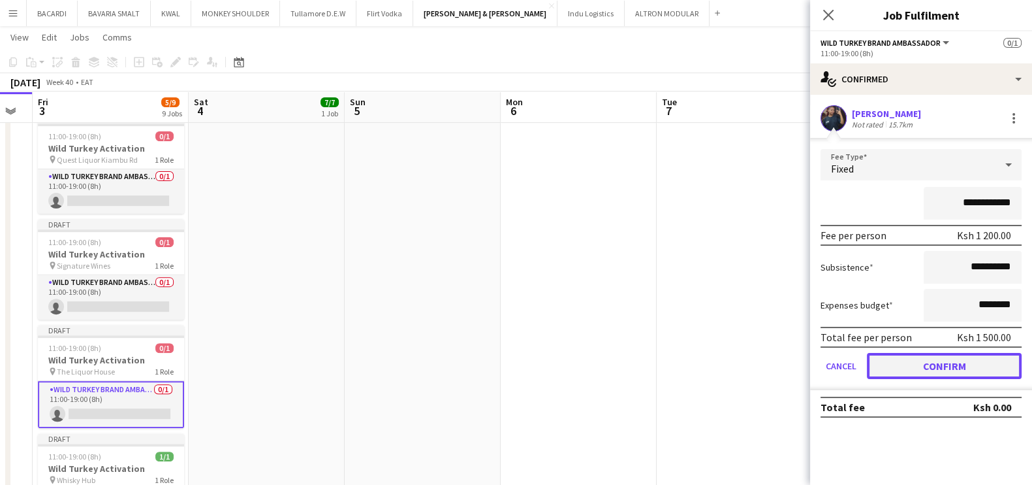
click at [939, 360] on button "Confirm" at bounding box center [944, 366] width 155 height 26
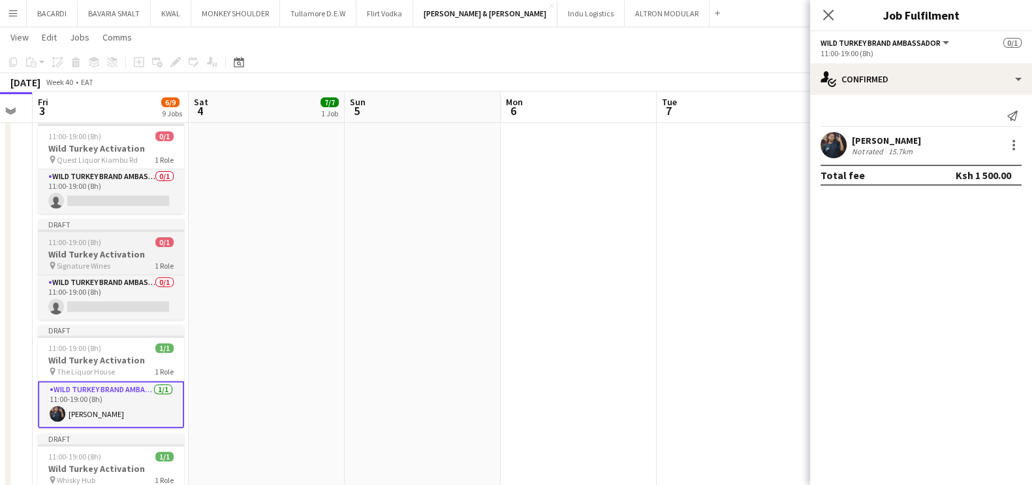
click at [80, 255] on h3 "Wild Turkey Activation" at bounding box center [111, 254] width 146 height 12
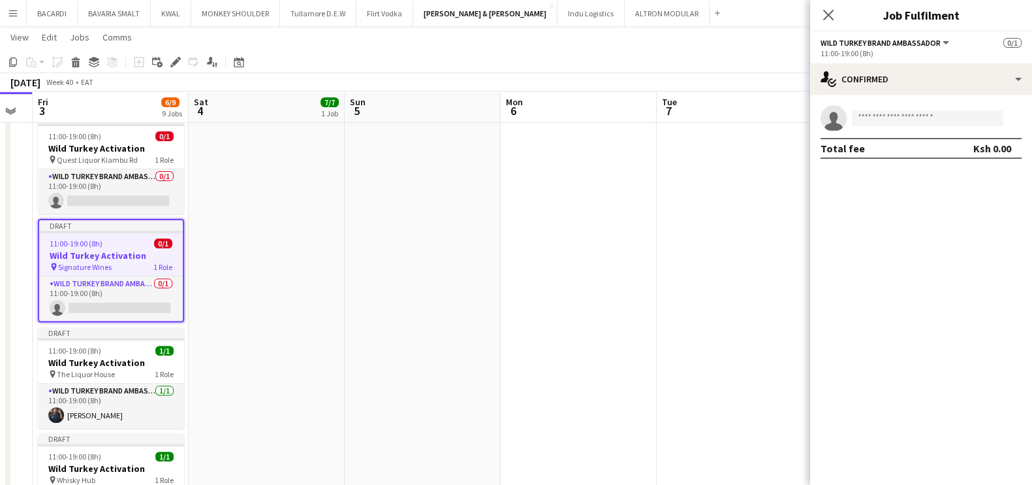
click at [935, 45] on span "Wild Turkey Brand Ambassador" at bounding box center [881, 43] width 120 height 10
click at [854, 38] on span "Wild Turkey Brand Ambassador" at bounding box center [881, 43] width 120 height 10
click at [170, 57] on icon "Edit" at bounding box center [175, 62] width 10 height 10
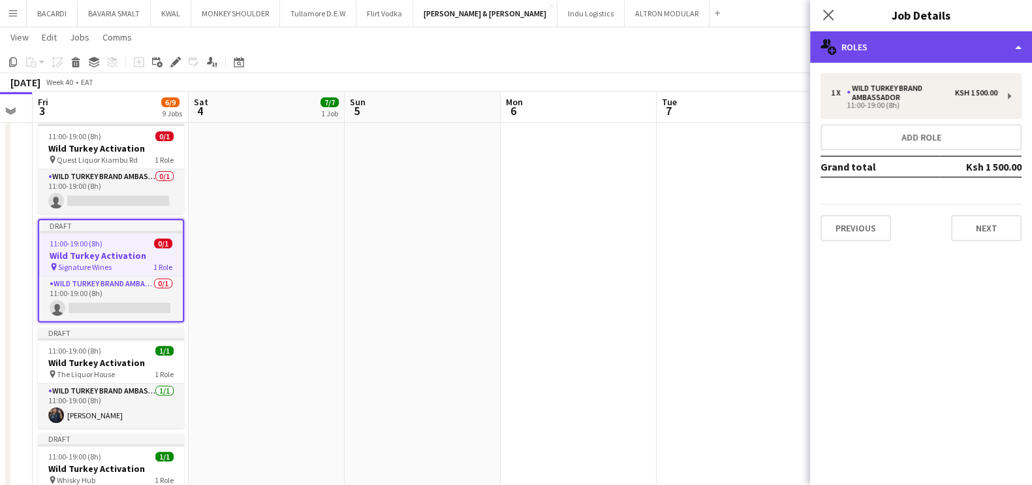
click at [888, 45] on div "multiple-users-add Roles" at bounding box center [921, 46] width 222 height 31
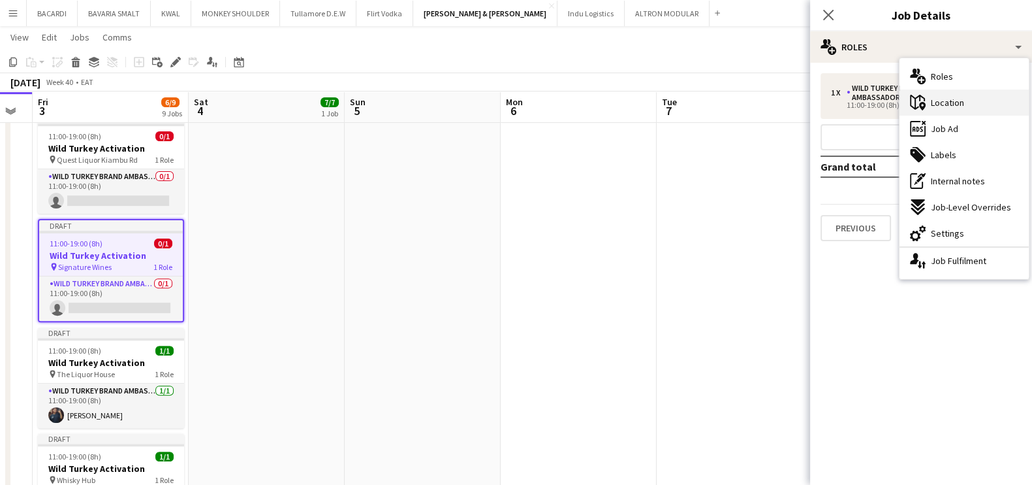
click at [946, 95] on div "maps-pin-1 Location" at bounding box center [964, 102] width 129 height 26
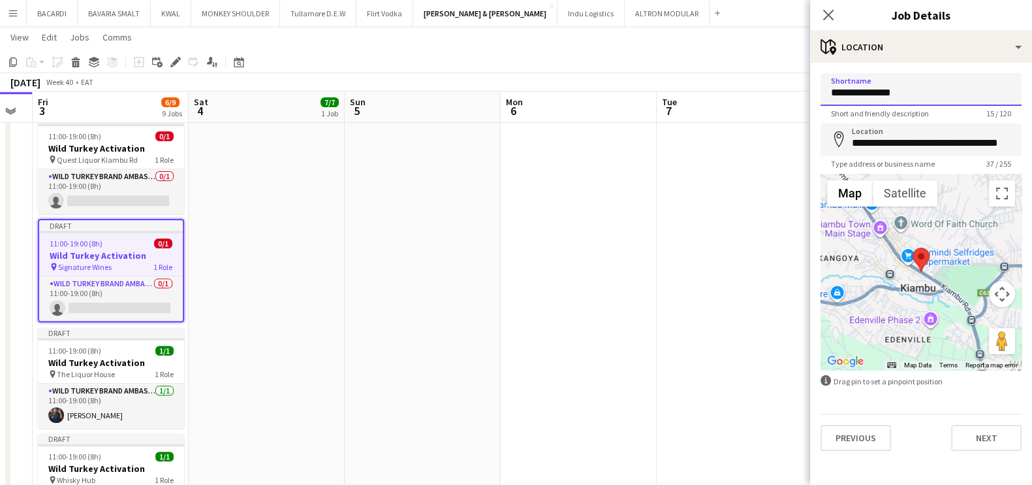
drag, startPoint x: 904, startPoint y: 97, endPoint x: 787, endPoint y: 110, distance: 118.3
click at [787, 110] on body "Menu Boards Boards Boards All jobs Status Workforce Workforce My Workforce Recr…" at bounding box center [516, 64] width 1032 height 1262
type input "**********"
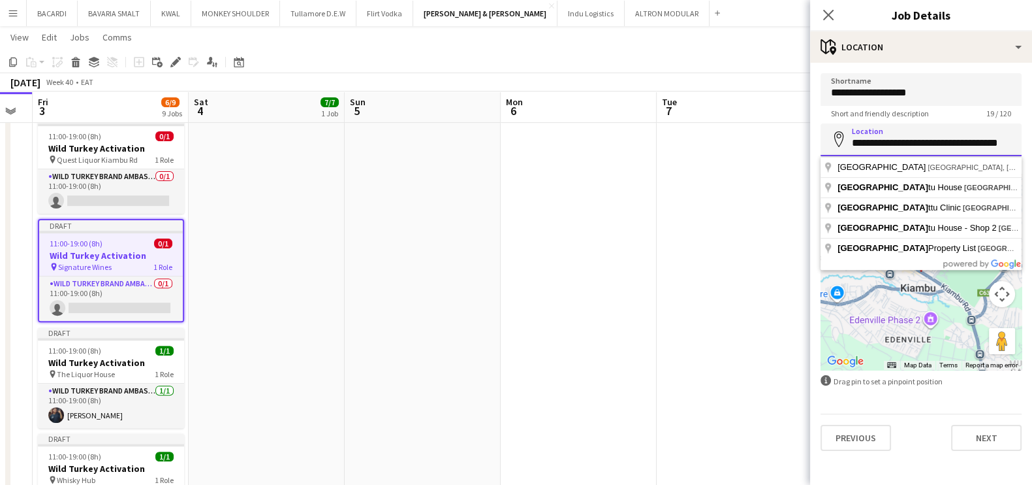
drag, startPoint x: 852, startPoint y: 147, endPoint x: 1044, endPoint y: 146, distance: 192.0
click at [1032, 146] on html "Menu Boards Boards Boards All jobs Status Workforce Workforce My Workforce Recr…" at bounding box center [516, 64] width 1032 height 1262
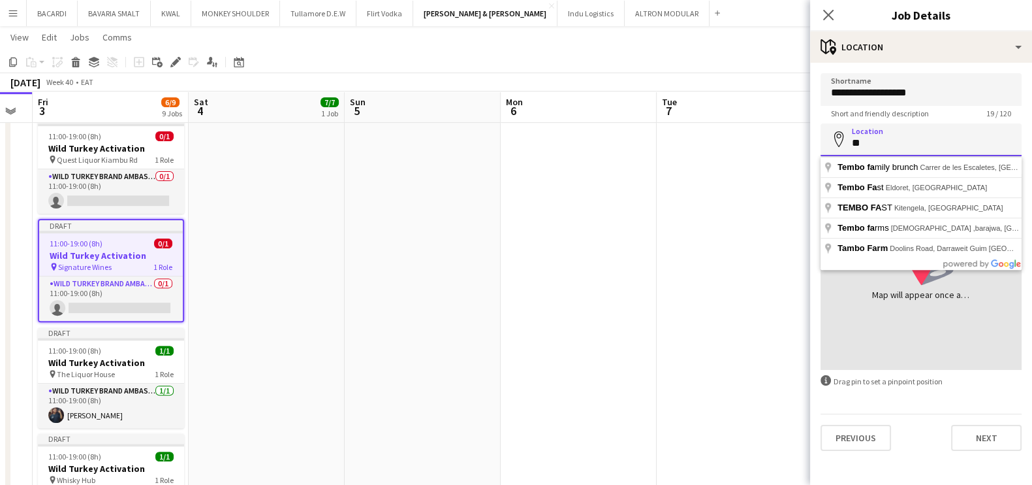
type input "*"
type input "**********"
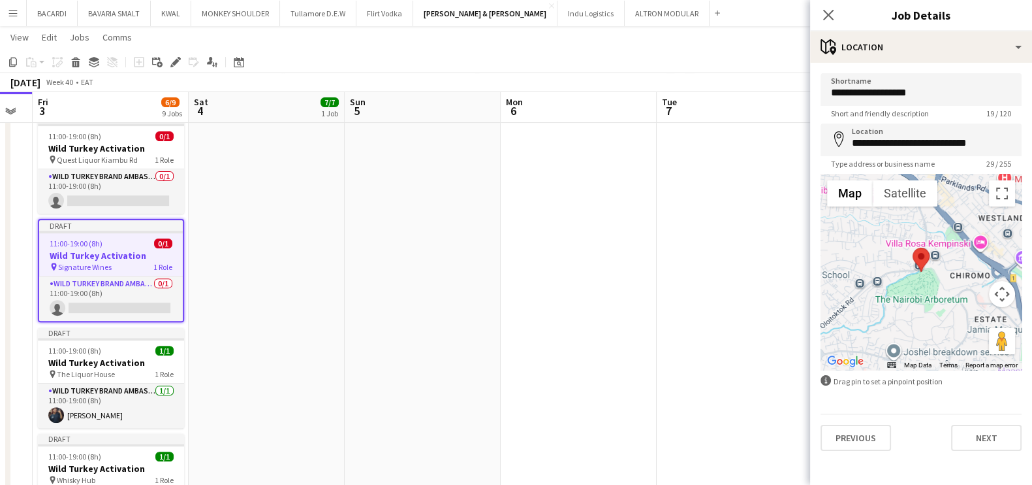
click at [699, 61] on app-toolbar "Copy Paste Paste Ctrl+V Paste with crew Ctrl+Shift+V Paste linked Job [GEOGRAPH…" at bounding box center [516, 62] width 1032 height 22
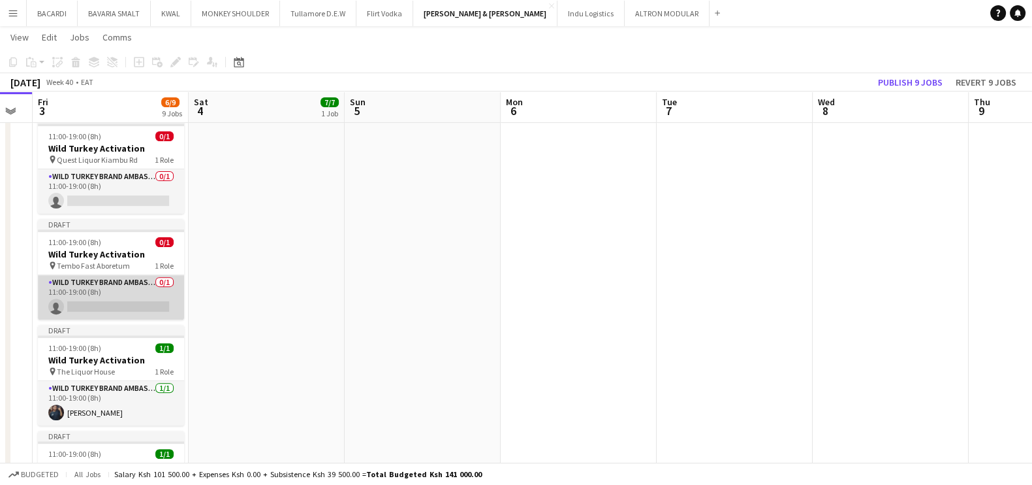
click at [108, 306] on app-card-role "Wild Turkey Brand Ambassador 0/1 11:00-19:00 (8h) single-neutral-actions" at bounding box center [111, 297] width 146 height 44
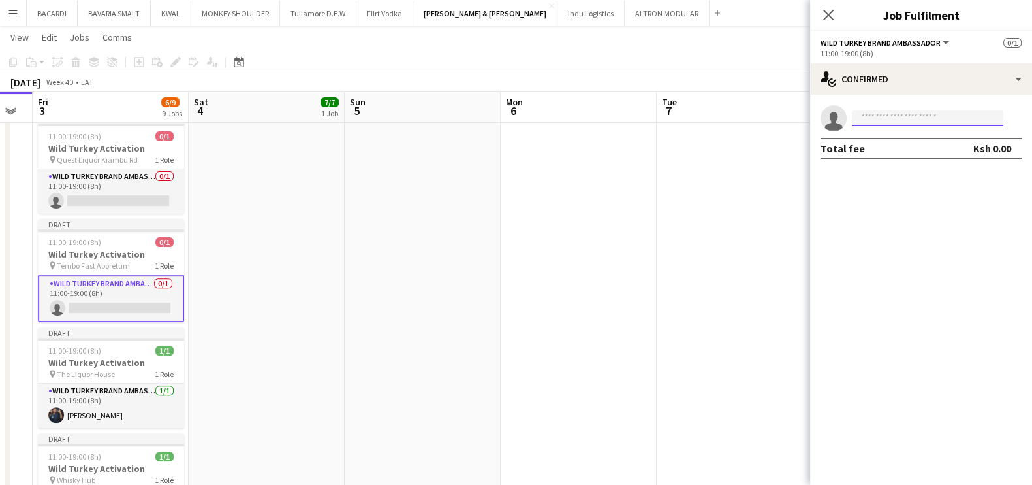
click at [904, 113] on input at bounding box center [928, 118] width 152 height 16
paste input "**********"
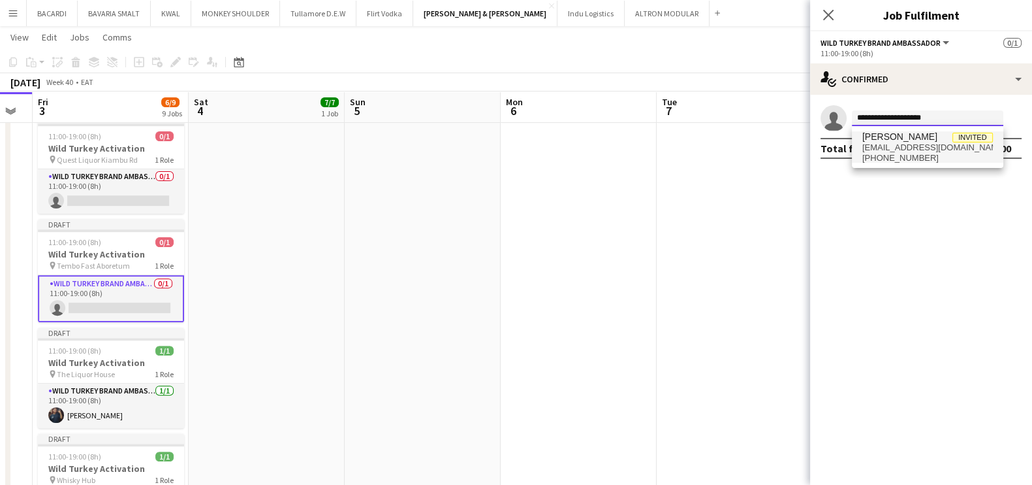
type input "**********"
click at [914, 138] on span "[PERSON_NAME]" at bounding box center [900, 136] width 75 height 11
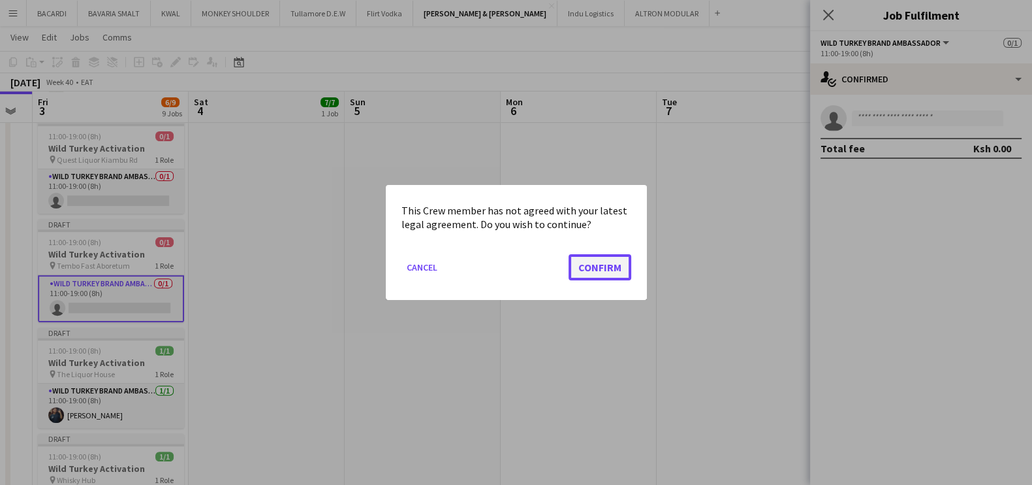
click at [618, 270] on button "Confirm" at bounding box center [600, 267] width 63 height 26
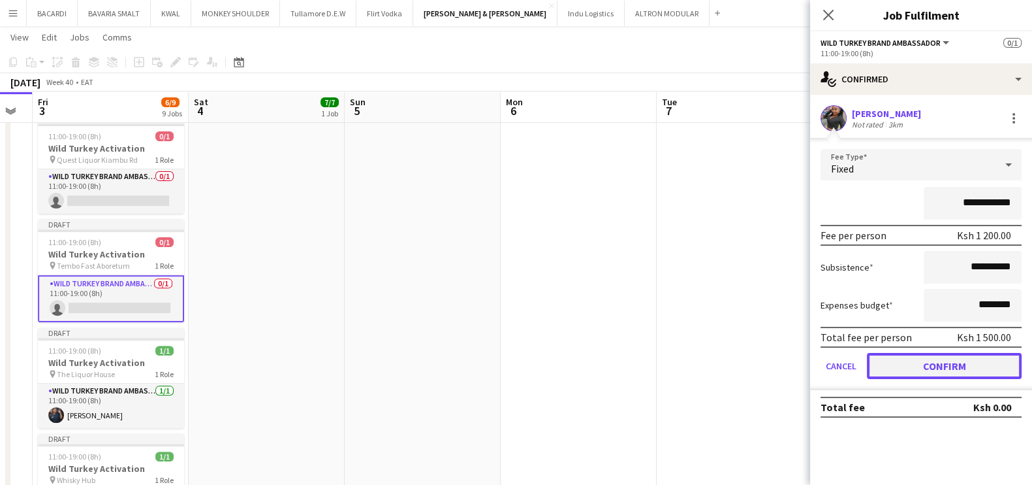
click at [955, 372] on button "Confirm" at bounding box center [944, 366] width 155 height 26
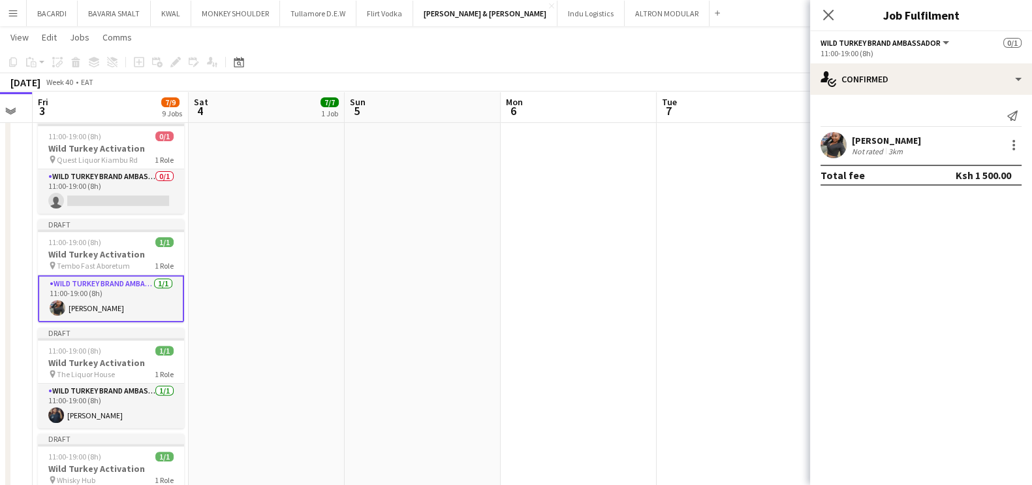
click at [705, 8] on app-navbar "Menu Boards Boards Boards All jobs Status Workforce Workforce My Workforce Recr…" at bounding box center [516, 13] width 1032 height 26
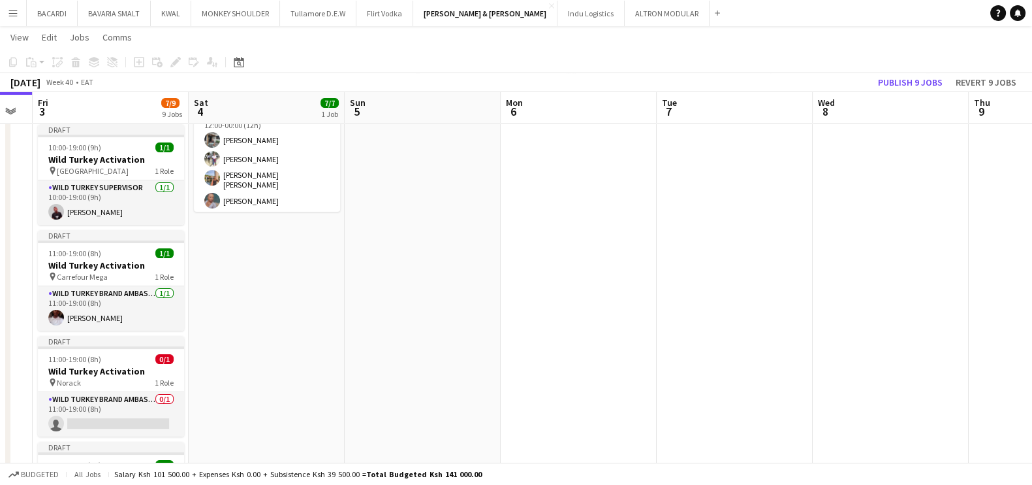
scroll to position [0, 0]
